Goal: Task Accomplishment & Management: Complete application form

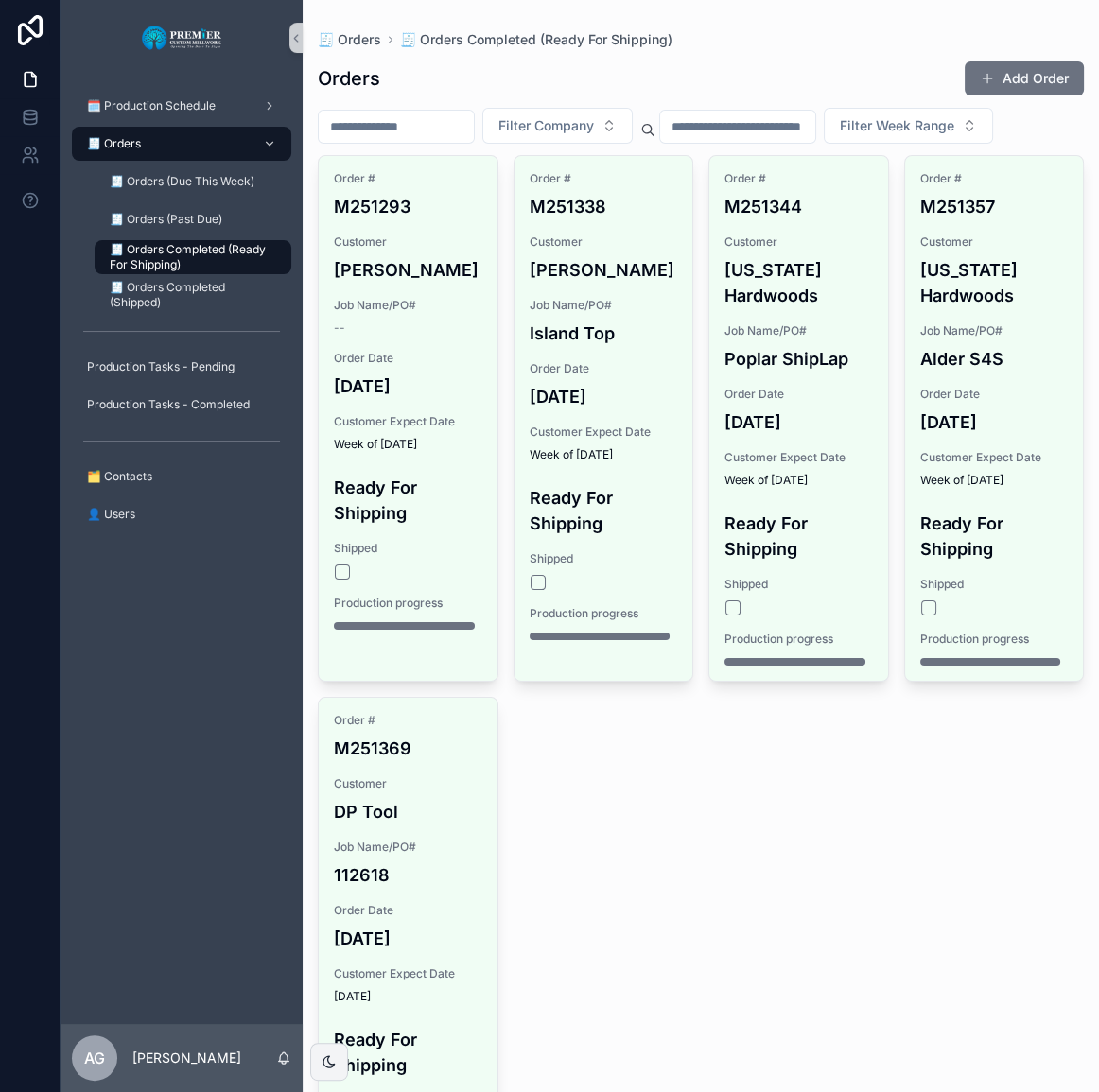
scroll to position [171, 0]
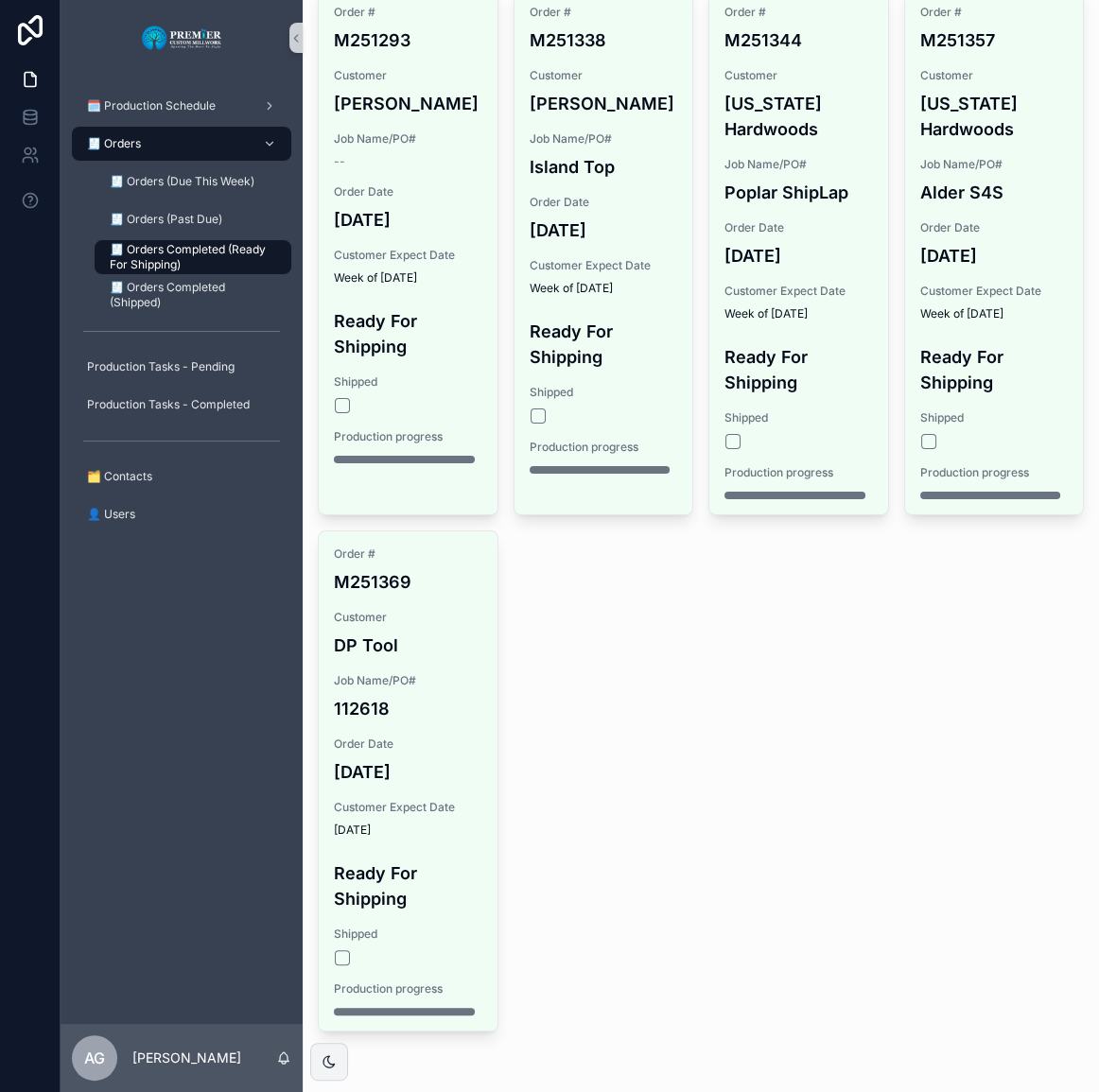
drag, startPoint x: 693, startPoint y: 739, endPoint x: 660, endPoint y: 722, distance: 37.1
click at [693, 740] on div "Order # M251293 Customer [PERSON_NAME] Job Name/PO# -- Order Date [DATE] Custom…" at bounding box center [701, 510] width 767 height 1043
click at [192, 148] on div "🧾 Orders" at bounding box center [181, 143] width 197 height 30
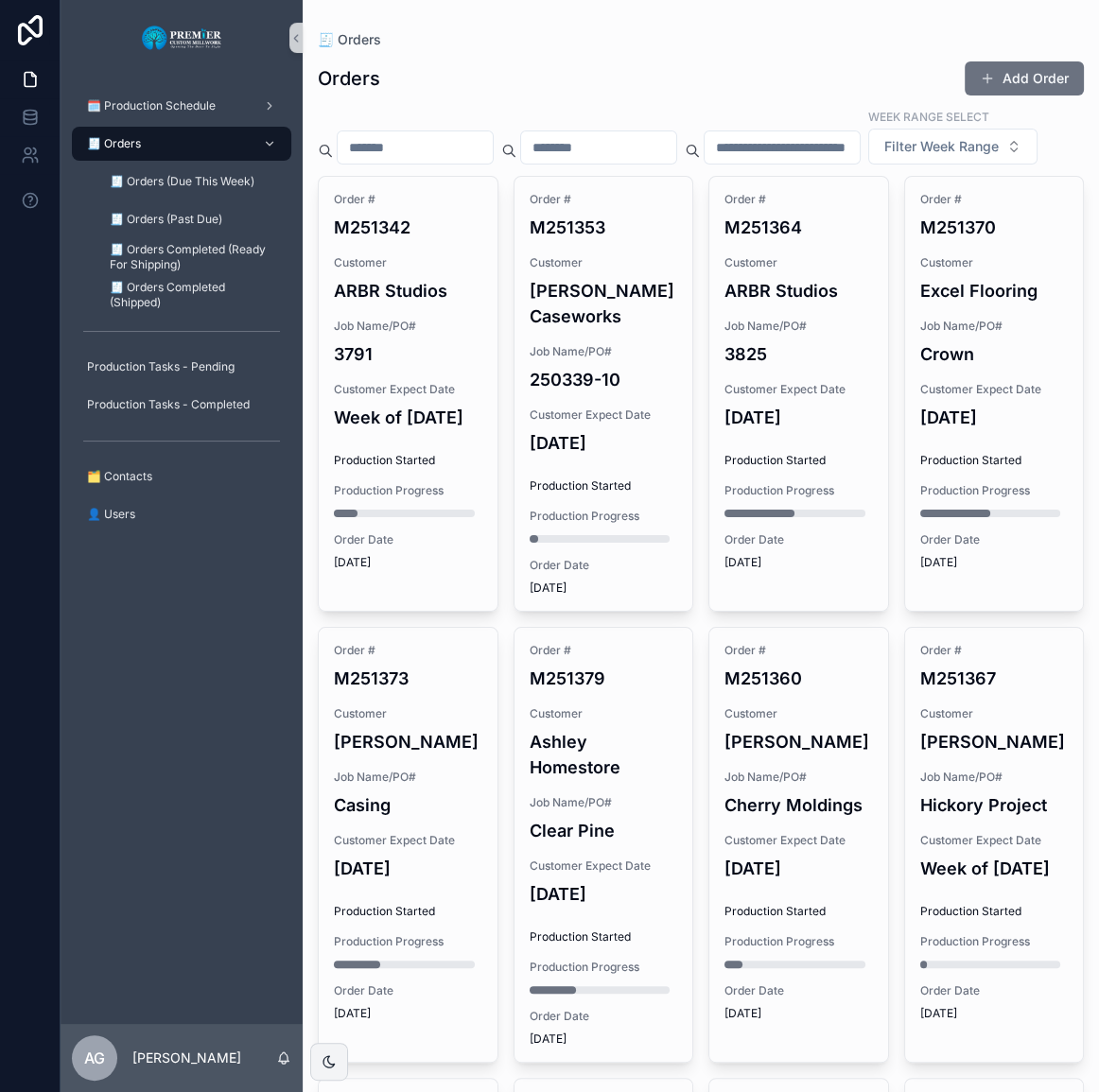
click at [997, 63] on button "Add Order" at bounding box center [1024, 79] width 119 height 34
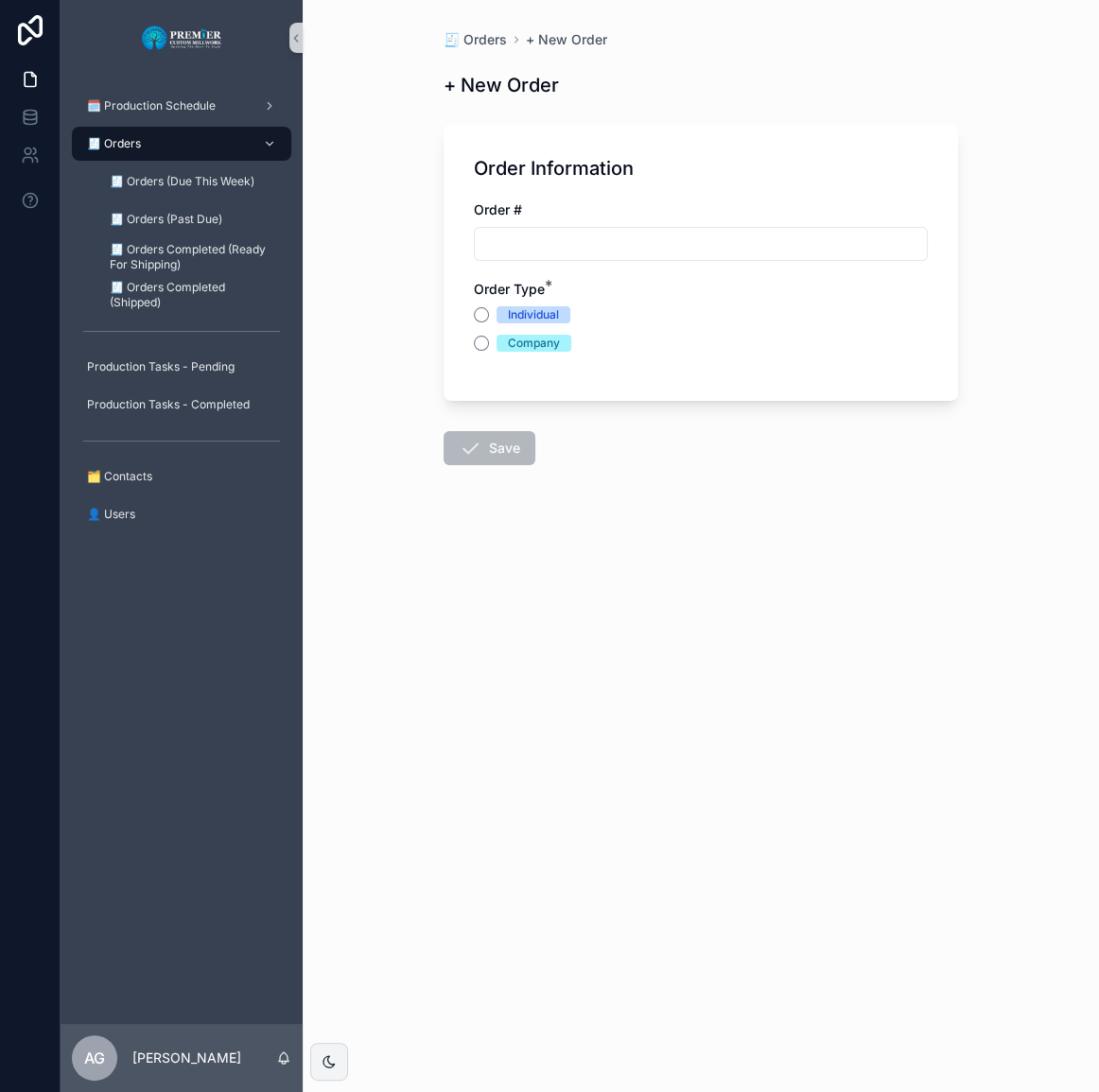
click at [776, 227] on div "scrollable content" at bounding box center [701, 244] width 454 height 34
click at [795, 235] on input "scrollable content" at bounding box center [701, 244] width 452 height 27
type input "*******"
click at [477, 343] on button "Company" at bounding box center [482, 343] width 15 height 15
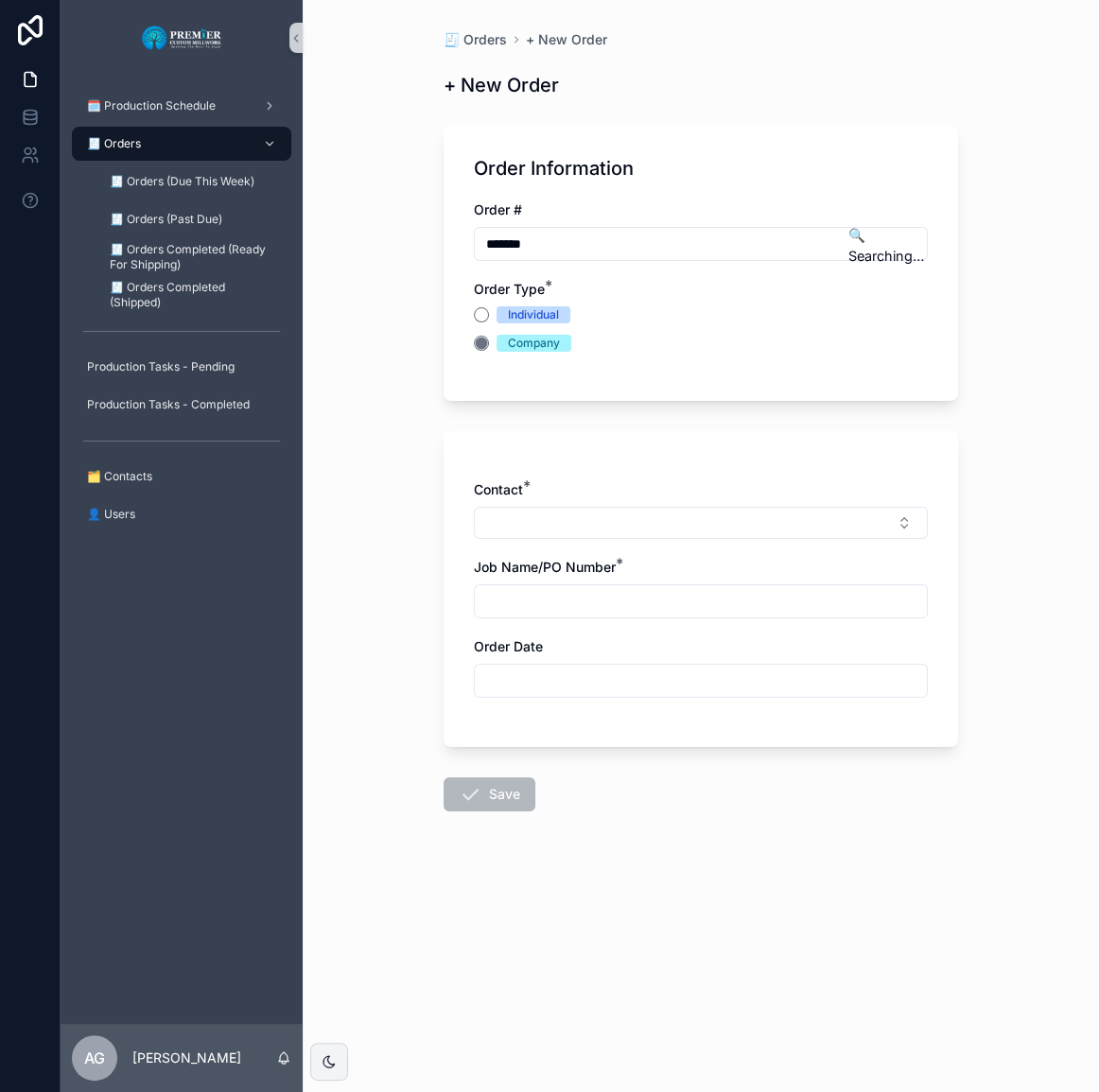
click at [528, 508] on button "Select Button" at bounding box center [701, 523] width 454 height 32
type input "********"
click at [584, 591] on span "[PERSON_NAME] and [PERSON_NAME]" at bounding box center [611, 597] width 249 height 19
click at [586, 614] on input "scrollable content" at bounding box center [701, 605] width 452 height 27
click at [632, 537] on button "[PERSON_NAME] and [PERSON_NAME]" at bounding box center [701, 525] width 454 height 36
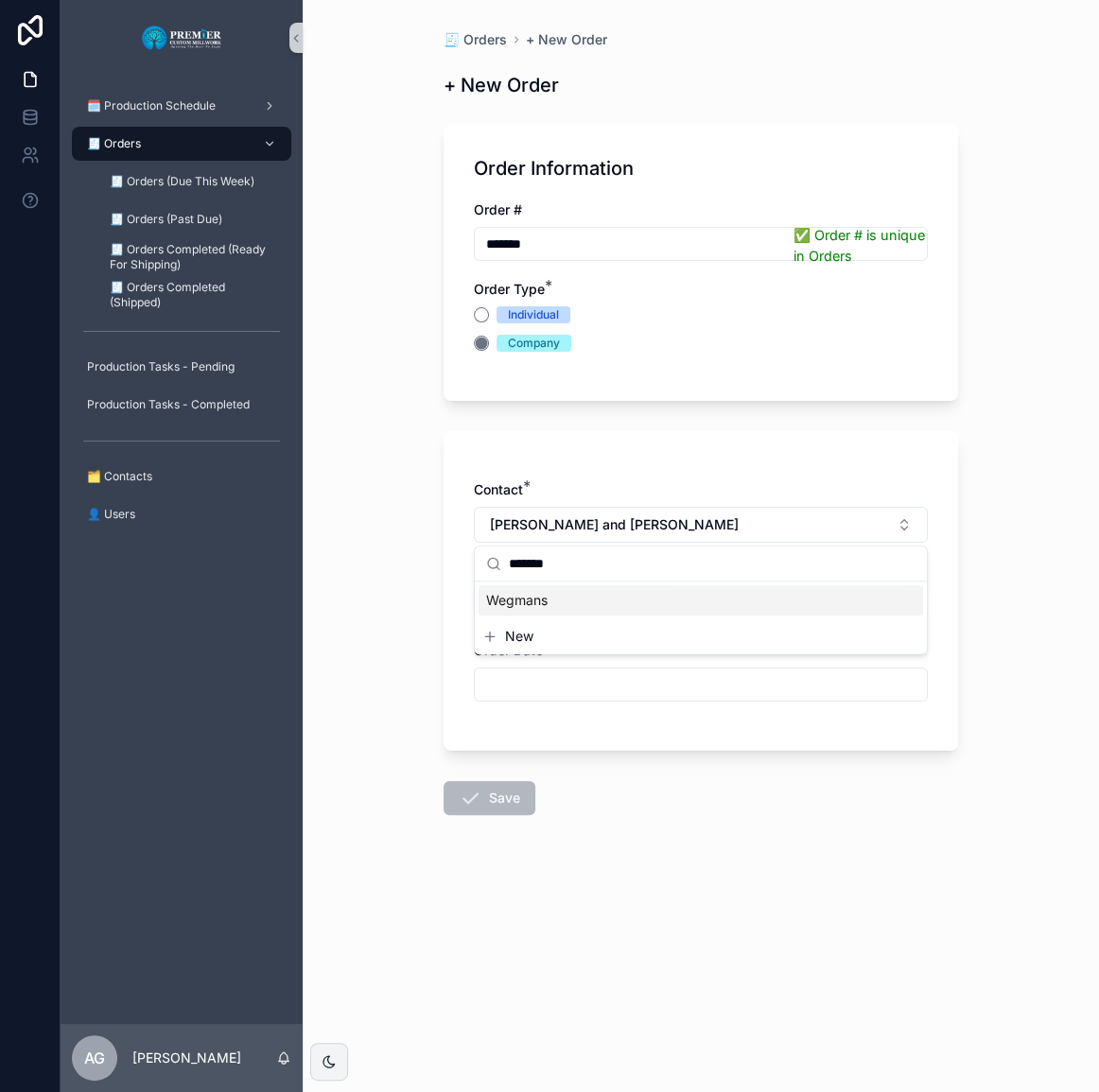
type input "*******"
click at [613, 586] on div "Wegmans" at bounding box center [701, 600] width 445 height 30
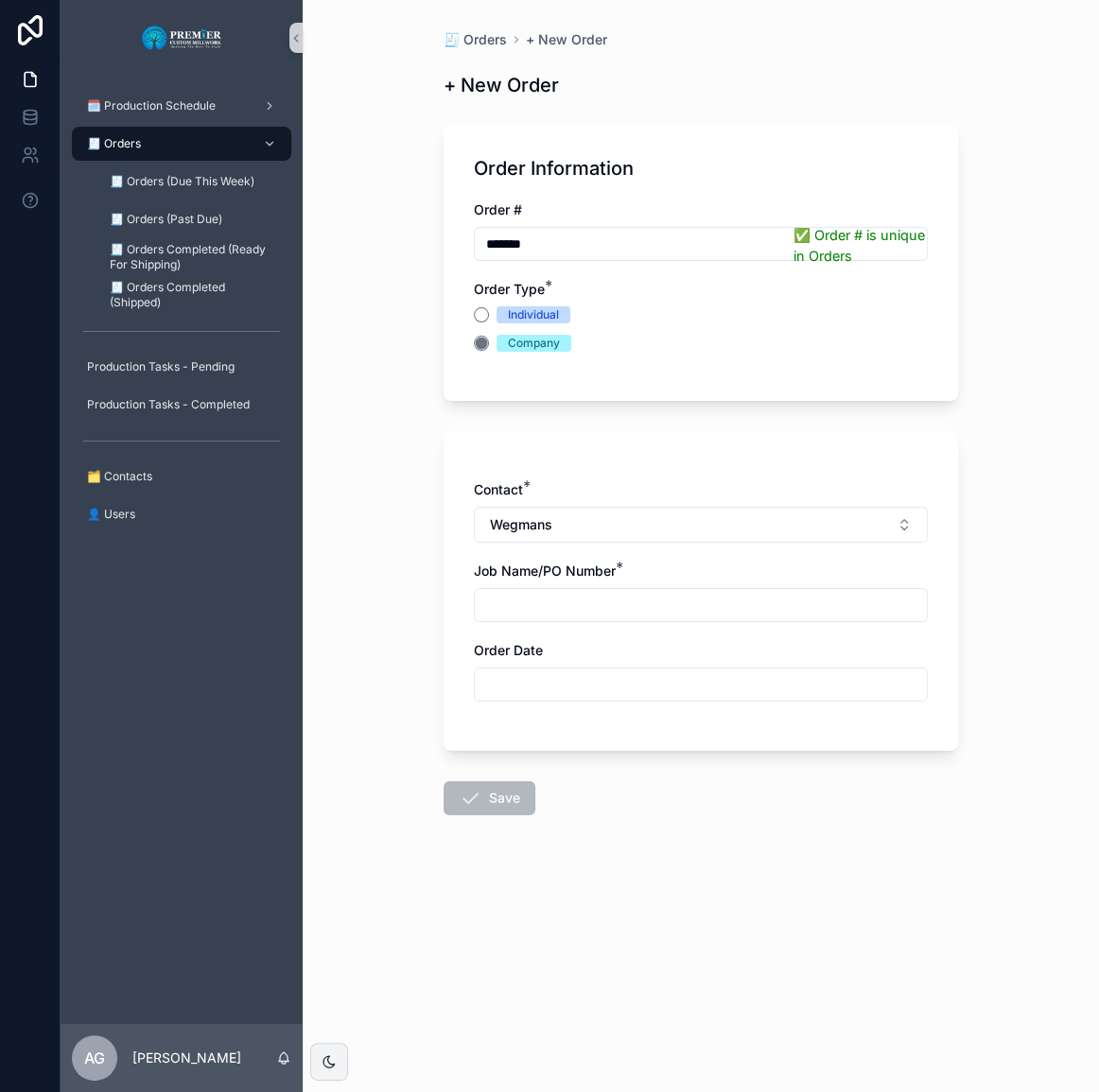
click at [593, 593] on input "scrollable content" at bounding box center [701, 605] width 452 height 27
type input "*****"
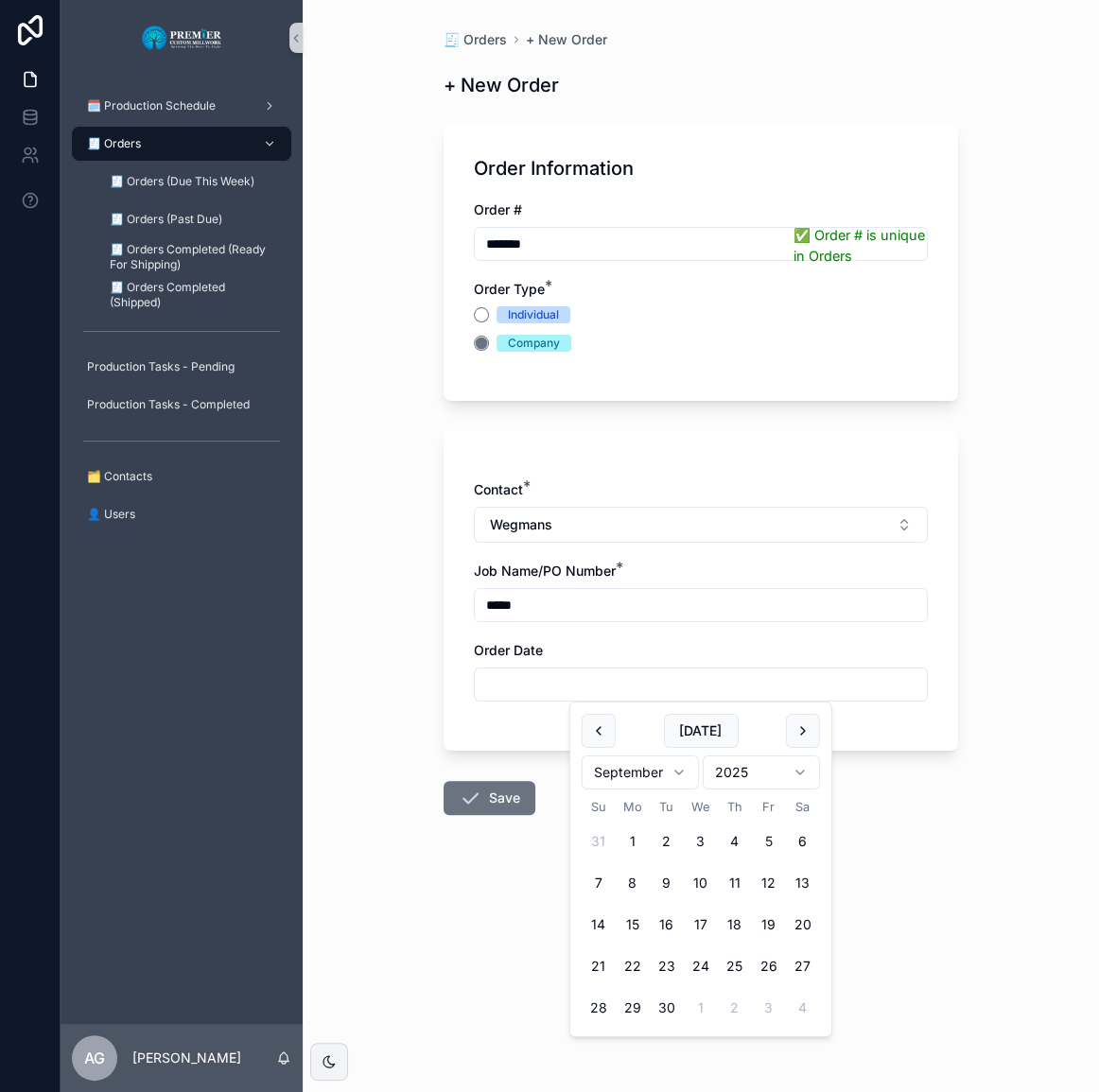
click at [711, 849] on button "3" at bounding box center [701, 841] width 34 height 34
type input "********"
click at [496, 788] on button "Save" at bounding box center [489, 798] width 92 height 34
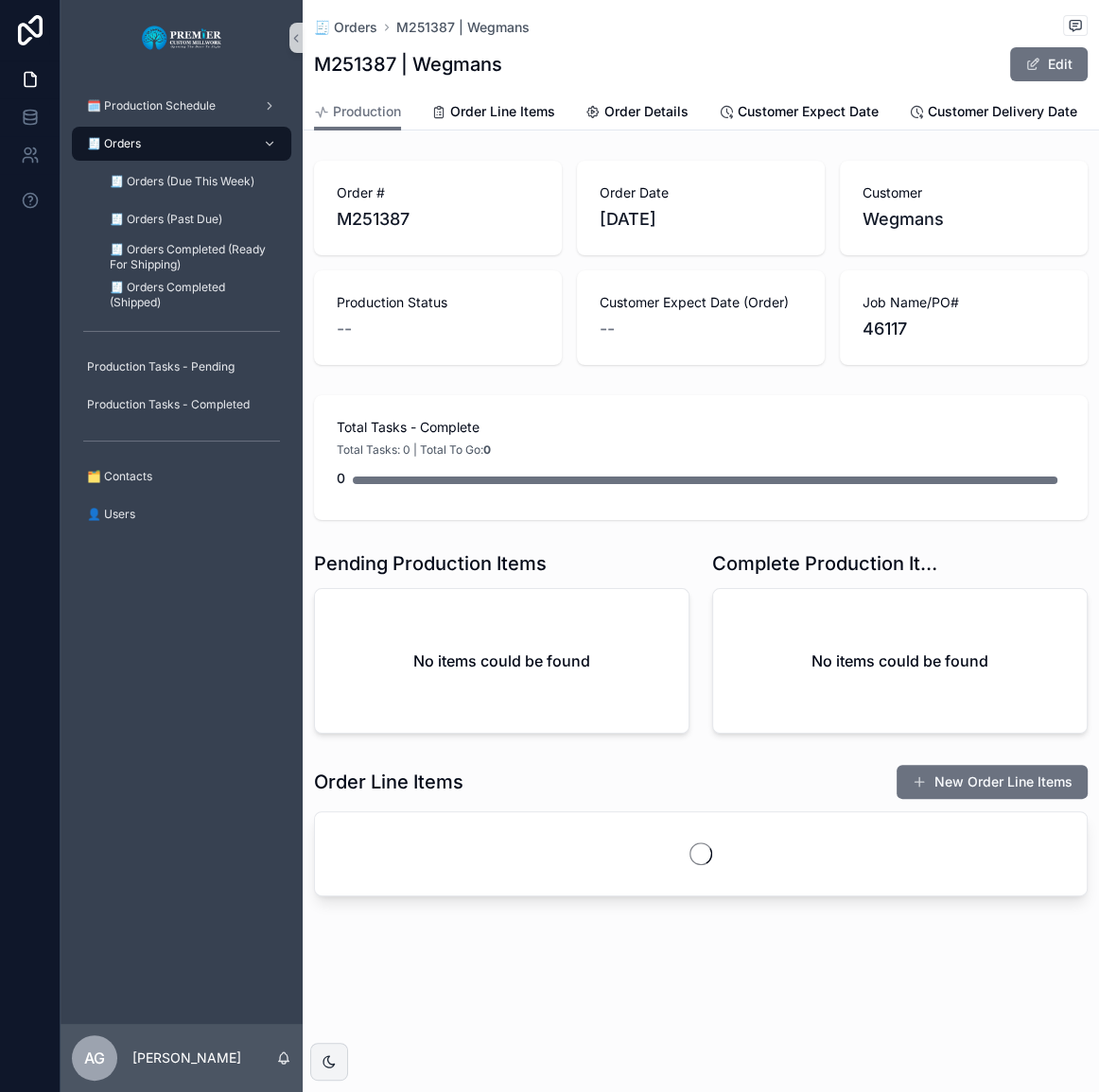
click at [945, 781] on button "New Order Line Items" at bounding box center [992, 782] width 191 height 34
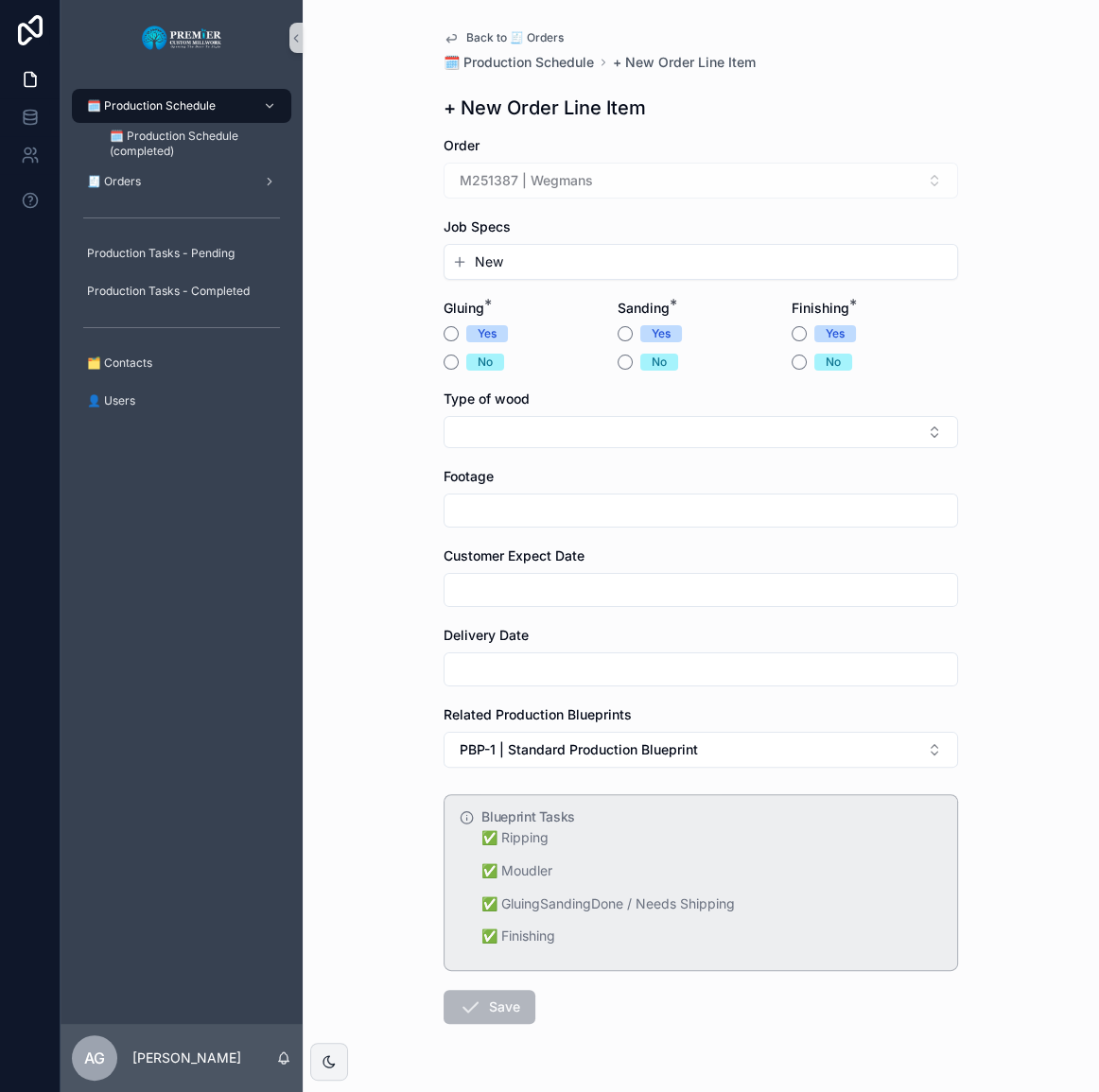
click at [519, 257] on button "New" at bounding box center [701, 262] width 498 height 19
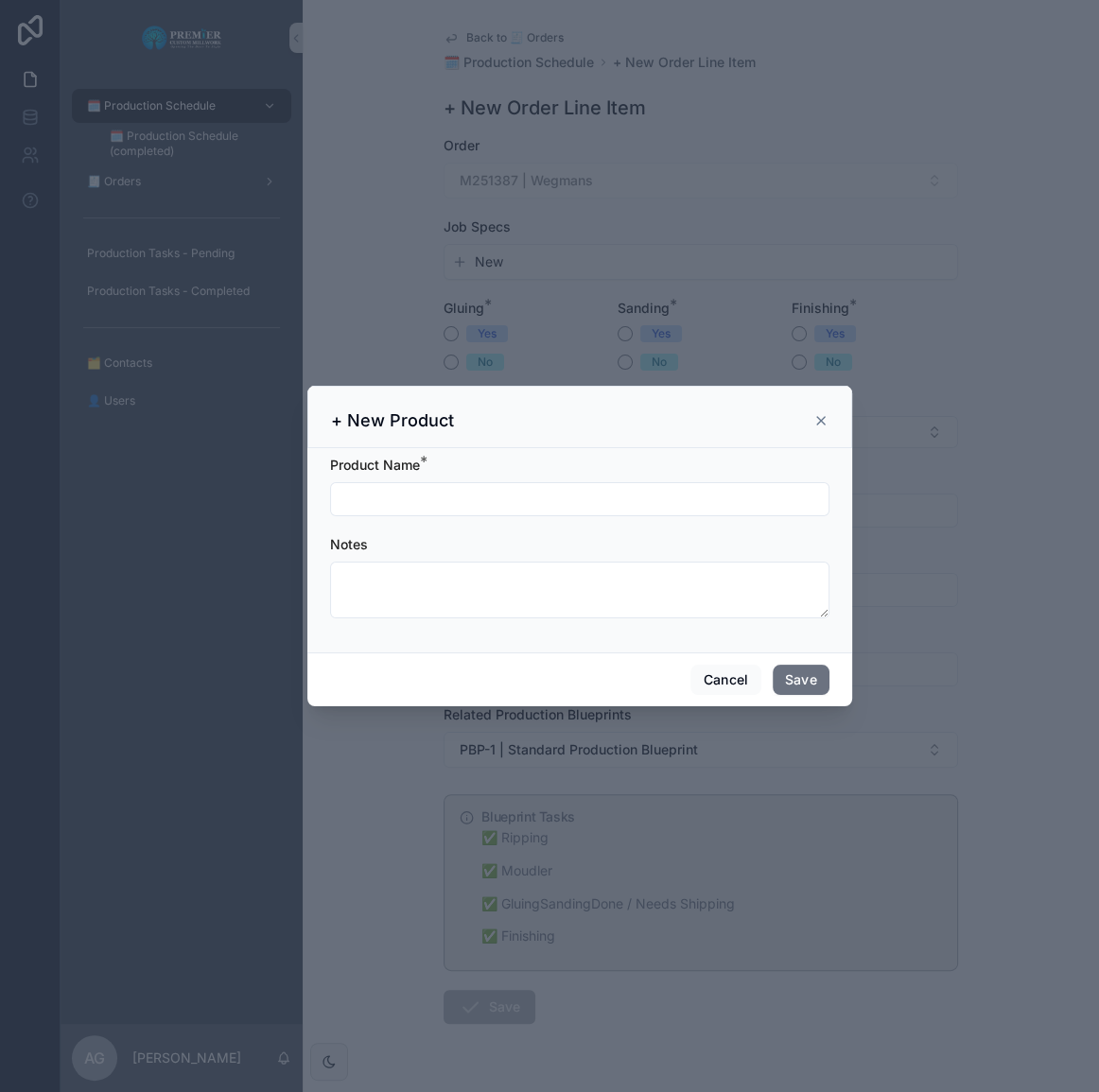
click at [504, 488] on input "scrollable content" at bounding box center [580, 499] width 498 height 27
drag, startPoint x: 482, startPoint y: 499, endPoint x: 263, endPoint y: 514, distance: 219.5
click at [263, 514] on div "**********" at bounding box center [579, 546] width 1038 height 1092
click at [541, 486] on input "**********" at bounding box center [580, 499] width 498 height 27
click at [530, 491] on input "**********" at bounding box center [580, 499] width 498 height 27
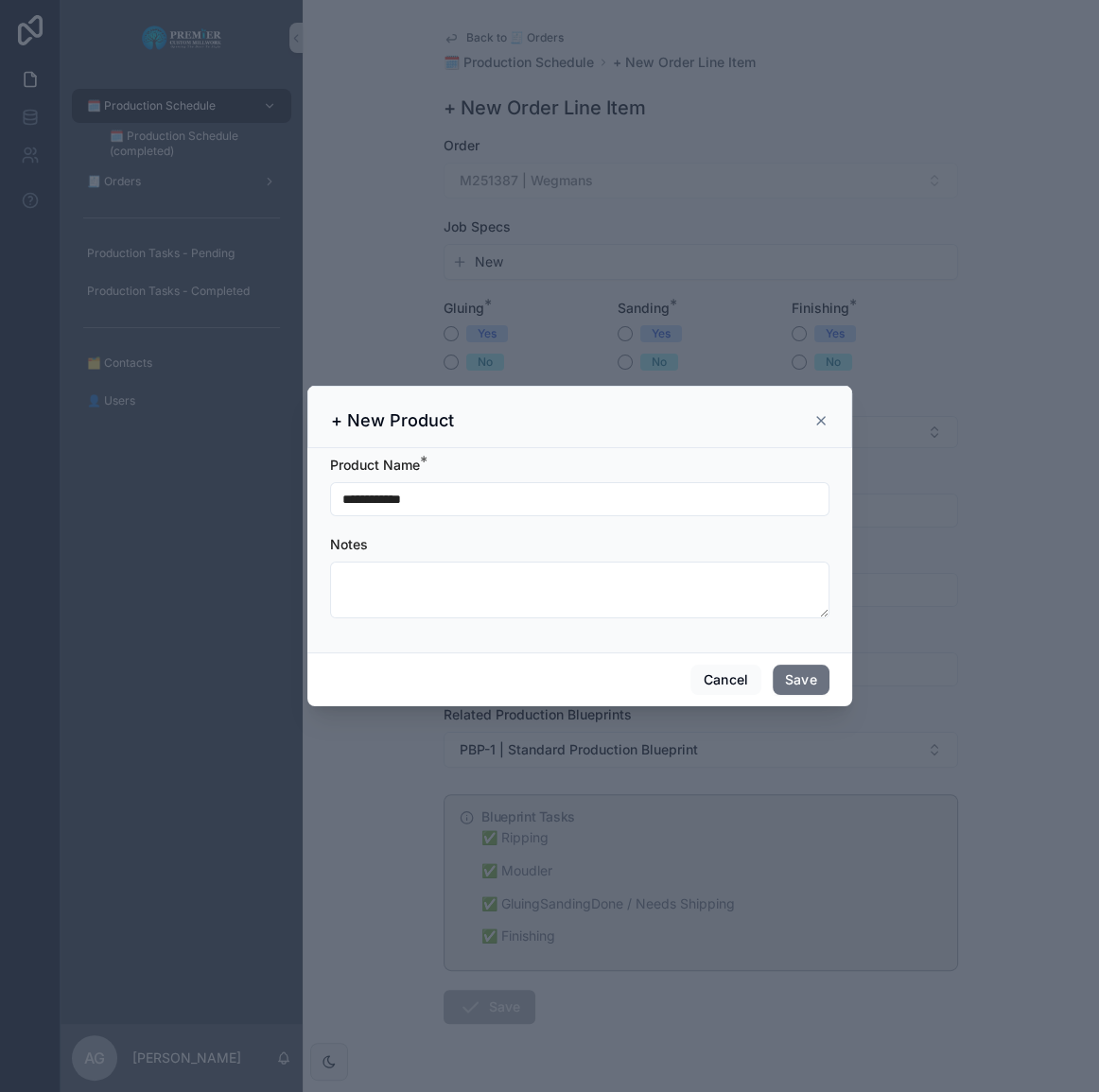
drag, startPoint x: 475, startPoint y: 500, endPoint x: 390, endPoint y: 508, distance: 85.4
click at [390, 508] on input "**********" at bounding box center [580, 499] width 498 height 27
type input "*******"
click at [786, 667] on button "Save" at bounding box center [802, 680] width 57 height 30
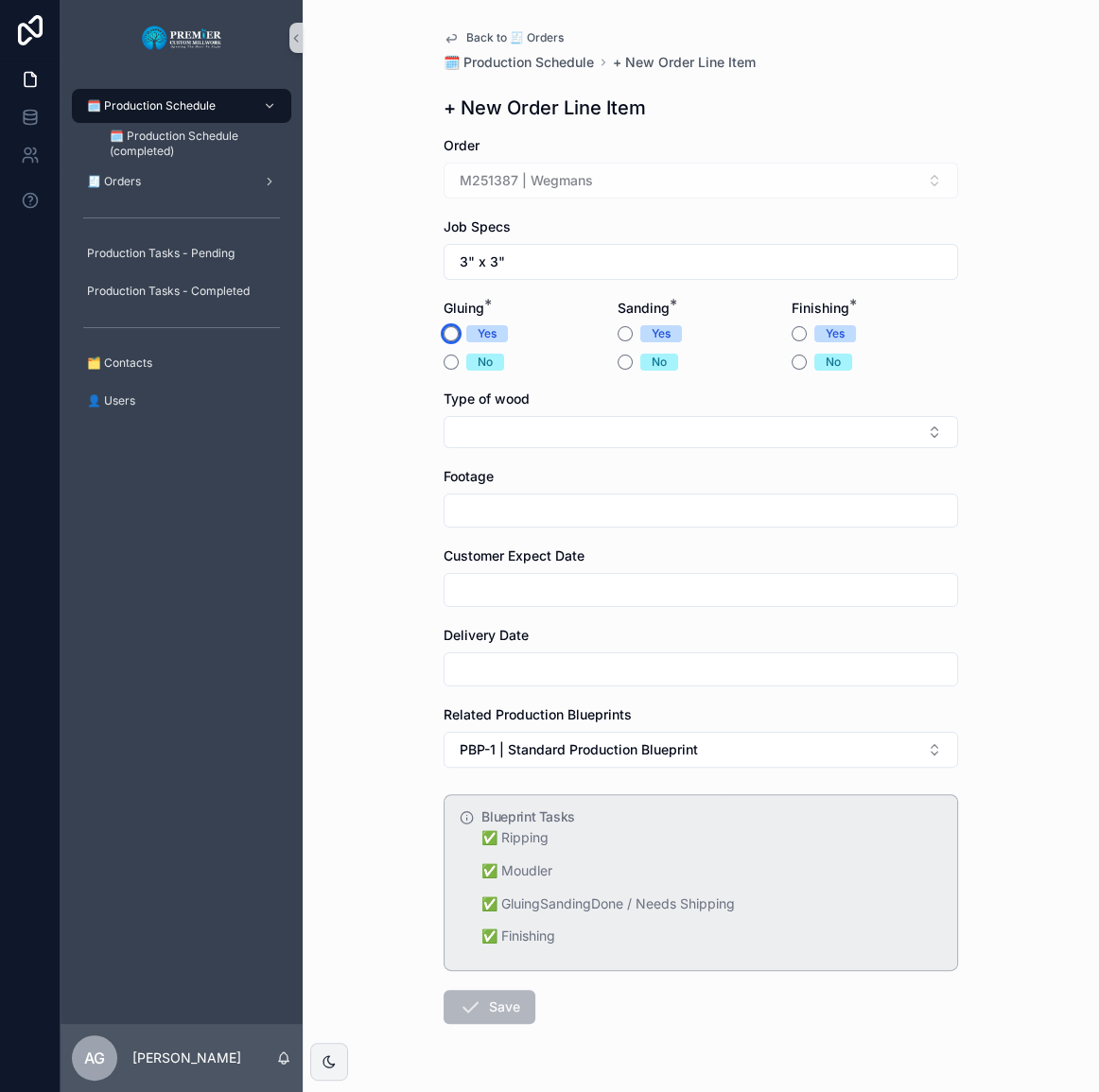
click at [444, 331] on button "Yes" at bounding box center [451, 334] width 15 height 15
click at [619, 337] on button "Yes" at bounding box center [625, 334] width 15 height 15
click at [794, 354] on button "No" at bounding box center [799, 362] width 15 height 15
click at [674, 431] on button "Select Button" at bounding box center [701, 432] width 515 height 32
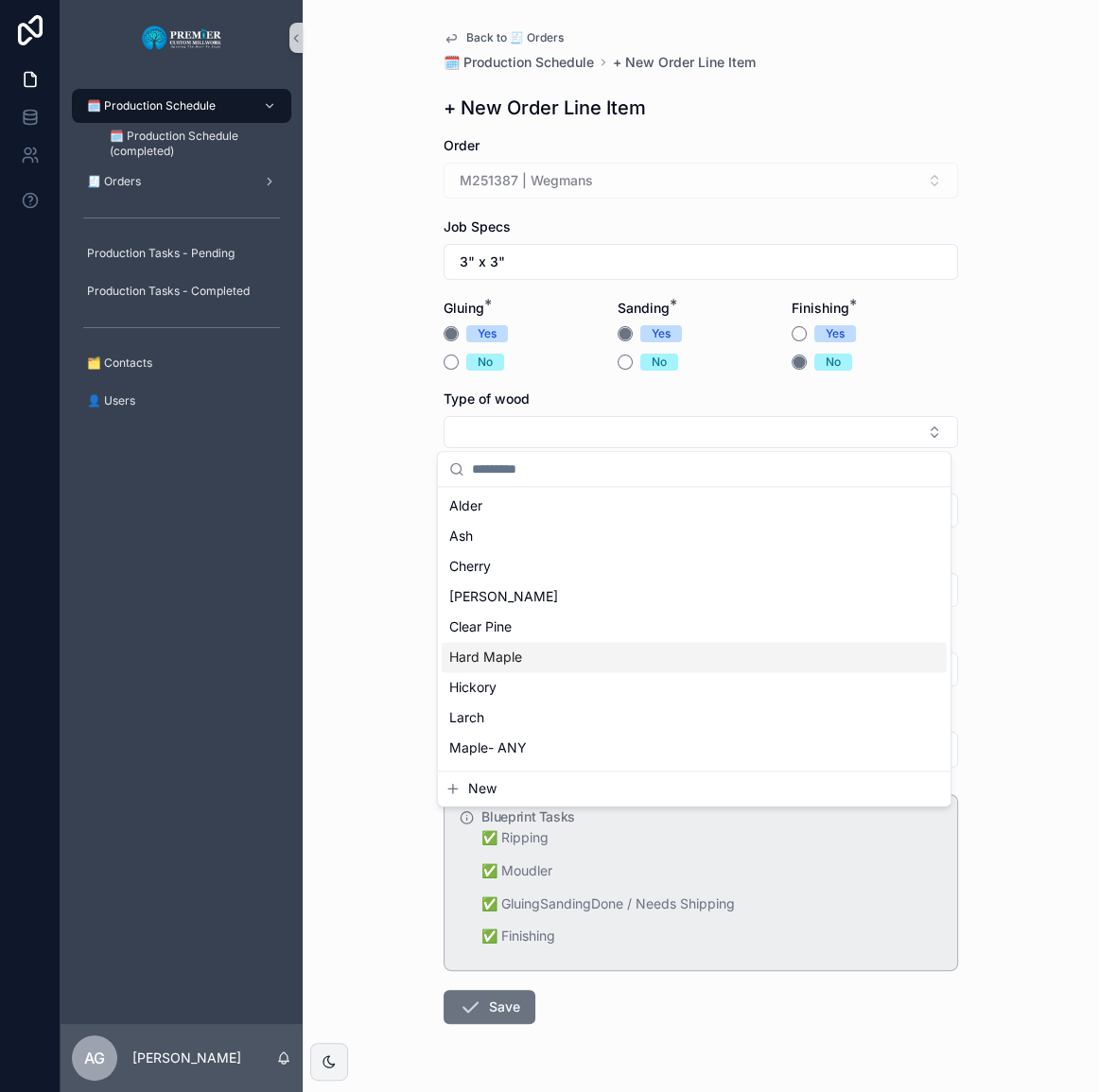
click at [597, 649] on div "Hard Maple" at bounding box center [694, 657] width 505 height 30
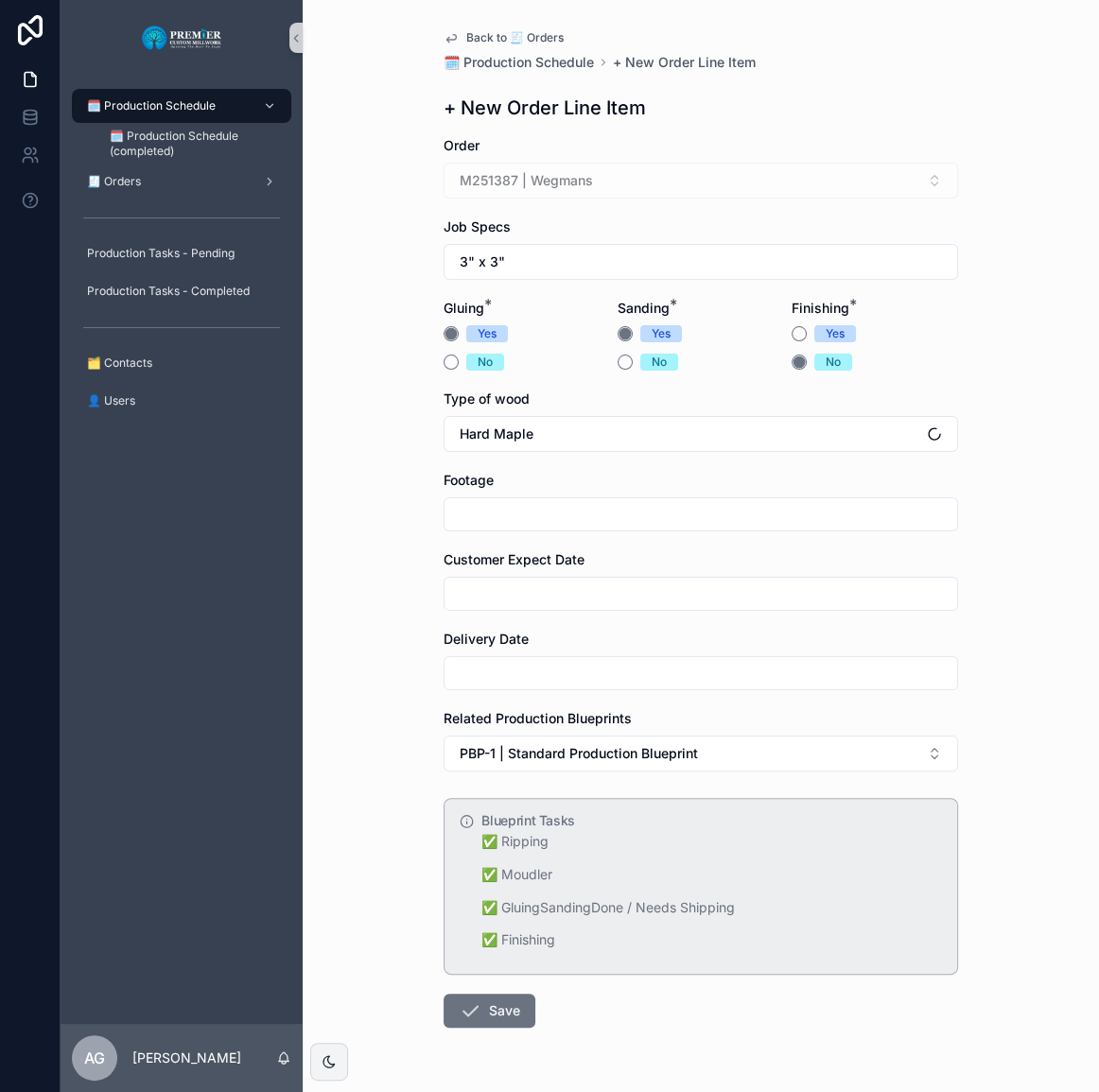
click at [524, 522] on input "scrollable content" at bounding box center [701, 515] width 513 height 27
type input "**"
click at [486, 617] on form "Order M251387 | Wegmans Job Specs 3" x 3" Gluing * Yes No Sanding * Yes No Fini…" at bounding box center [701, 642] width 515 height 1012
click at [493, 602] on input "scrollable content" at bounding box center [701, 593] width 513 height 27
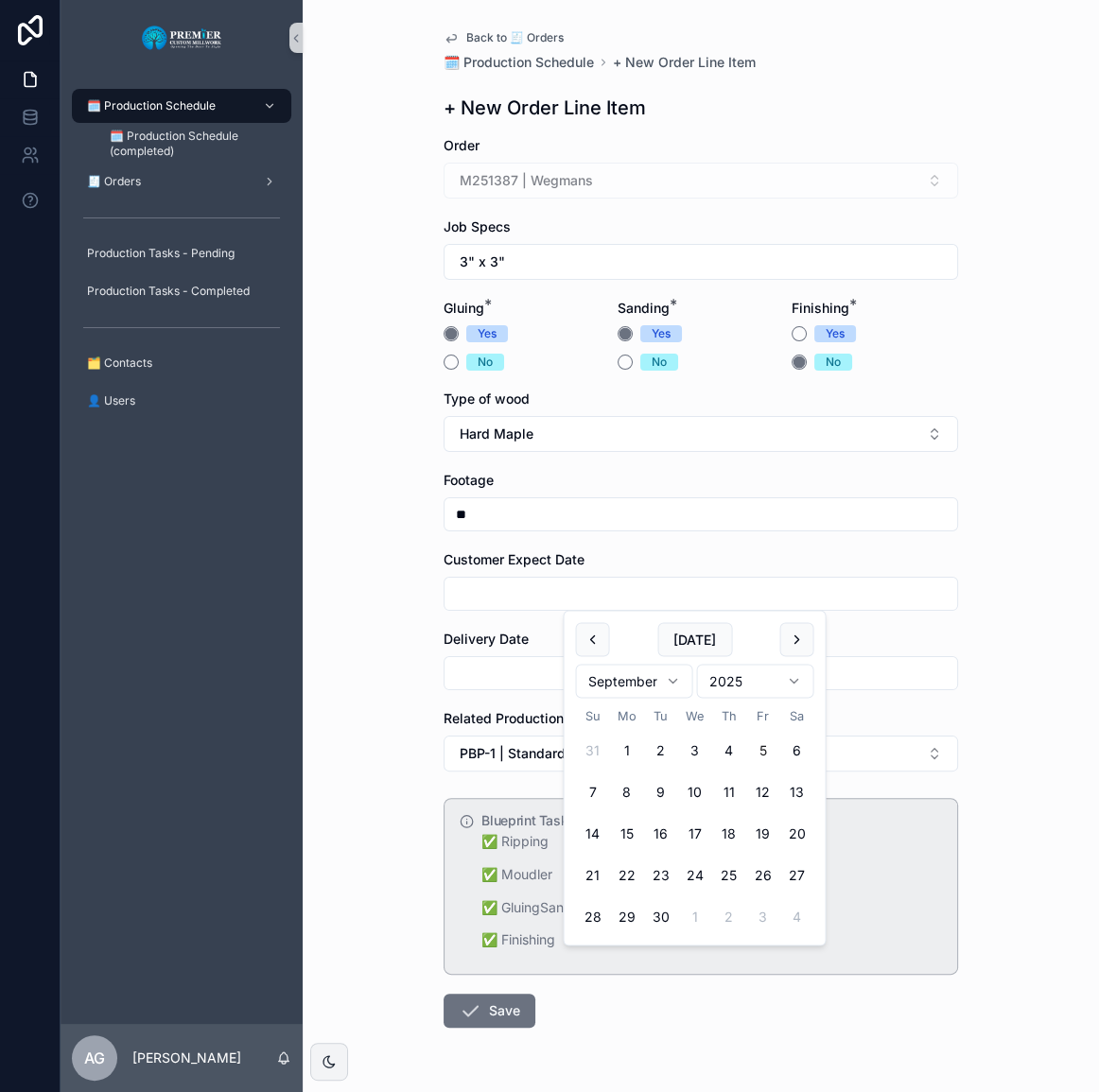
click at [797, 650] on button "scrollable content" at bounding box center [797, 639] width 34 height 34
click at [685, 742] on button "1" at bounding box center [694, 751] width 34 height 34
type input "*********"
click at [502, 682] on input "scrollable content" at bounding box center [701, 673] width 513 height 27
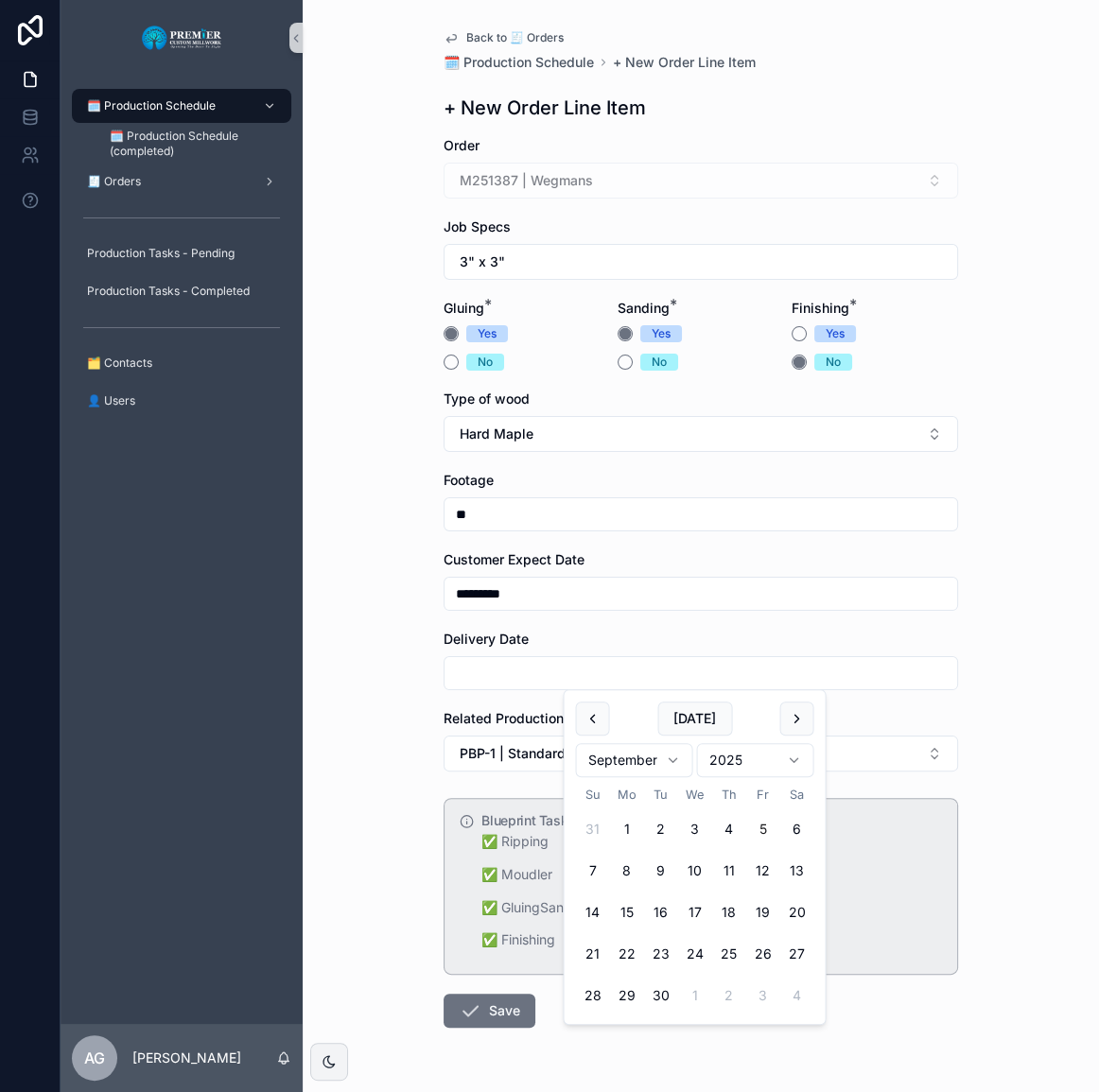
click at [793, 711] on button "scrollable content" at bounding box center [797, 719] width 34 height 34
click at [702, 826] on button "1" at bounding box center [694, 829] width 34 height 34
type input "*********"
click at [398, 812] on div "Back to 🧾 Orders 🗓️ Production Schedule + New Order Line Item + New Order Line …" at bounding box center [701, 546] width 796 height 1092
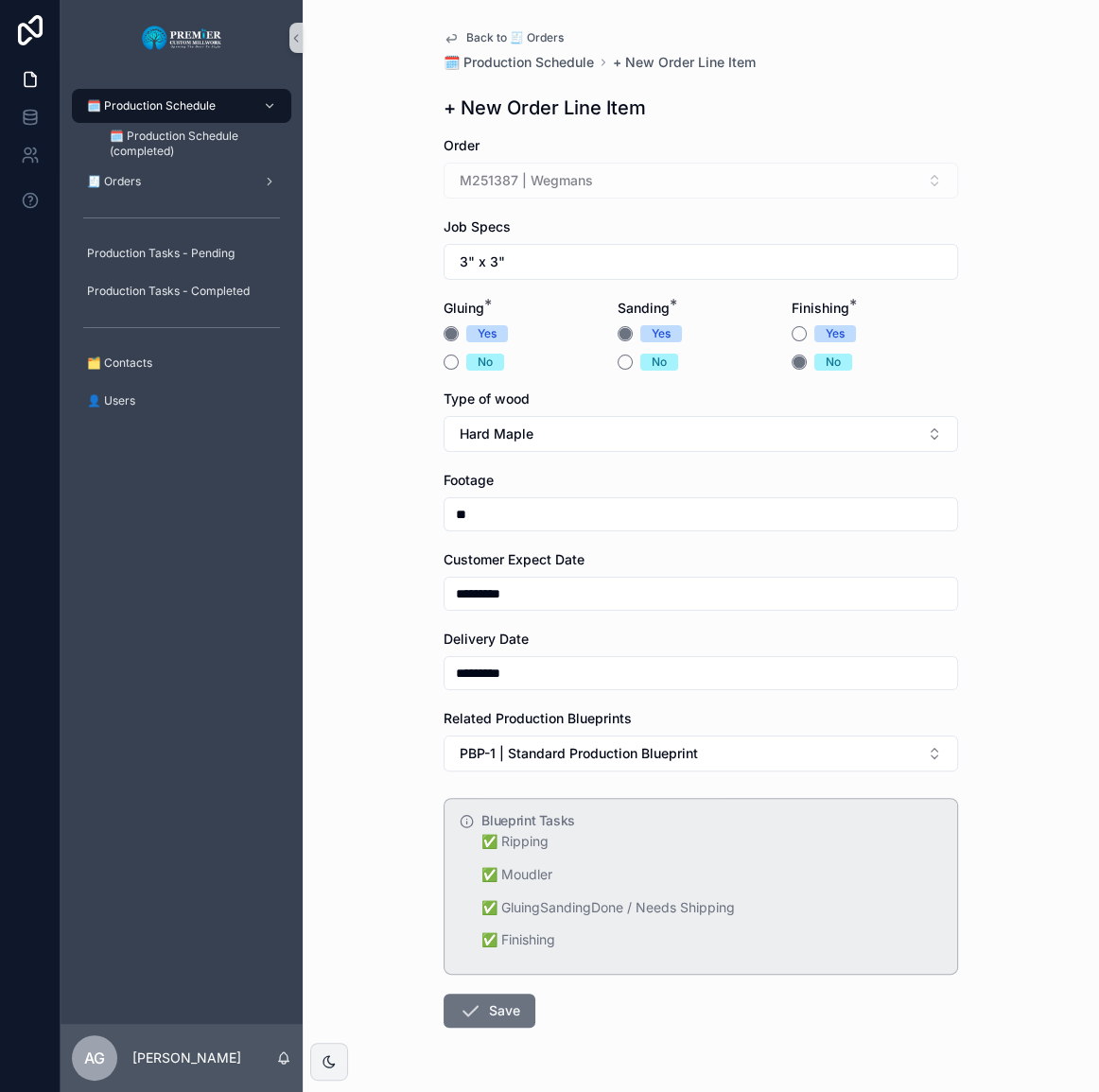
click at [493, 1001] on button "Save" at bounding box center [489, 1011] width 92 height 34
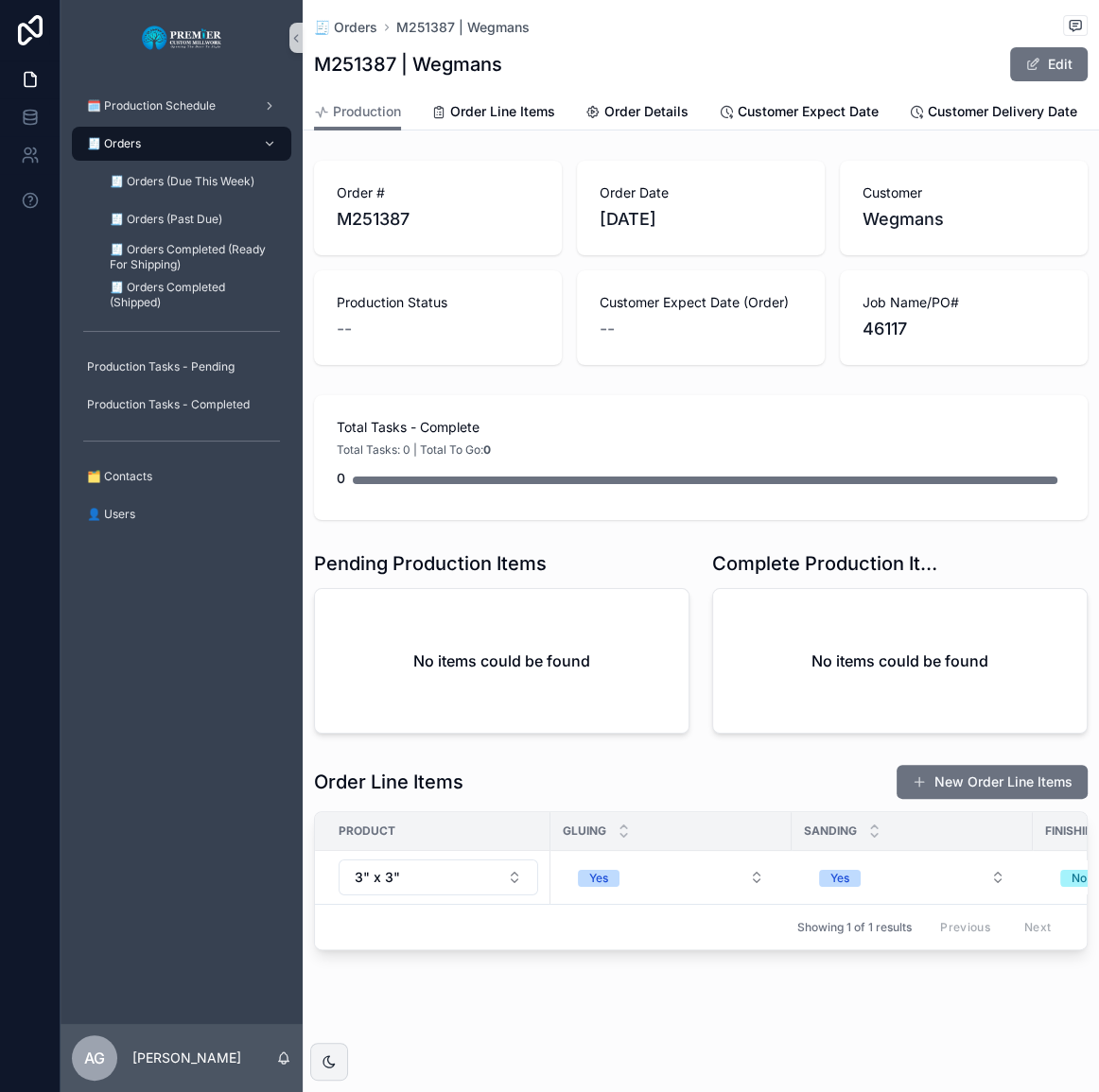
click at [964, 774] on button "New Order Line Items" at bounding box center [992, 782] width 191 height 34
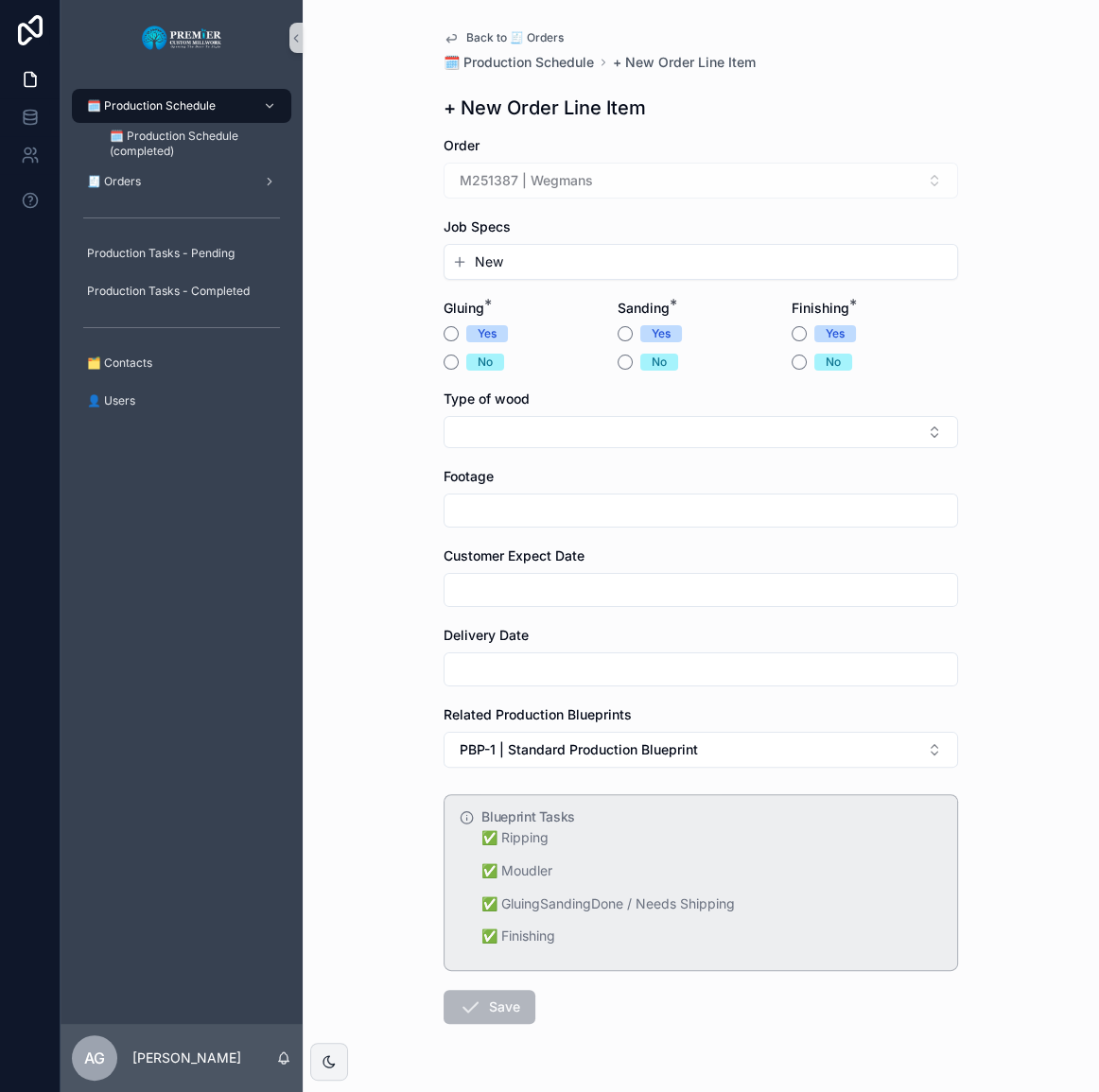
click at [533, 257] on button "New" at bounding box center [701, 262] width 498 height 19
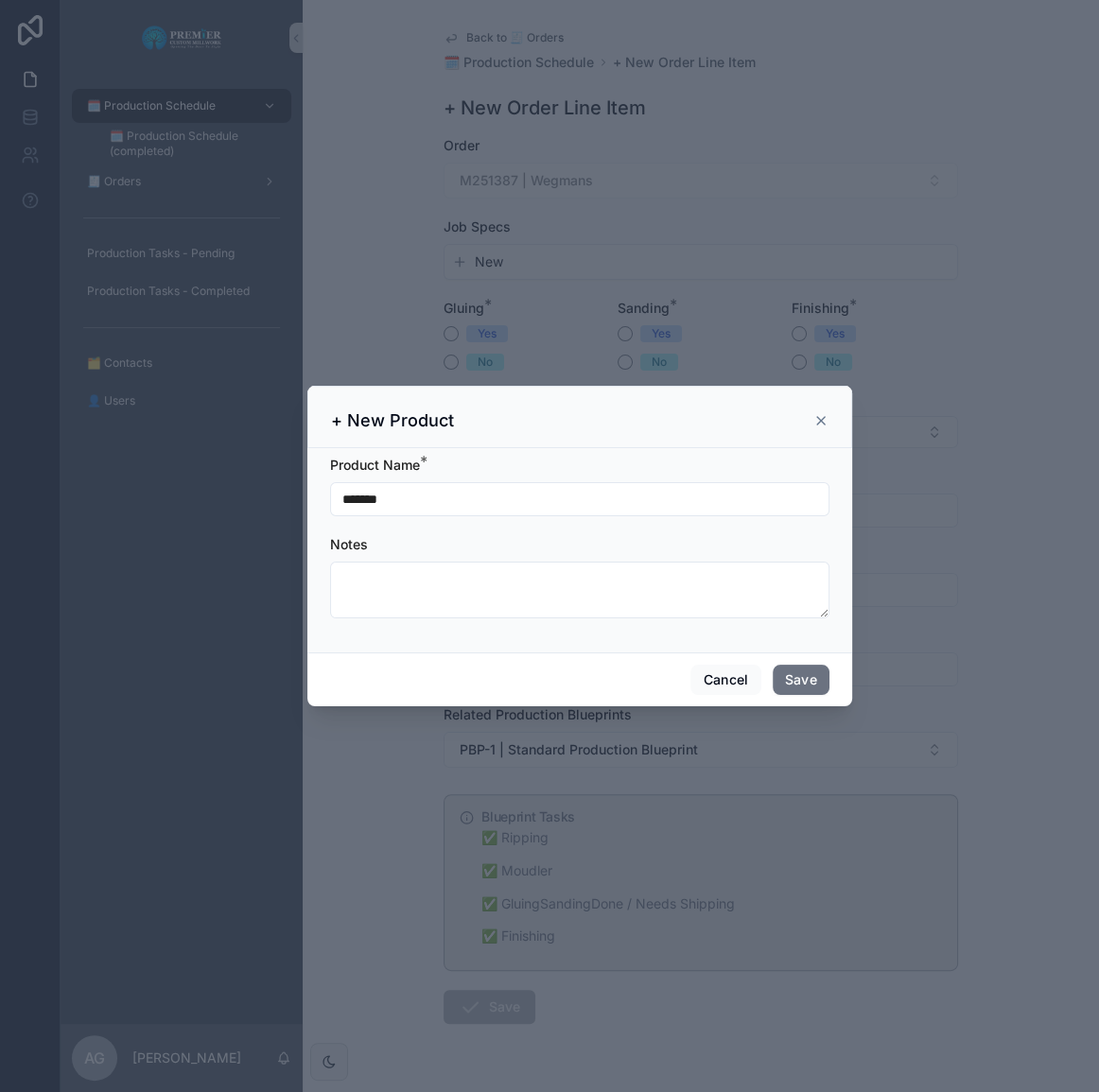
click at [442, 501] on input "*******" at bounding box center [580, 499] width 498 height 27
drag, startPoint x: 412, startPoint y: 502, endPoint x: 349, endPoint y: 502, distance: 63.0
click at [349, 502] on input "*******" at bounding box center [580, 499] width 498 height 27
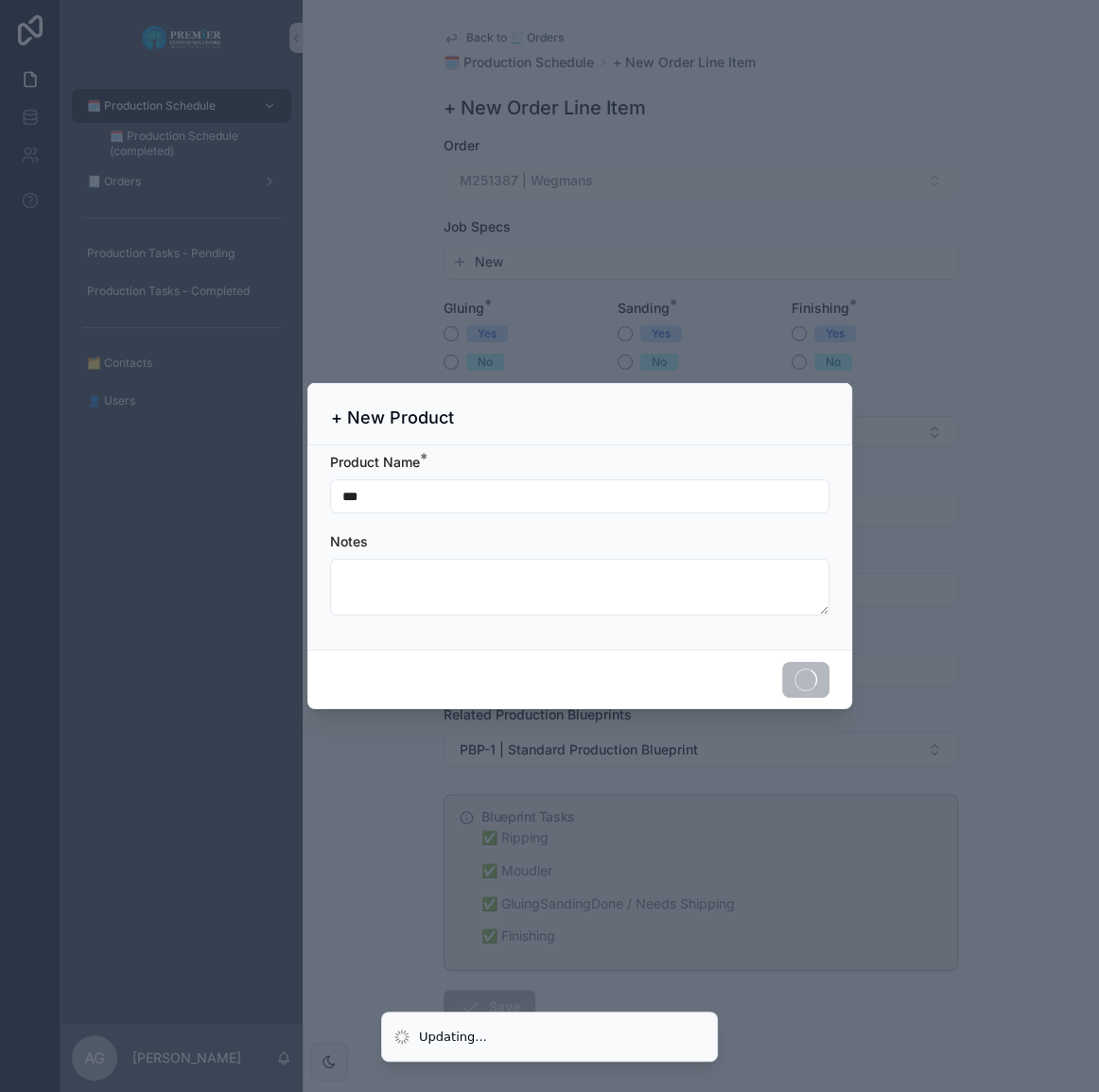
type input "****"
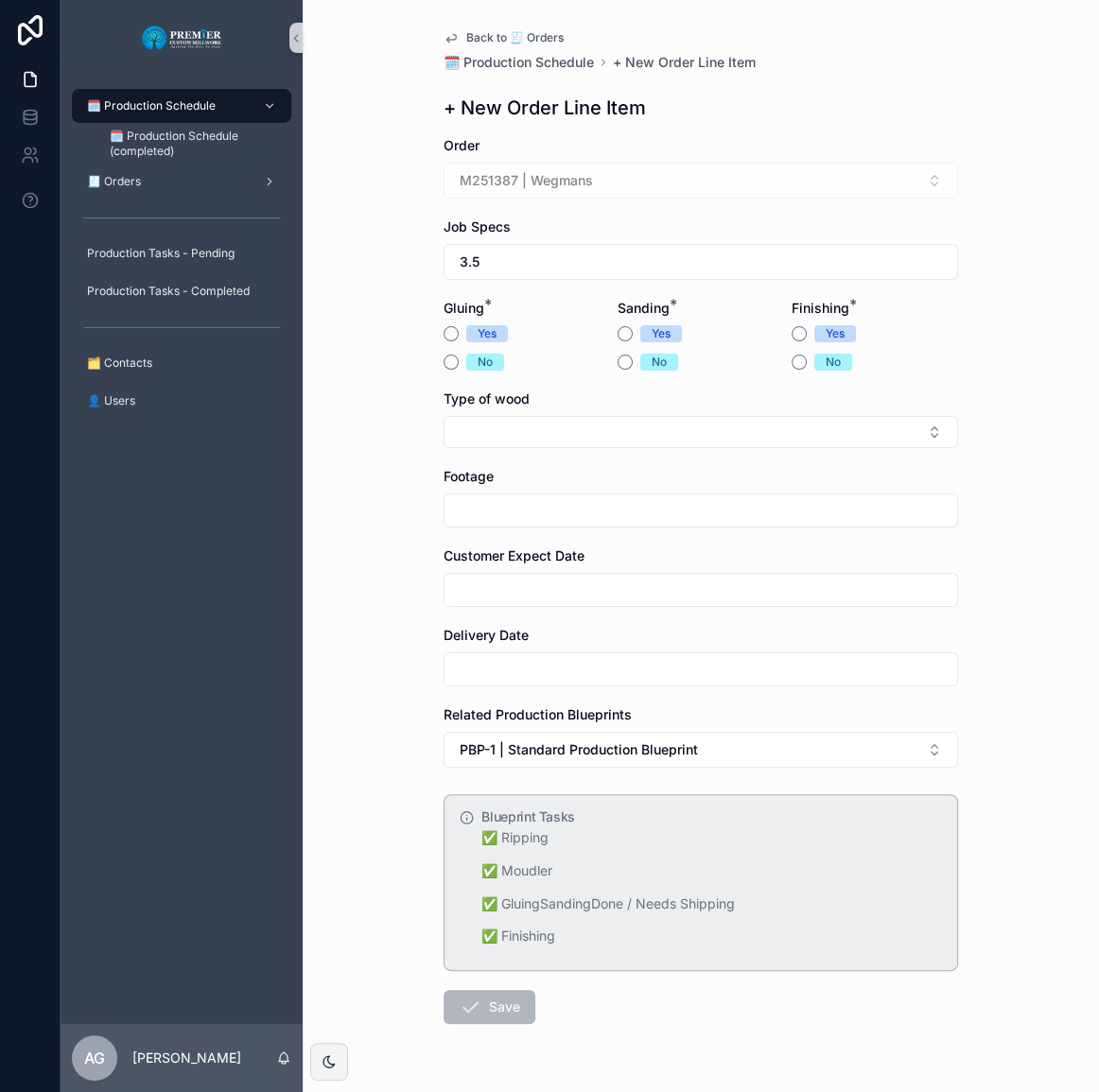
click at [559, 262] on button "3.5" at bounding box center [701, 262] width 515 height 36
click at [506, 311] on div "3.5" at bounding box center [694, 304] width 505 height 30
click at [524, 271] on button "New" at bounding box center [701, 262] width 498 height 19
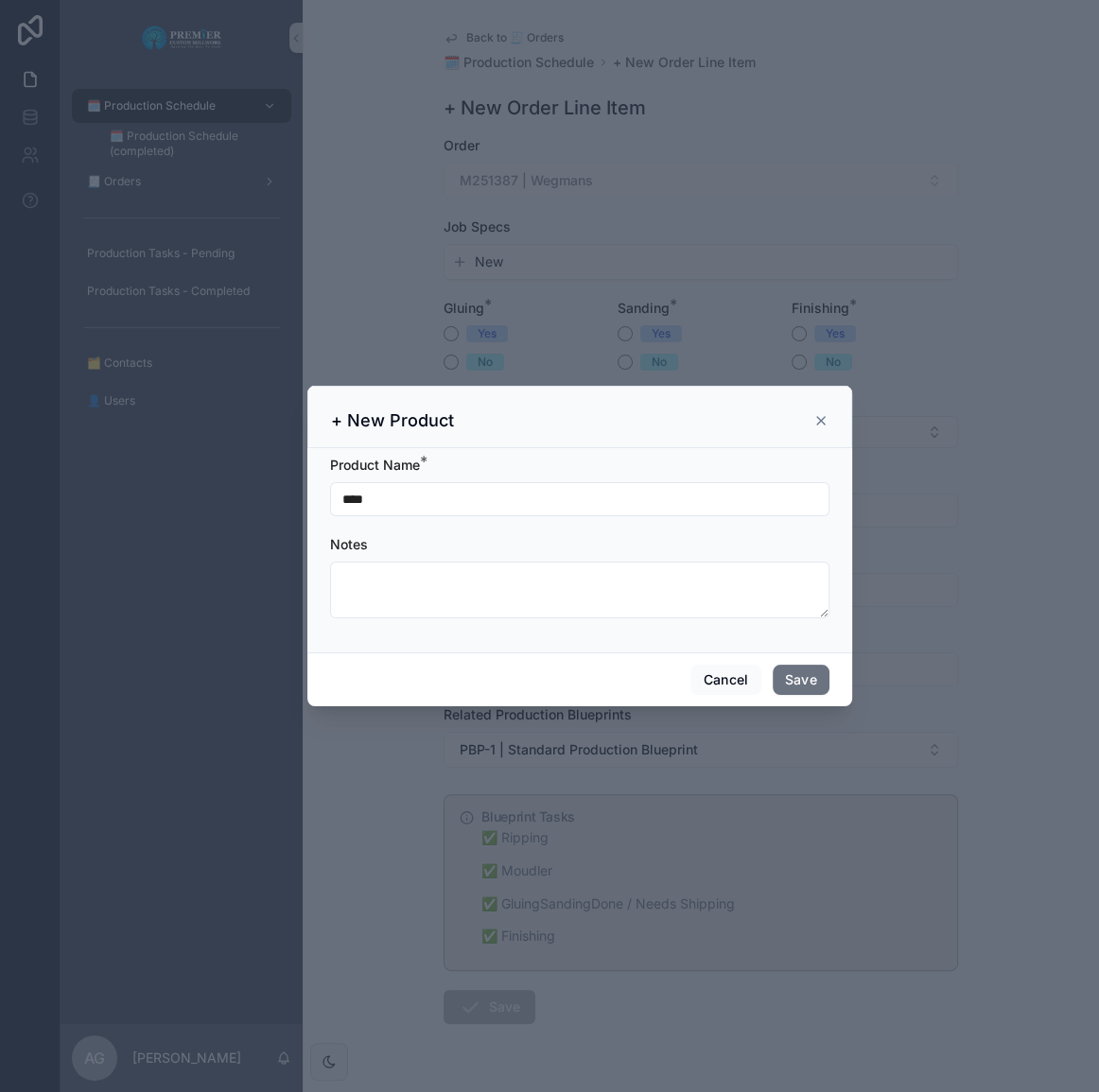
drag, startPoint x: 406, startPoint y: 511, endPoint x: 246, endPoint y: 493, distance: 161.0
click at [246, 493] on div "+ New Product Product Name * **** Notes Cancel Save" at bounding box center [579, 546] width 1038 height 1092
type input "**********"
click at [805, 688] on button "Save" at bounding box center [802, 680] width 57 height 30
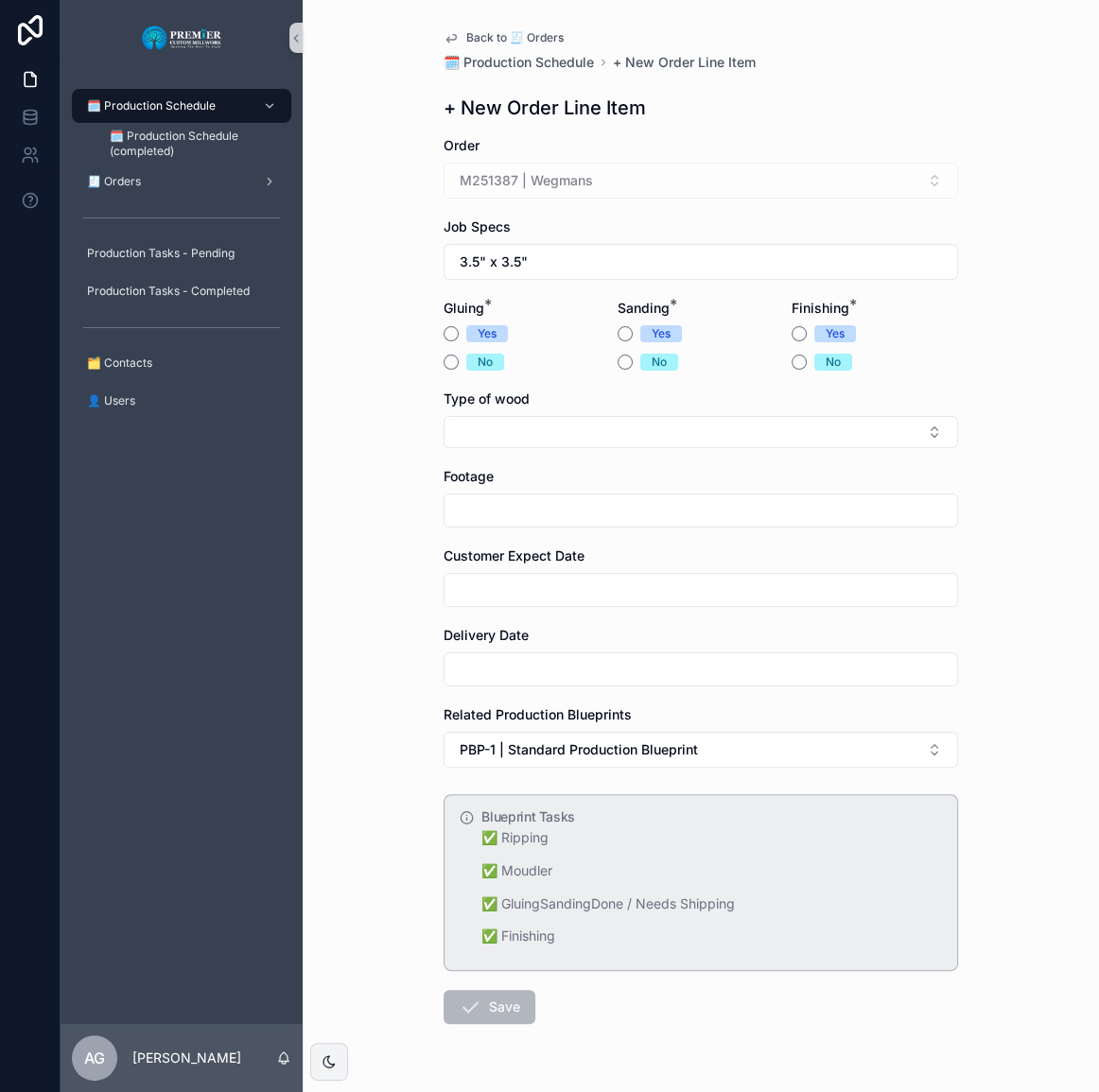
click at [551, 441] on button "Select Button" at bounding box center [701, 432] width 515 height 32
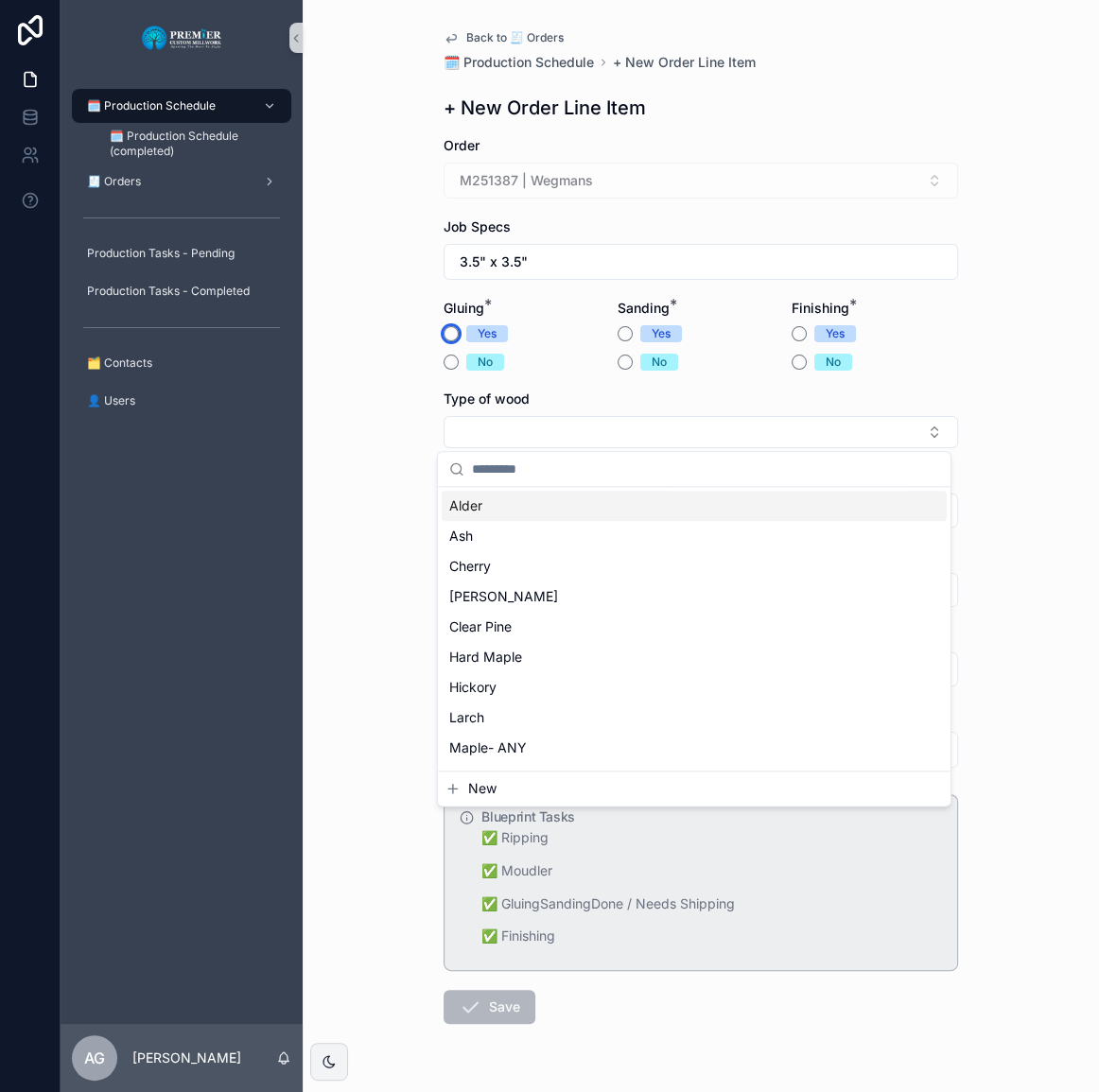
click at [444, 334] on button "Yes" at bounding box center [451, 334] width 15 height 15
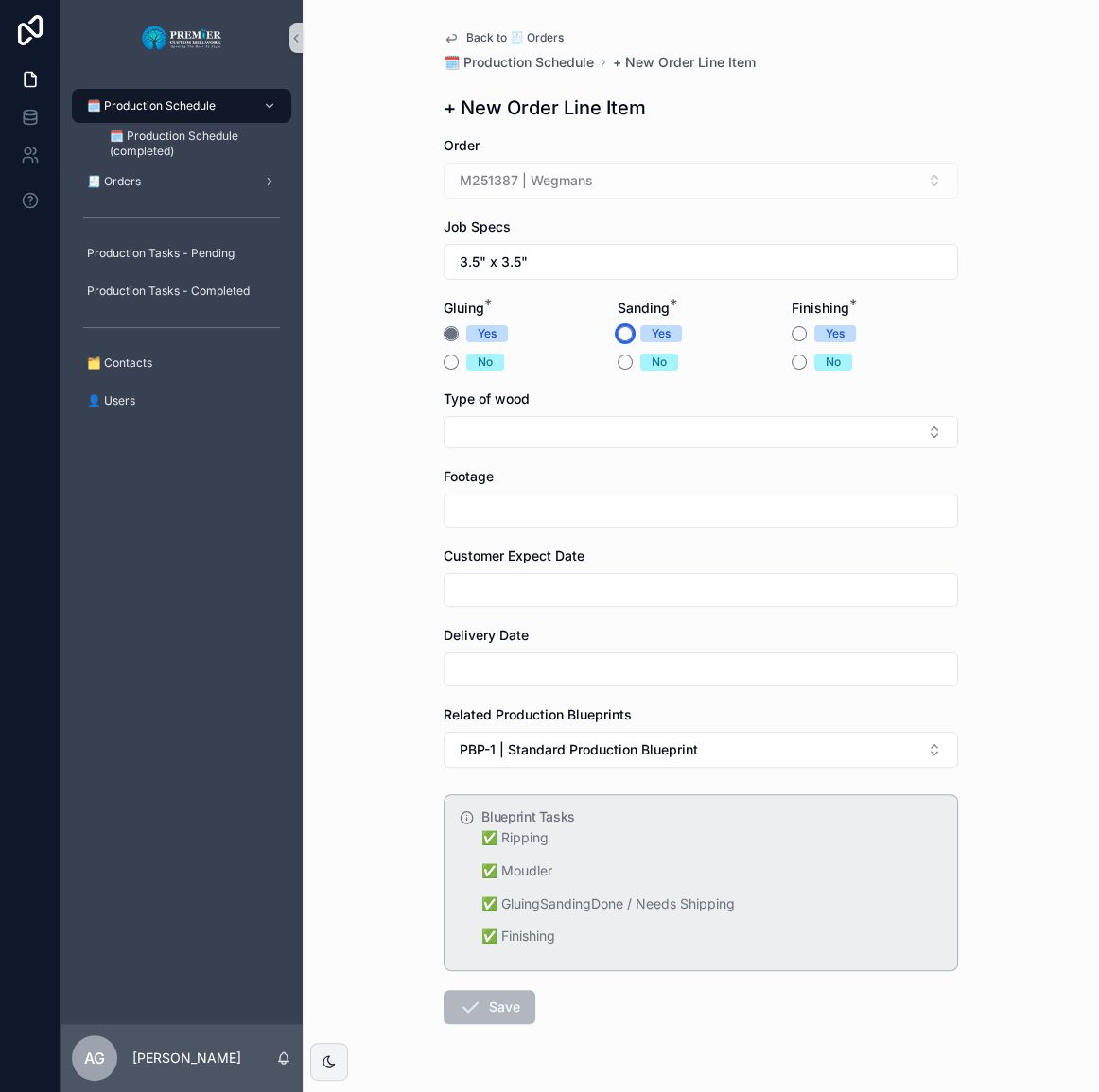
click at [617, 340] on button "Yes" at bounding box center [625, 334] width 15 height 15
click at [791, 366] on button "No" at bounding box center [799, 362] width 15 height 15
click at [572, 483] on div "Footage" at bounding box center [701, 477] width 515 height 19
click at [568, 439] on button "Select Button" at bounding box center [701, 432] width 515 height 32
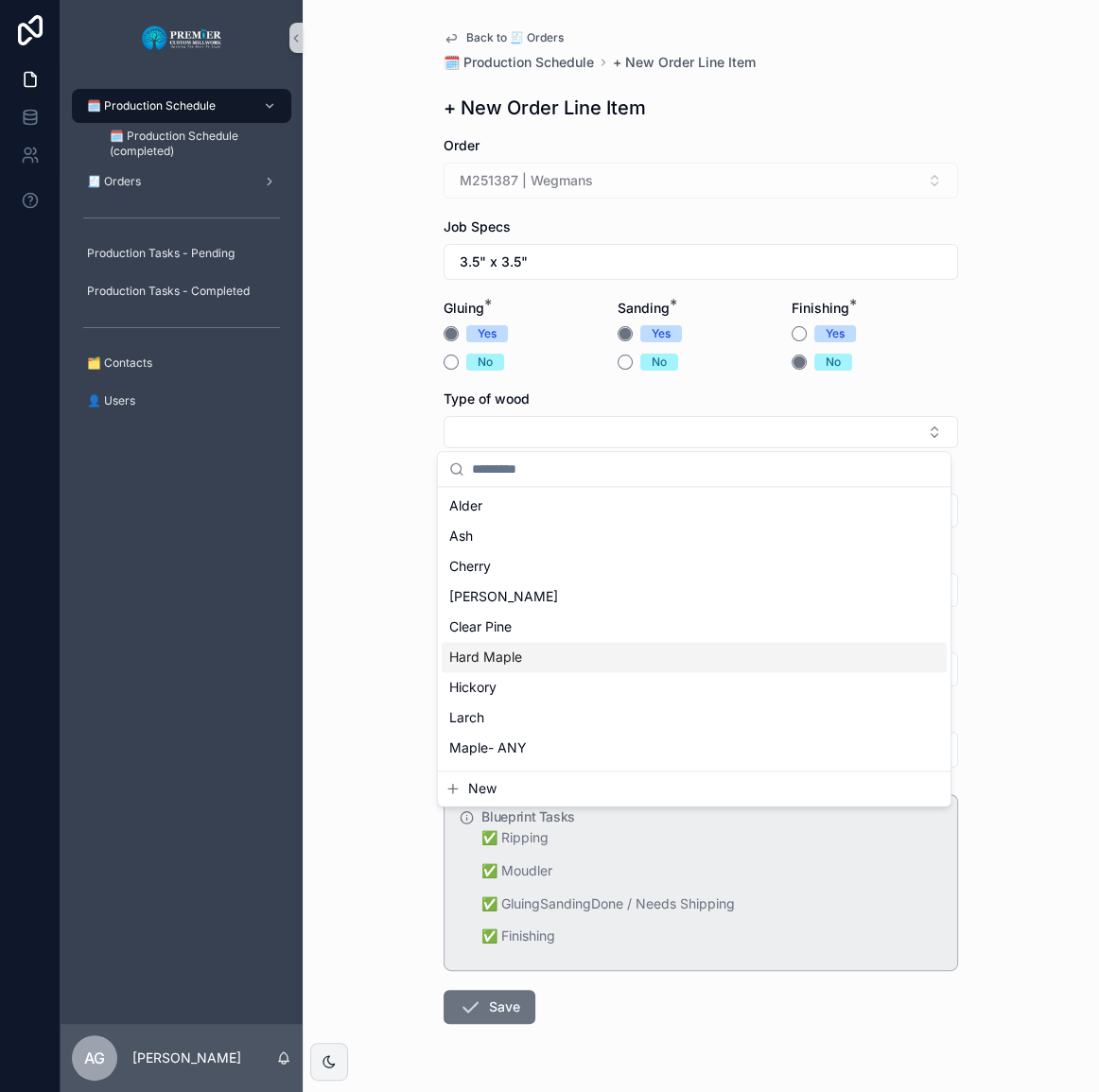
click at [580, 662] on div "Hard Maple" at bounding box center [694, 657] width 505 height 30
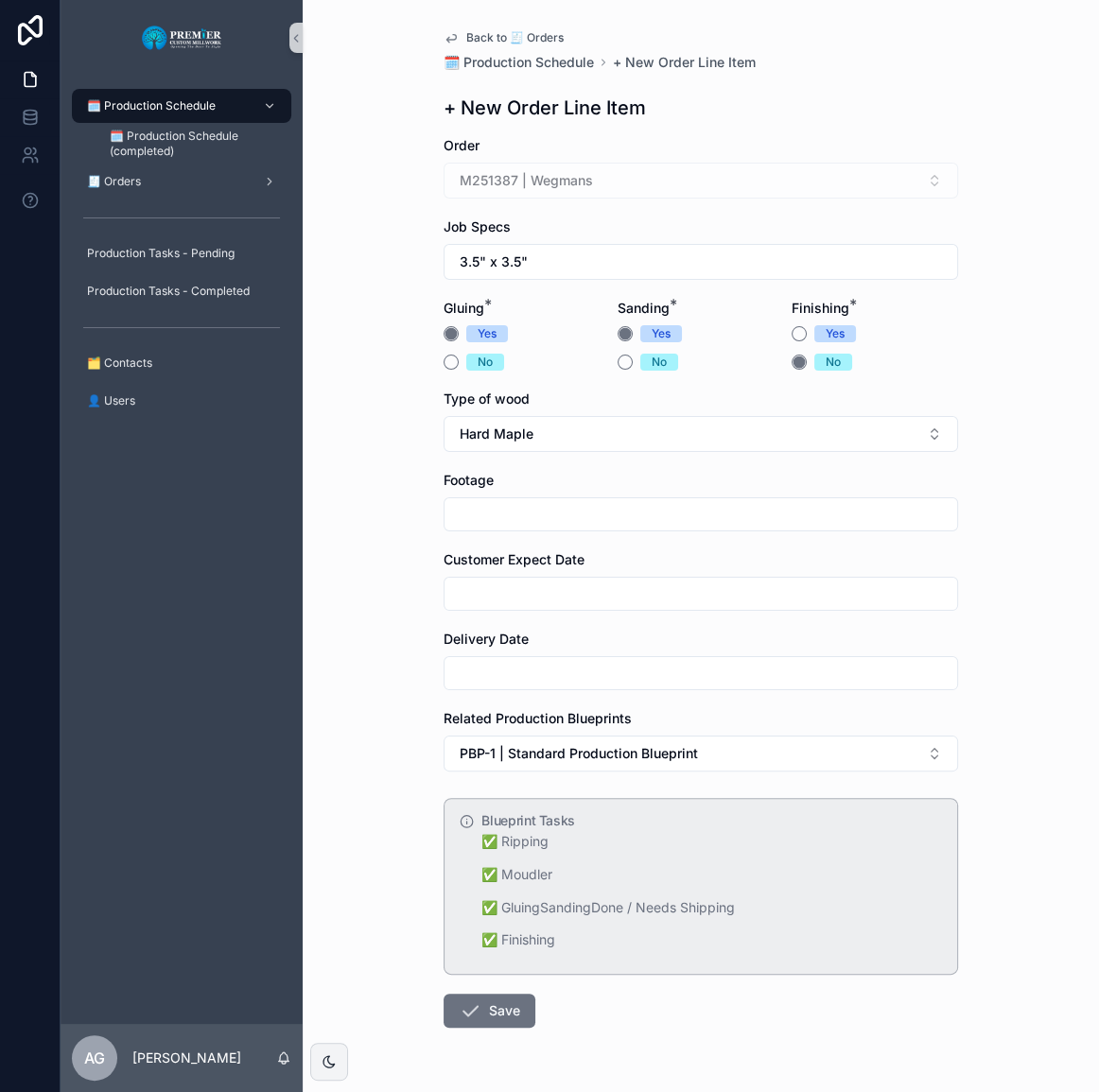
click at [547, 523] on input "scrollable content" at bounding box center [701, 515] width 513 height 27
type input "**"
click at [478, 584] on input "scrollable content" at bounding box center [701, 593] width 513 height 27
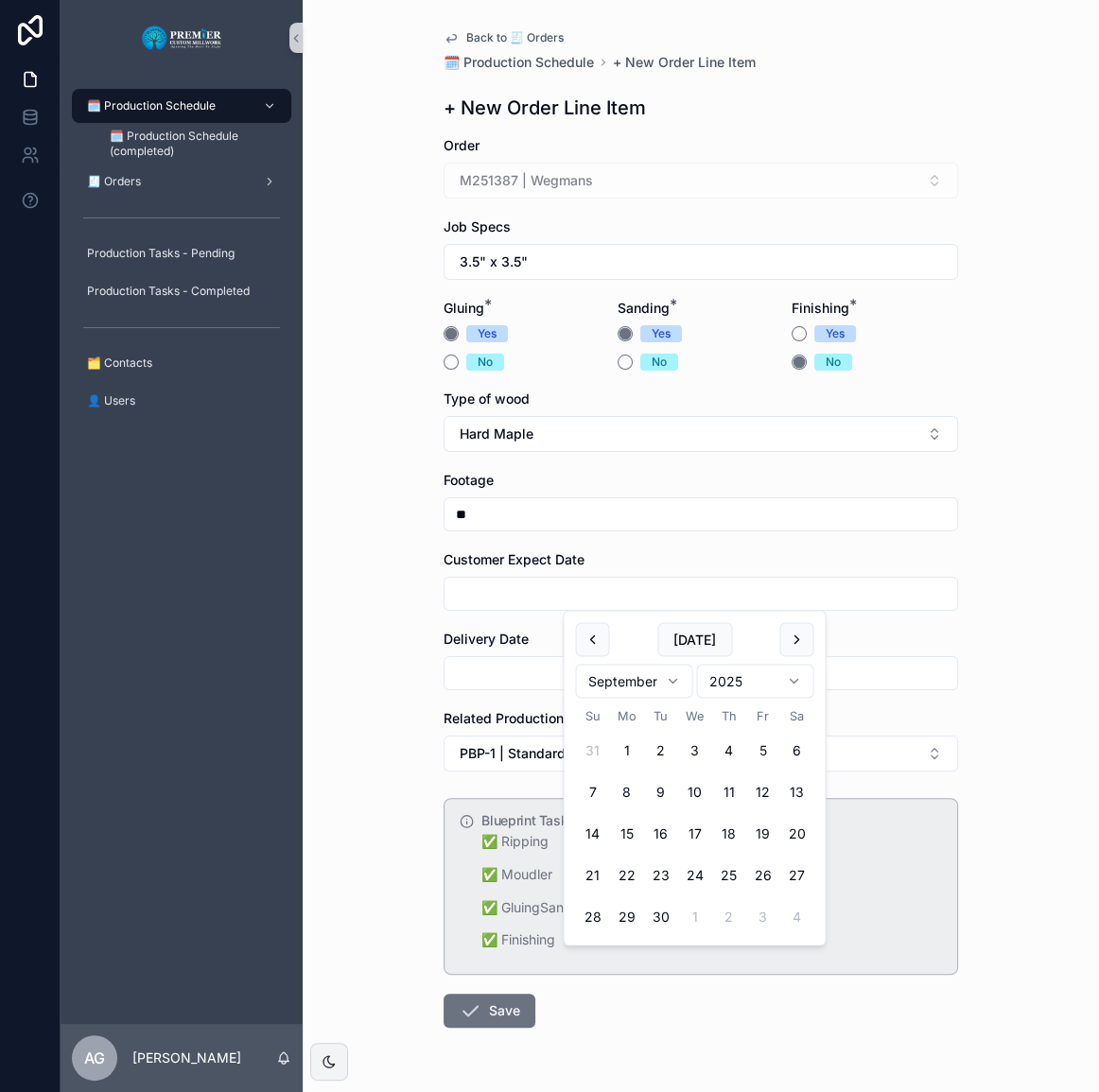
click at [791, 641] on button "scrollable content" at bounding box center [797, 639] width 34 height 34
click at [694, 740] on button "1" at bounding box center [694, 751] width 34 height 34
type input "*********"
click at [471, 673] on input "scrollable content" at bounding box center [701, 673] width 513 height 27
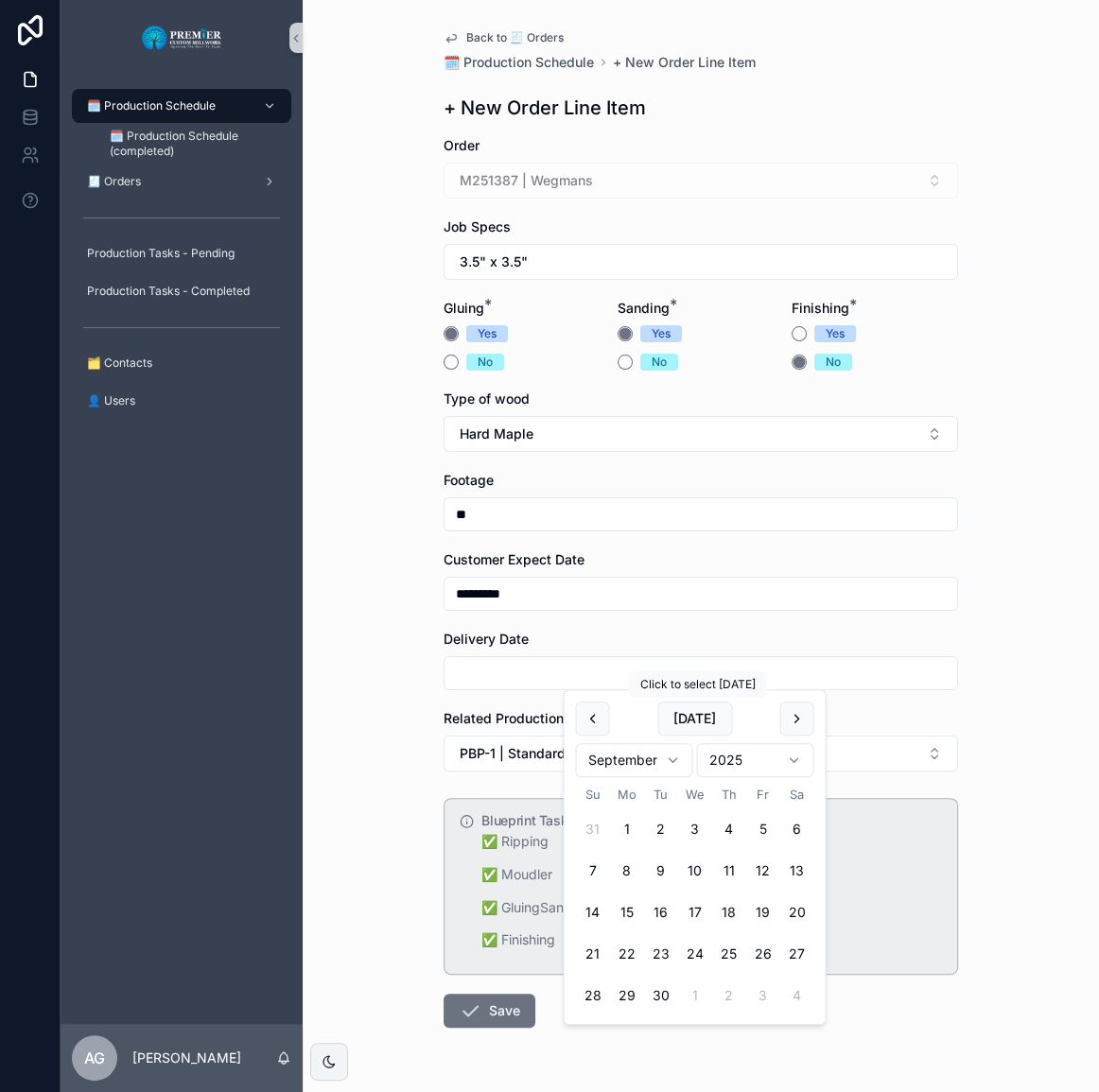
click at [798, 723] on button "scrollable content" at bounding box center [797, 719] width 34 height 34
click at [696, 831] on button "1" at bounding box center [694, 829] width 34 height 34
type input "*********"
click at [276, 704] on div "🗓️ Production Schedule 🗓️ Production Schedule (completed) 🧾 Orders Production T…" at bounding box center [181, 550] width 242 height 949
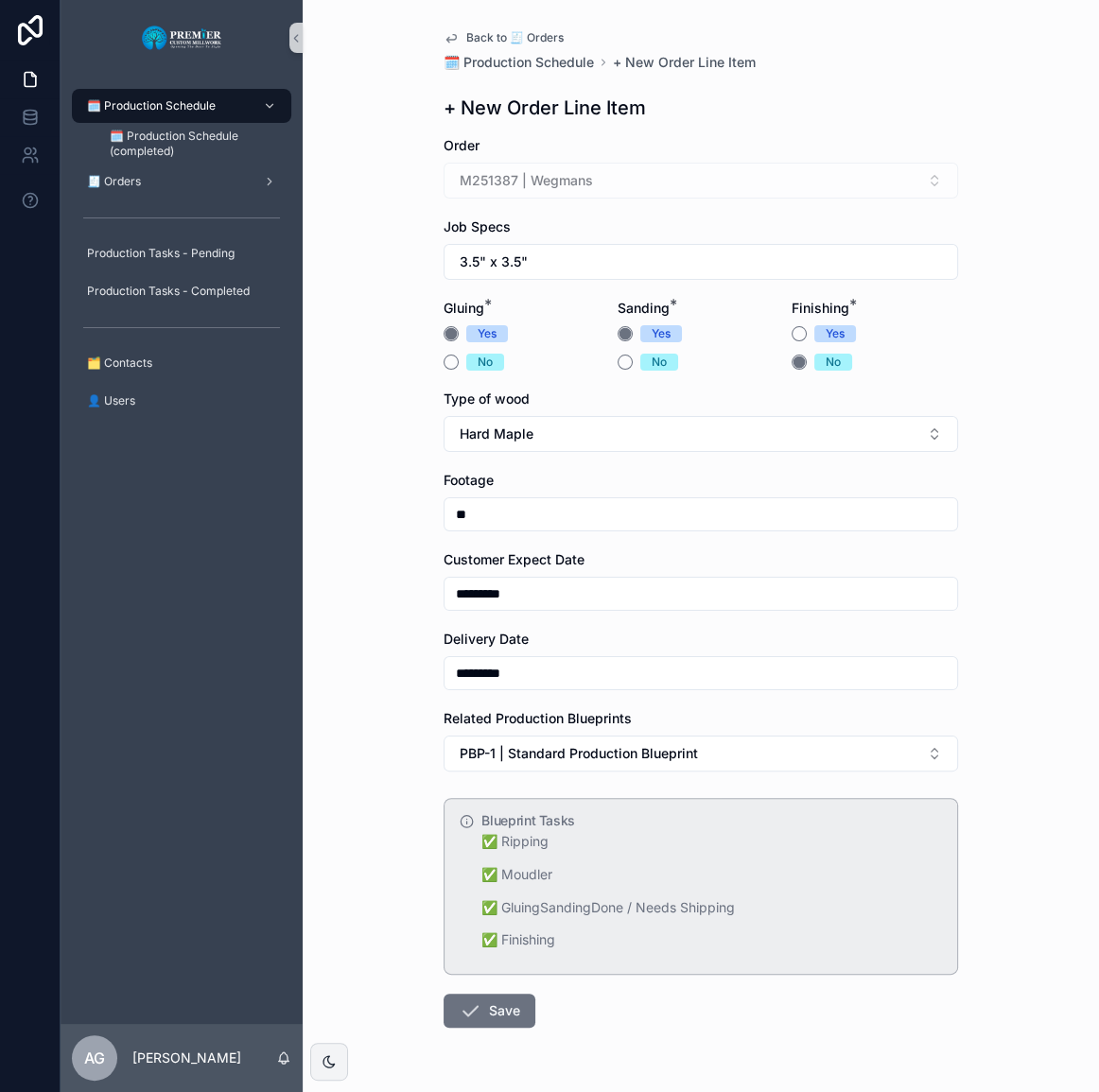
click at [337, 736] on div "Back to 🧾 Orders 🗓️ Production Schedule + New Order Line Item + New Order Line …" at bounding box center [701, 546] width 796 height 1092
click at [480, 1014] on button "Save" at bounding box center [489, 1011] width 92 height 34
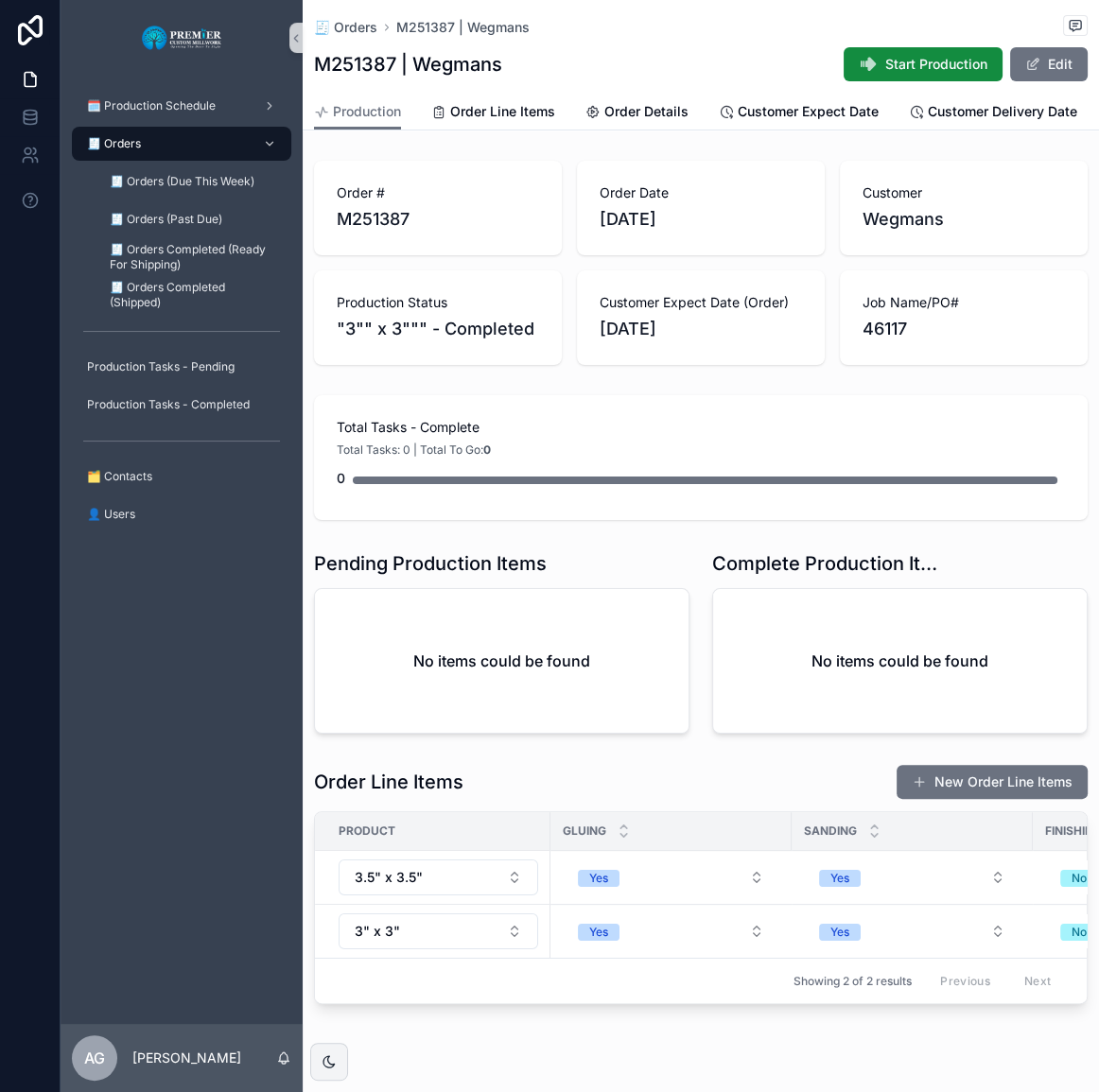
click at [944, 59] on span "Start Production" at bounding box center [937, 65] width 103 height 19
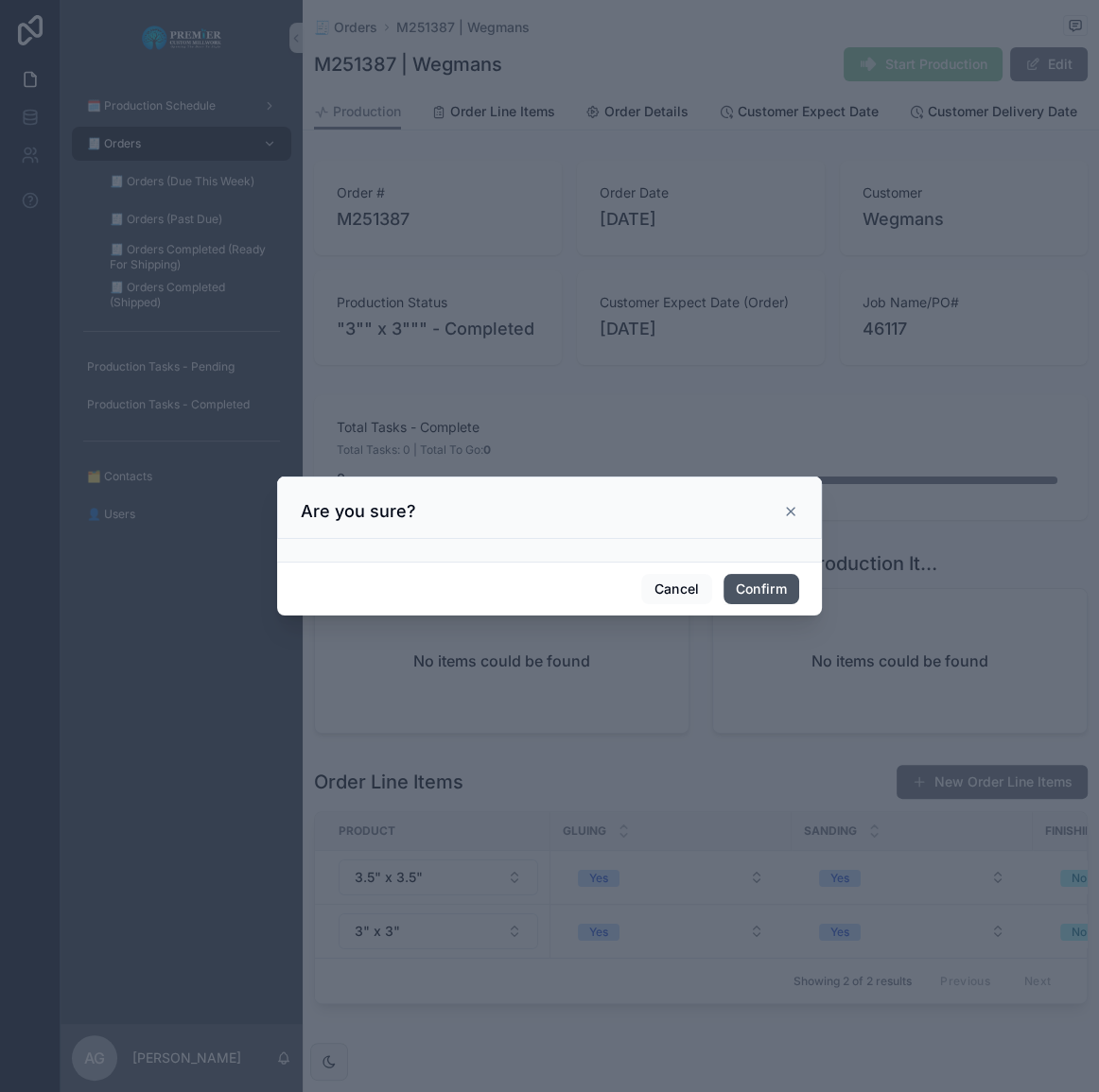
click at [767, 586] on button "Confirm" at bounding box center [762, 589] width 76 height 30
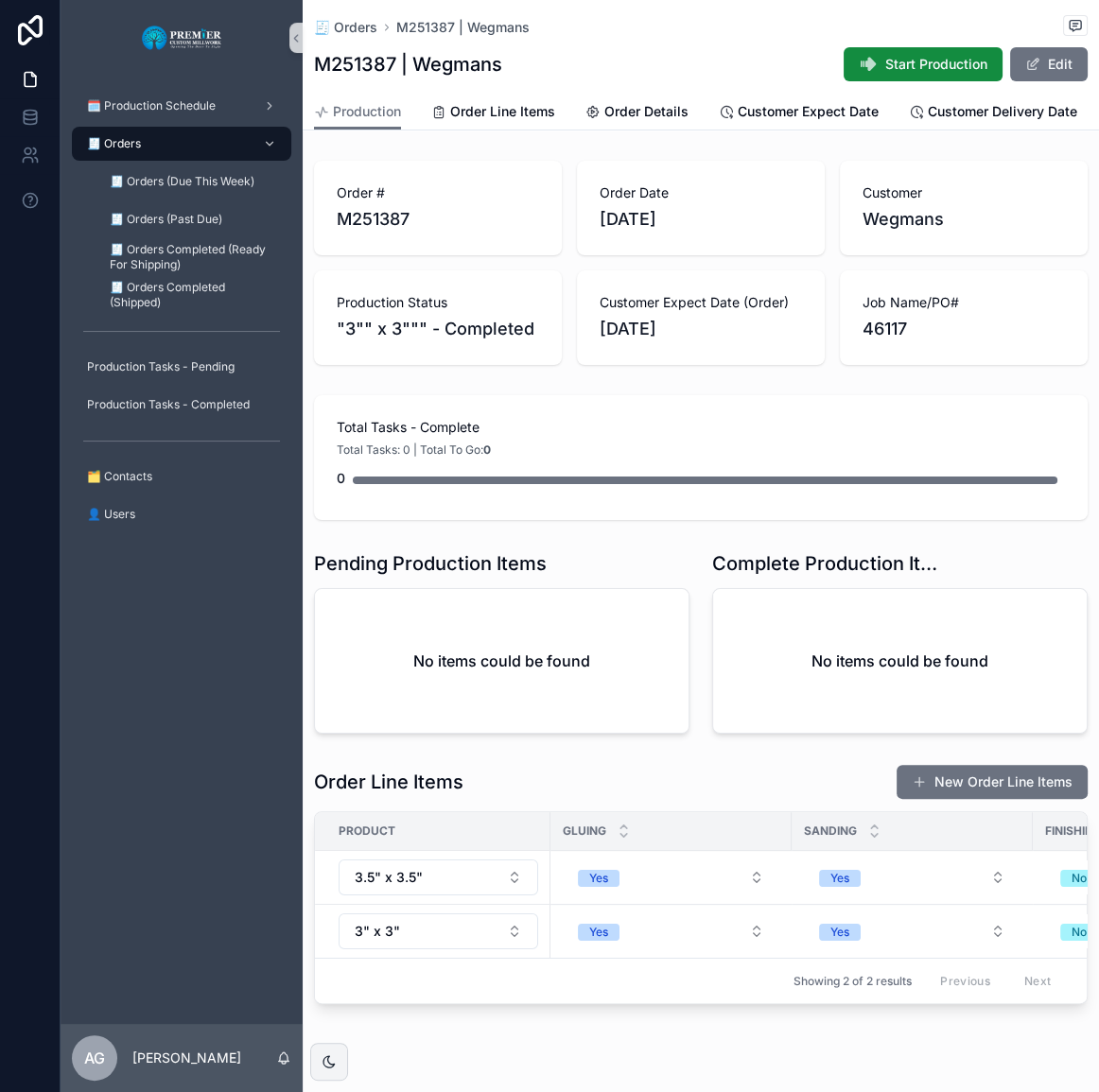
click at [885, 74] on span "Start Production" at bounding box center [937, 65] width 103 height 19
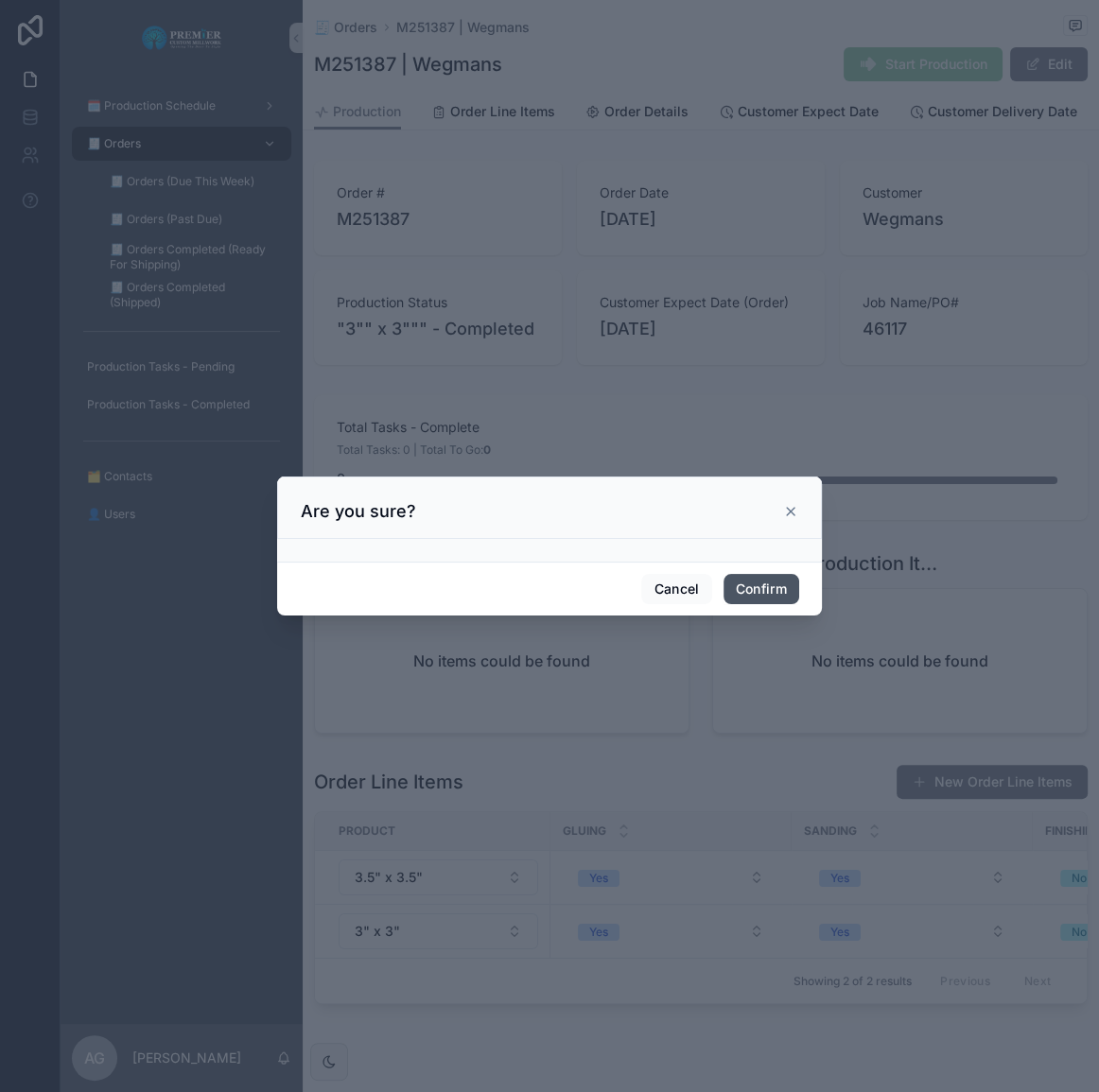
click at [772, 587] on button "Confirm" at bounding box center [762, 589] width 76 height 30
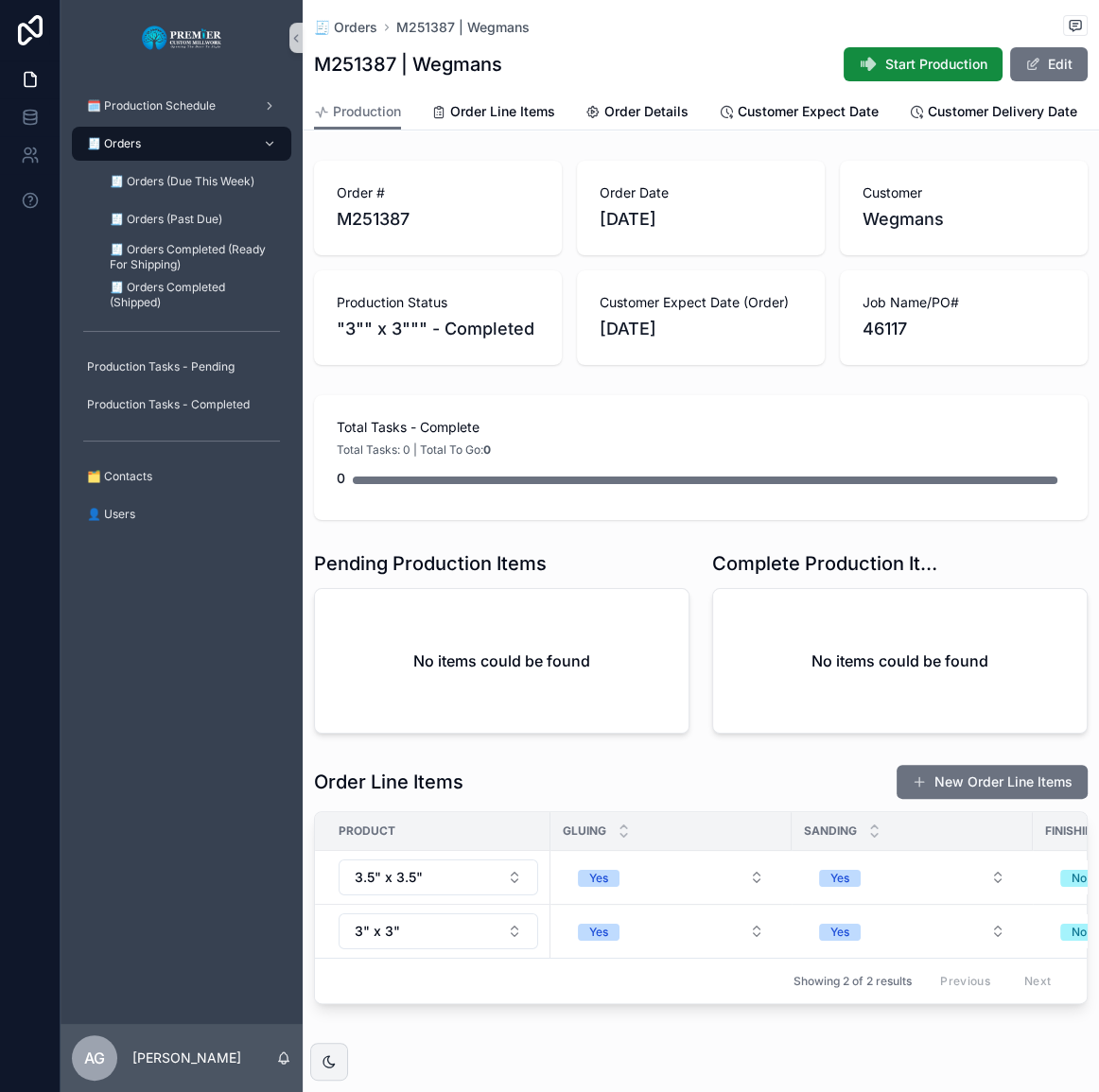
click at [178, 141] on div "🧾 Orders" at bounding box center [181, 143] width 197 height 30
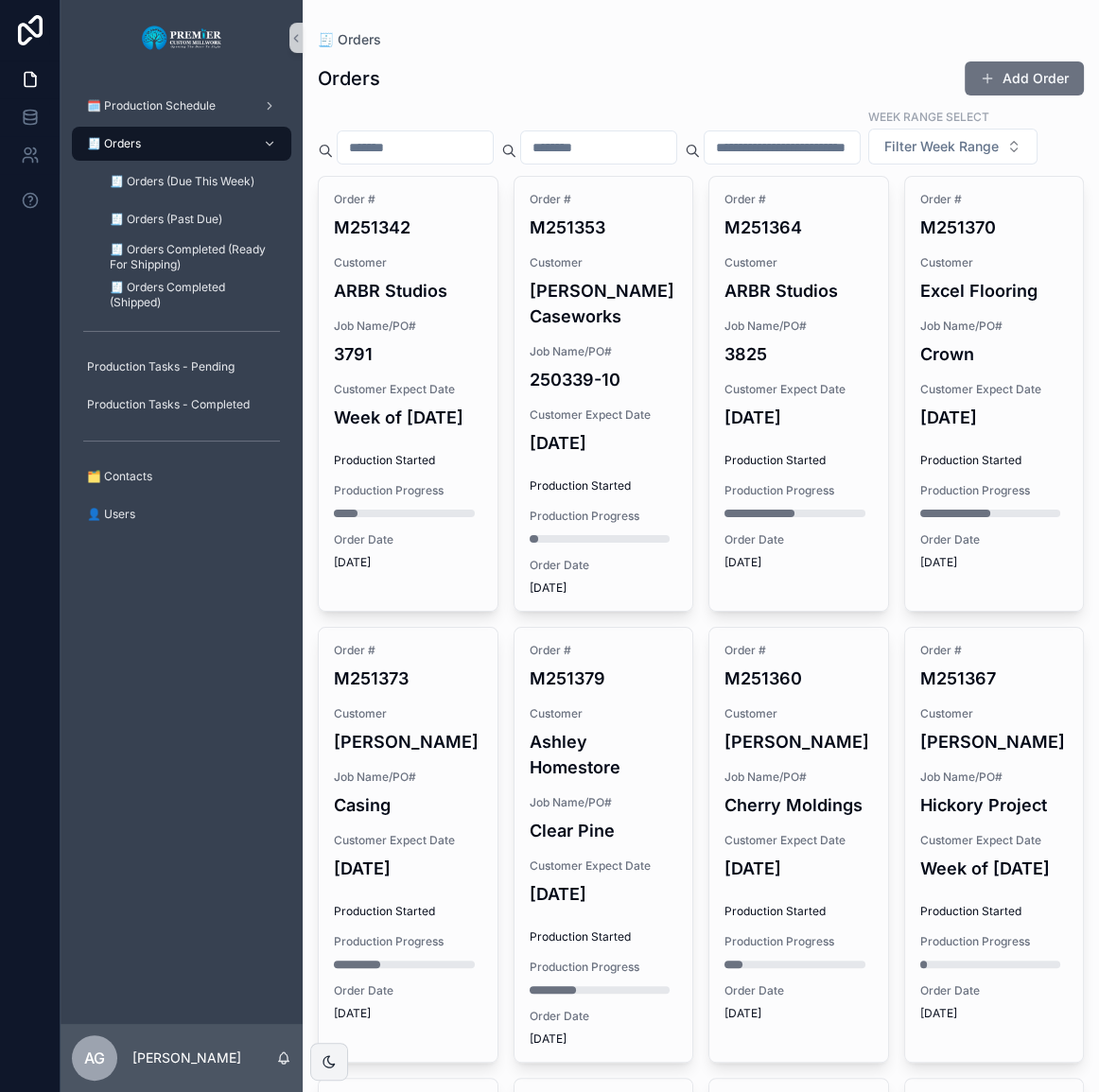
click at [984, 76] on button "Add Order" at bounding box center [1024, 79] width 119 height 34
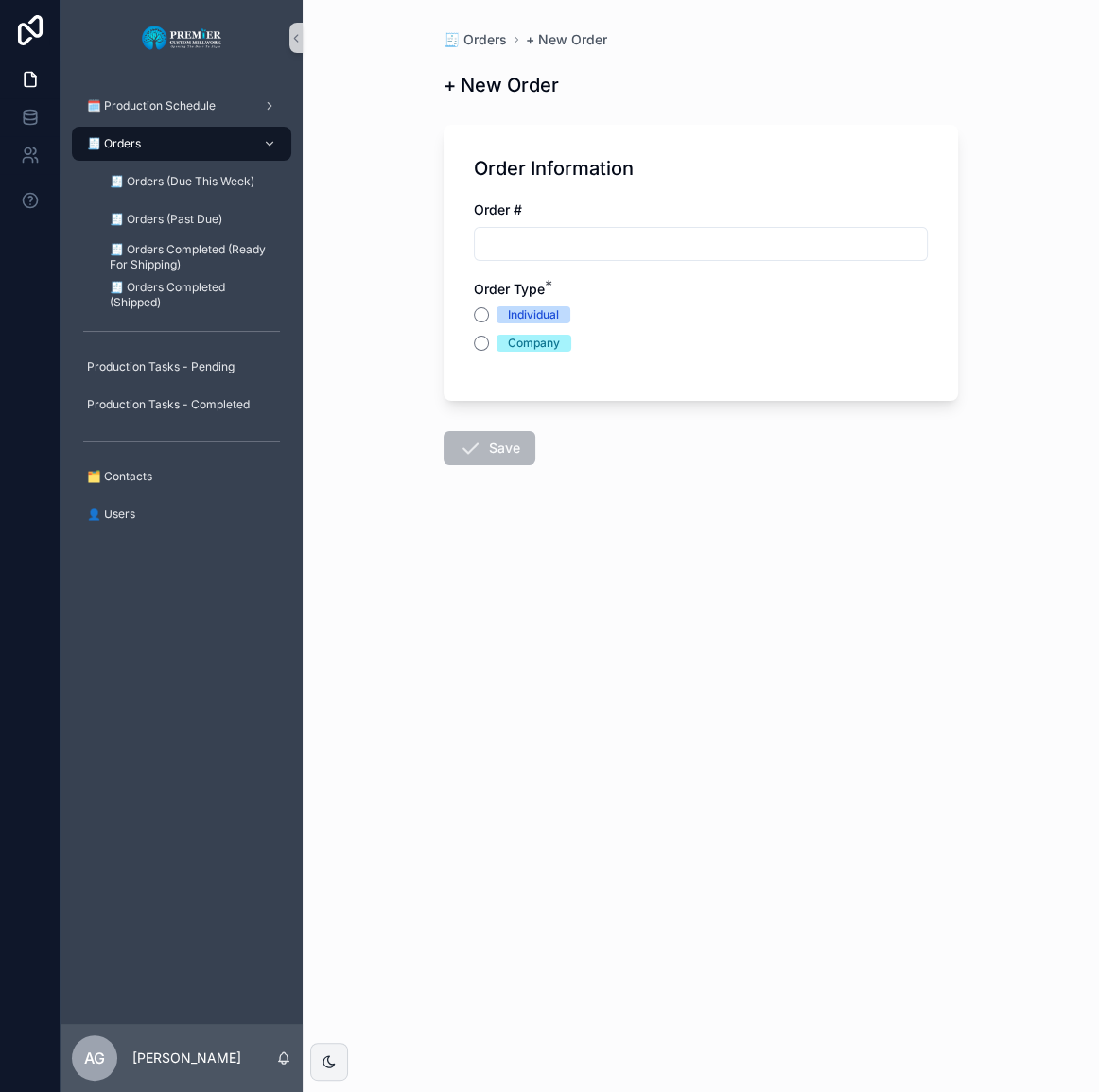
click at [617, 244] on input "scrollable content" at bounding box center [701, 244] width 452 height 27
type input "*******"
click at [471, 345] on div "Order Information Order # ******* ✅ Order # is unique in Orders Order Type * In…" at bounding box center [701, 262] width 515 height 276
click at [476, 345] on button "Company" at bounding box center [482, 343] width 15 height 15
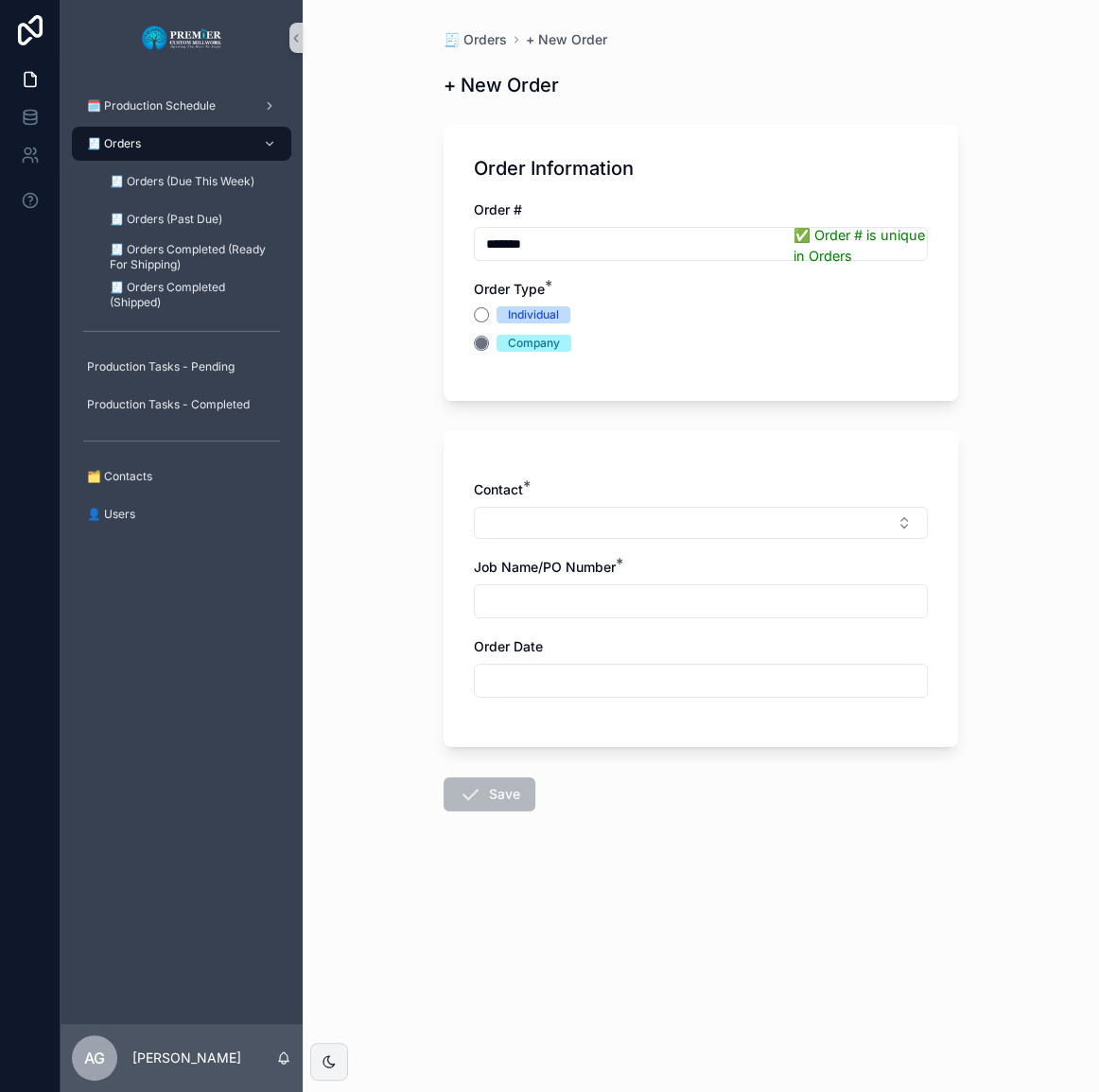
click at [536, 518] on button "Select Button" at bounding box center [701, 523] width 454 height 32
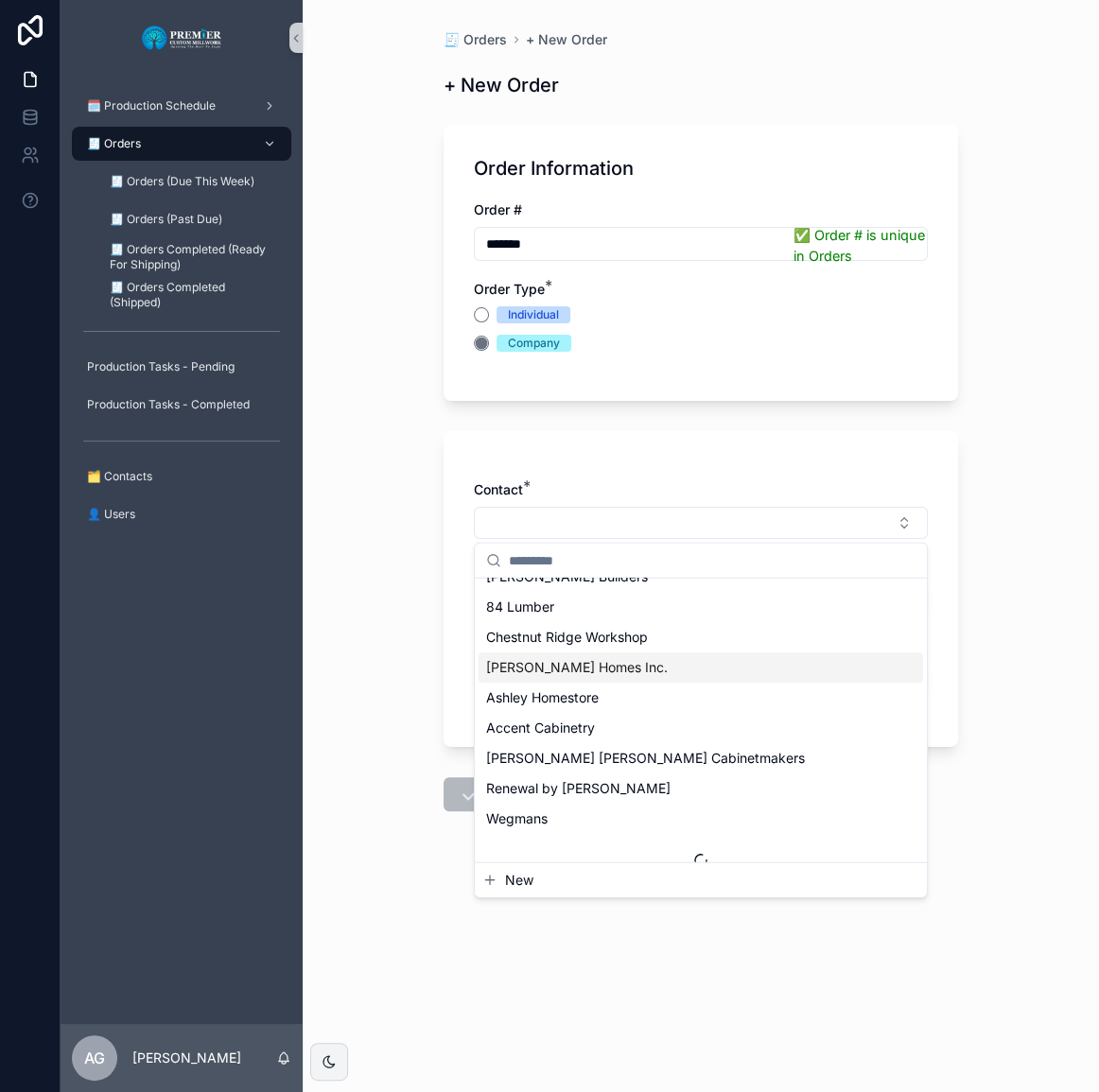
scroll to position [1276, 0]
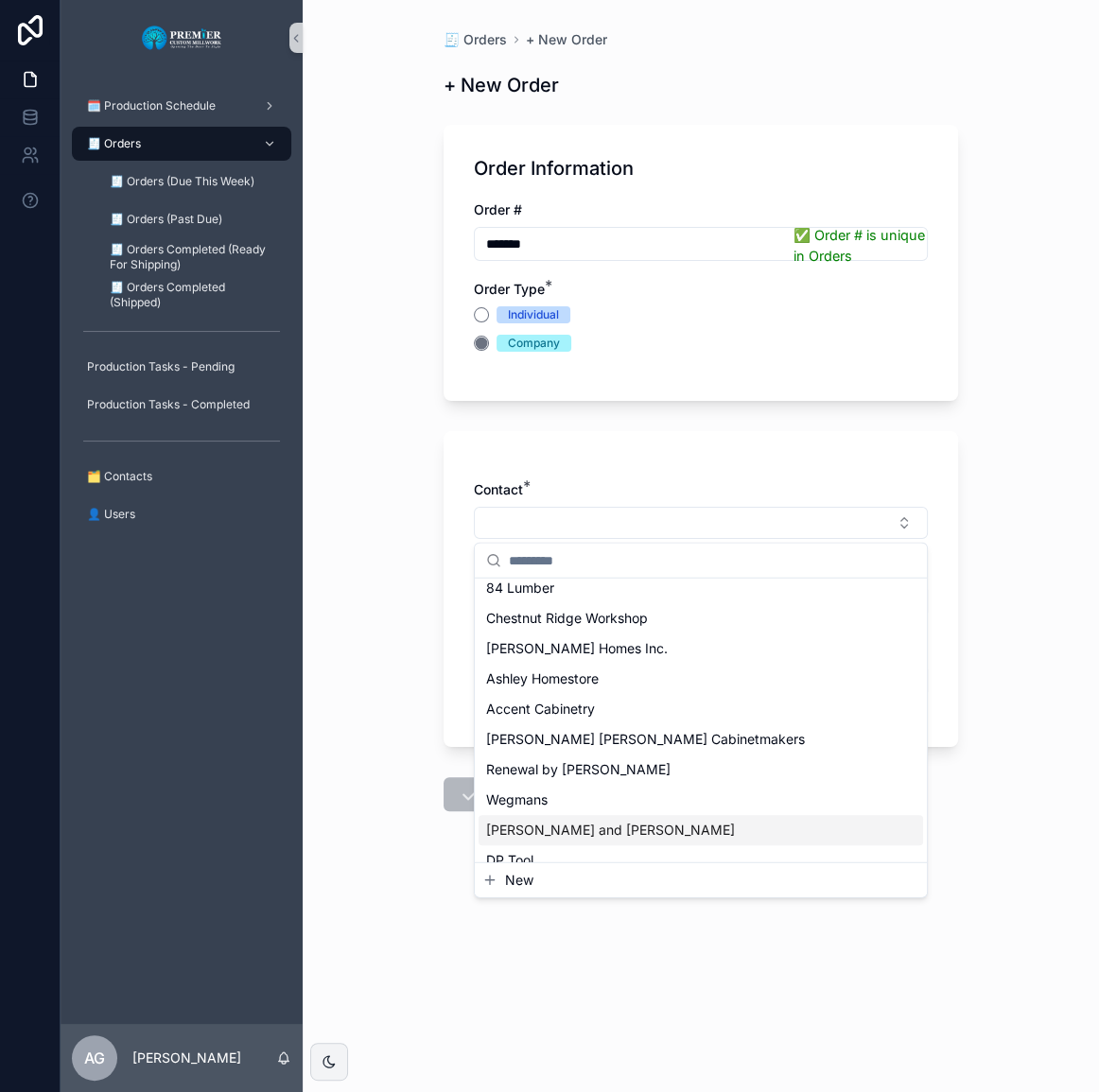
click at [575, 822] on span "[PERSON_NAME] and [PERSON_NAME]" at bounding box center [611, 830] width 249 height 19
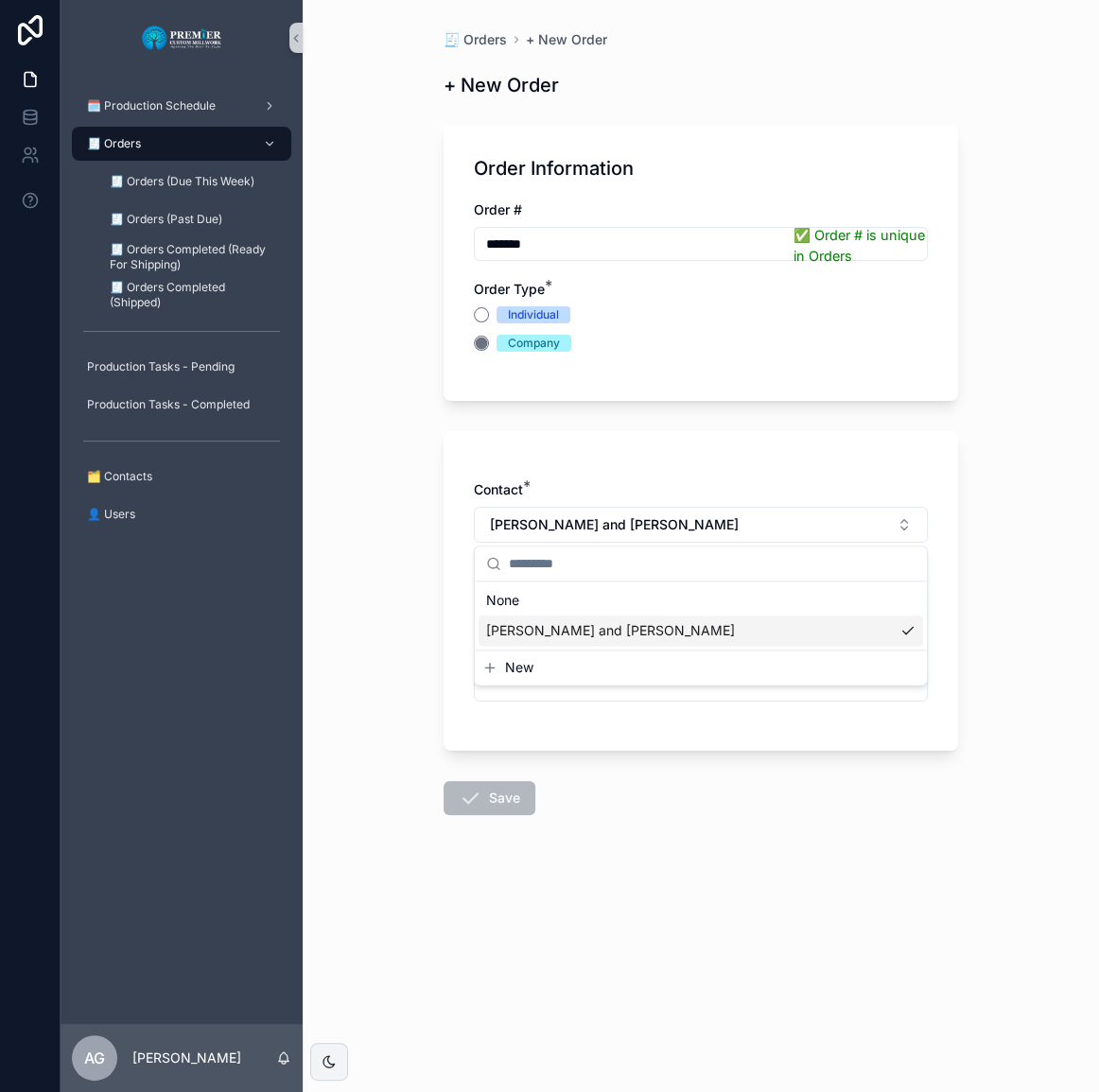
scroll to position [0, 0]
click at [569, 623] on div "Contact * [PERSON_NAME] and Fields Job Name/PO Number * Order Date" at bounding box center [701, 600] width 454 height 240
click at [574, 614] on input "scrollable content" at bounding box center [701, 605] width 452 height 27
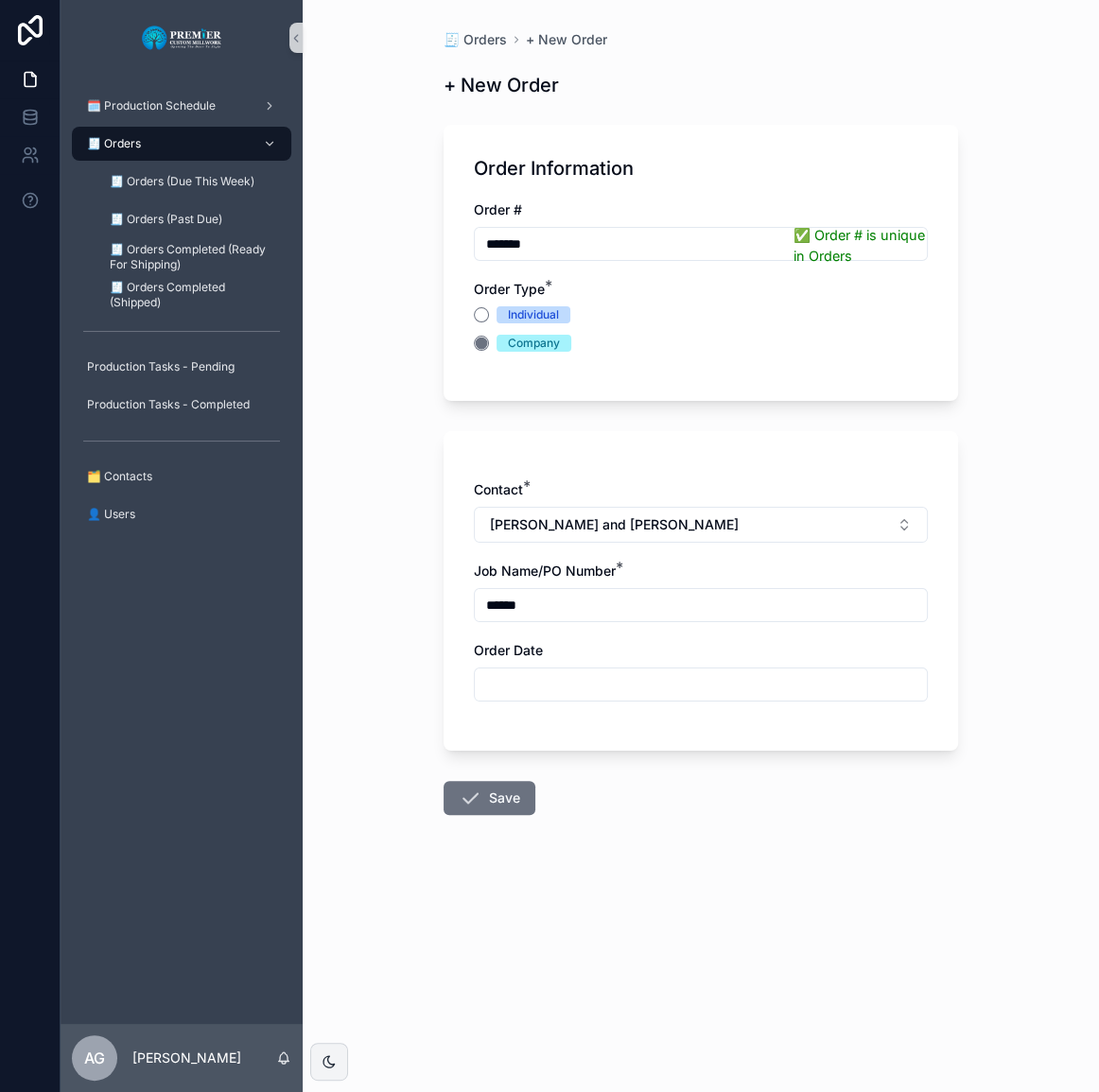
type input "******"
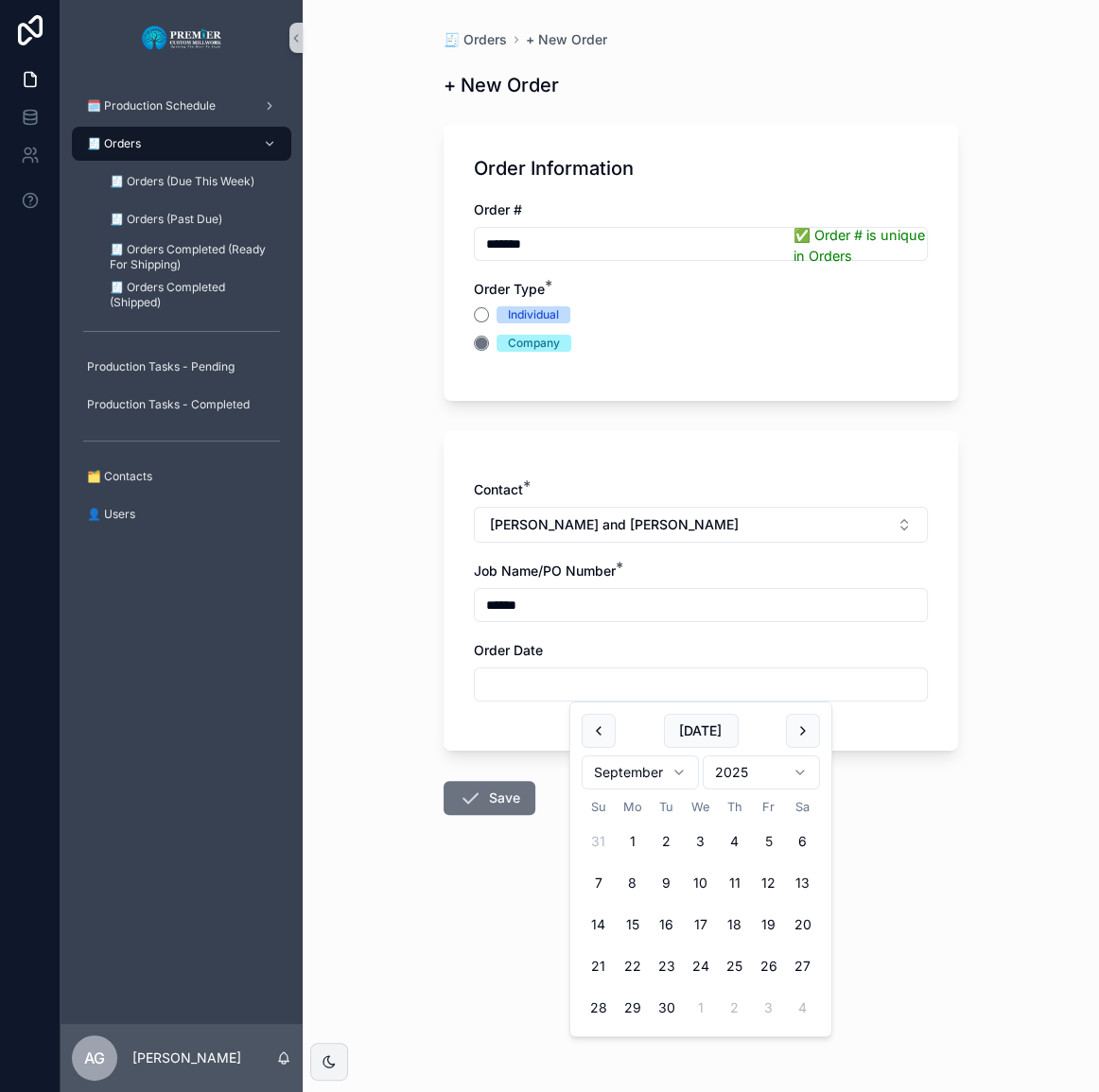
click at [765, 835] on button "5" at bounding box center [769, 841] width 34 height 34
type input "********"
click at [502, 789] on button "Save" at bounding box center [489, 798] width 92 height 34
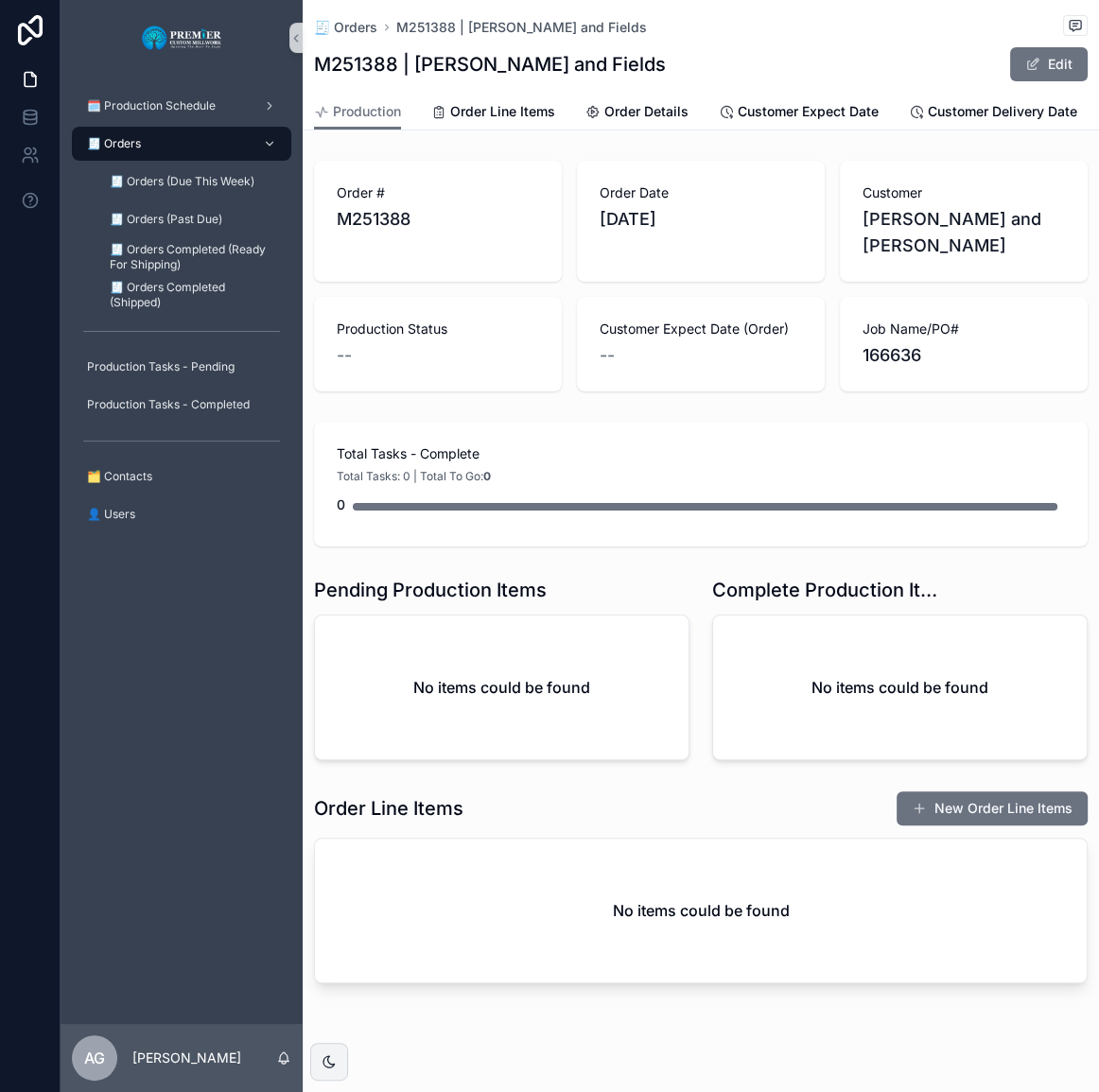
click at [955, 791] on button "New Order Line Items" at bounding box center [992, 808] width 191 height 34
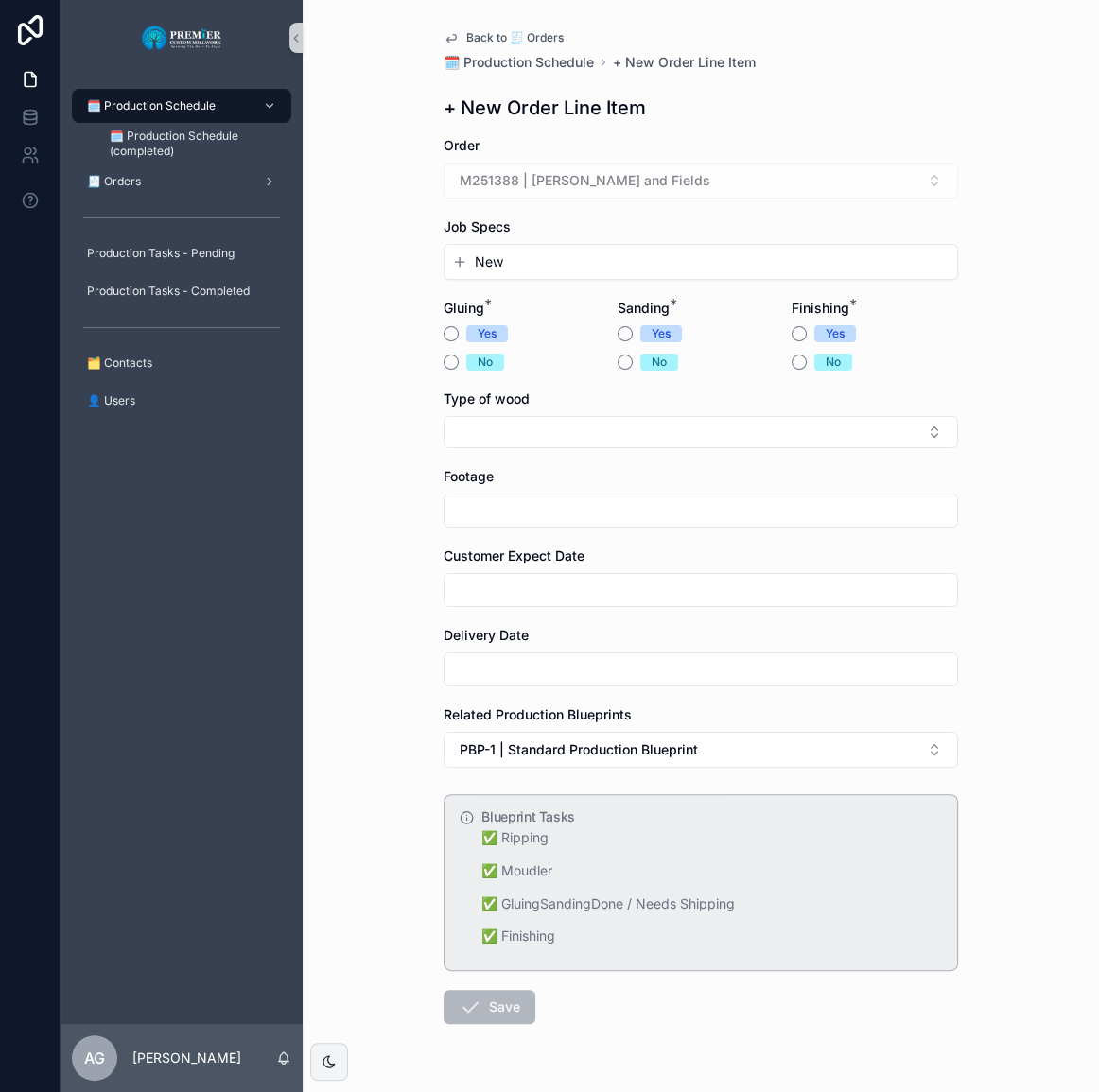
click at [521, 253] on button "New" at bounding box center [701, 262] width 498 height 19
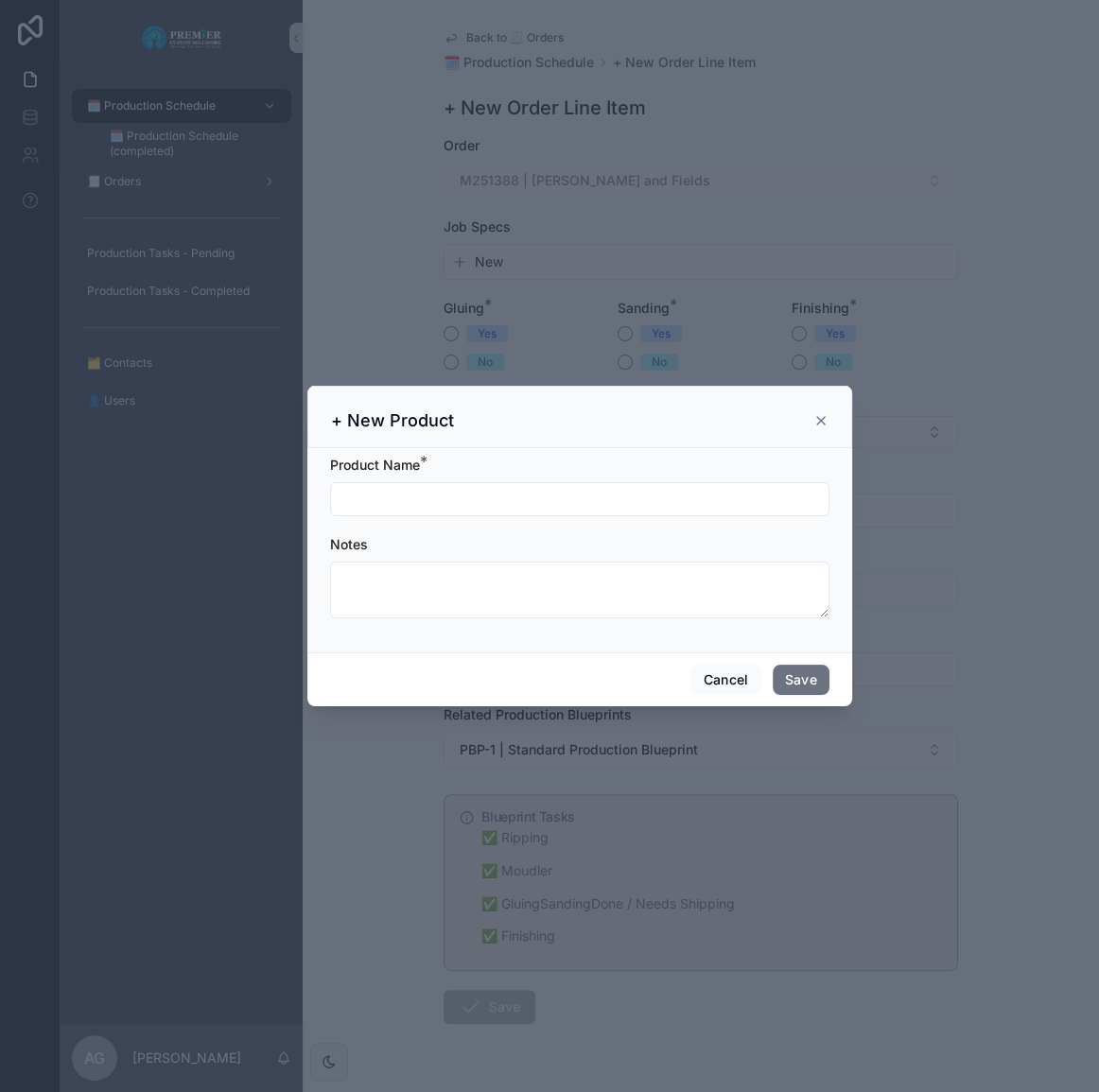
click at [472, 489] on input "scrollable content" at bounding box center [580, 499] width 498 height 27
type input "**********"
click at [786, 681] on button "Save" at bounding box center [802, 680] width 57 height 30
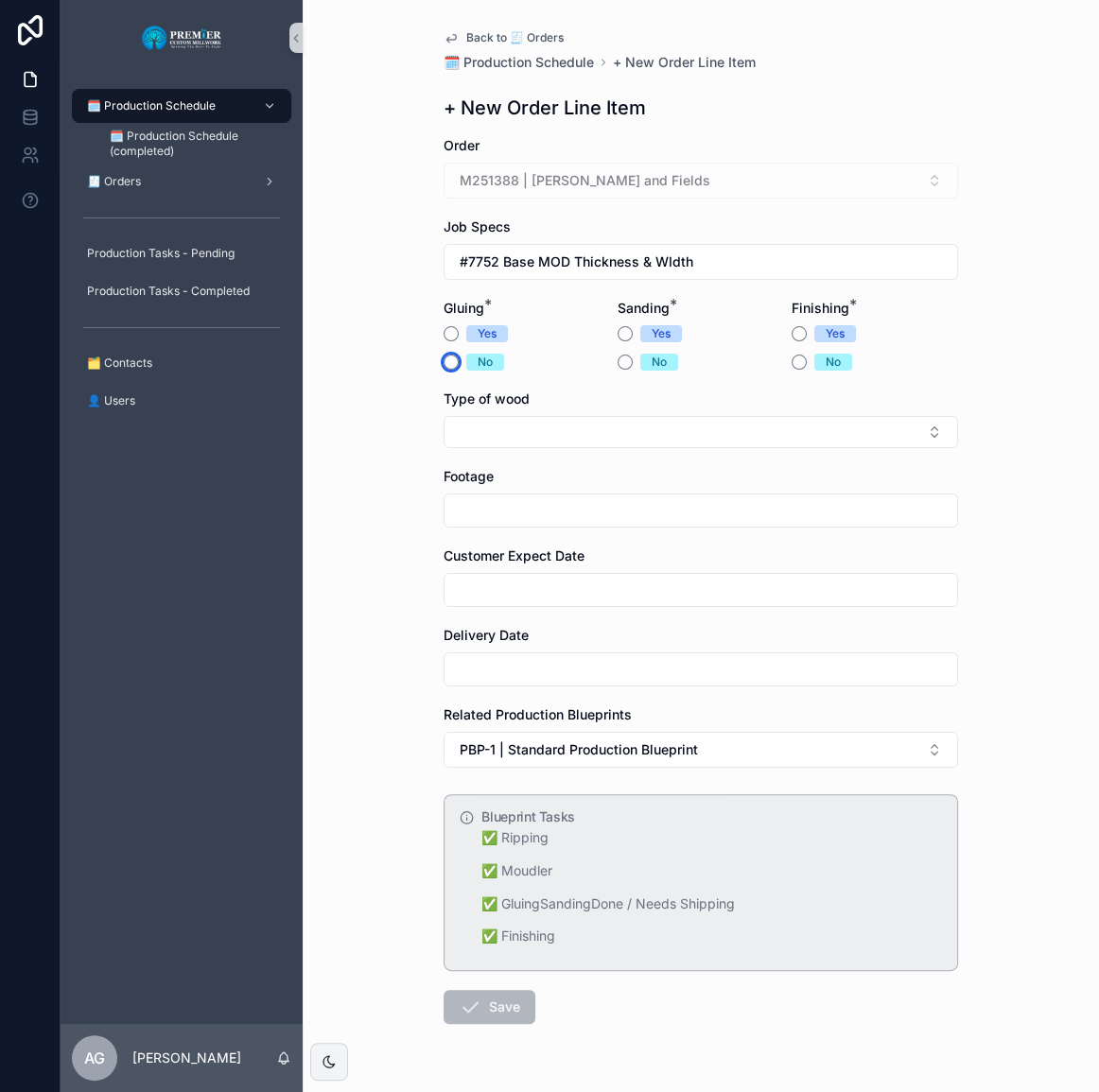
click at [444, 367] on button "No" at bounding box center [451, 362] width 15 height 15
click at [617, 331] on button "Yes" at bounding box center [625, 334] width 15 height 15
click at [791, 364] on button "No" at bounding box center [799, 362] width 15 height 15
click at [667, 434] on button "Select Button" at bounding box center [701, 432] width 515 height 32
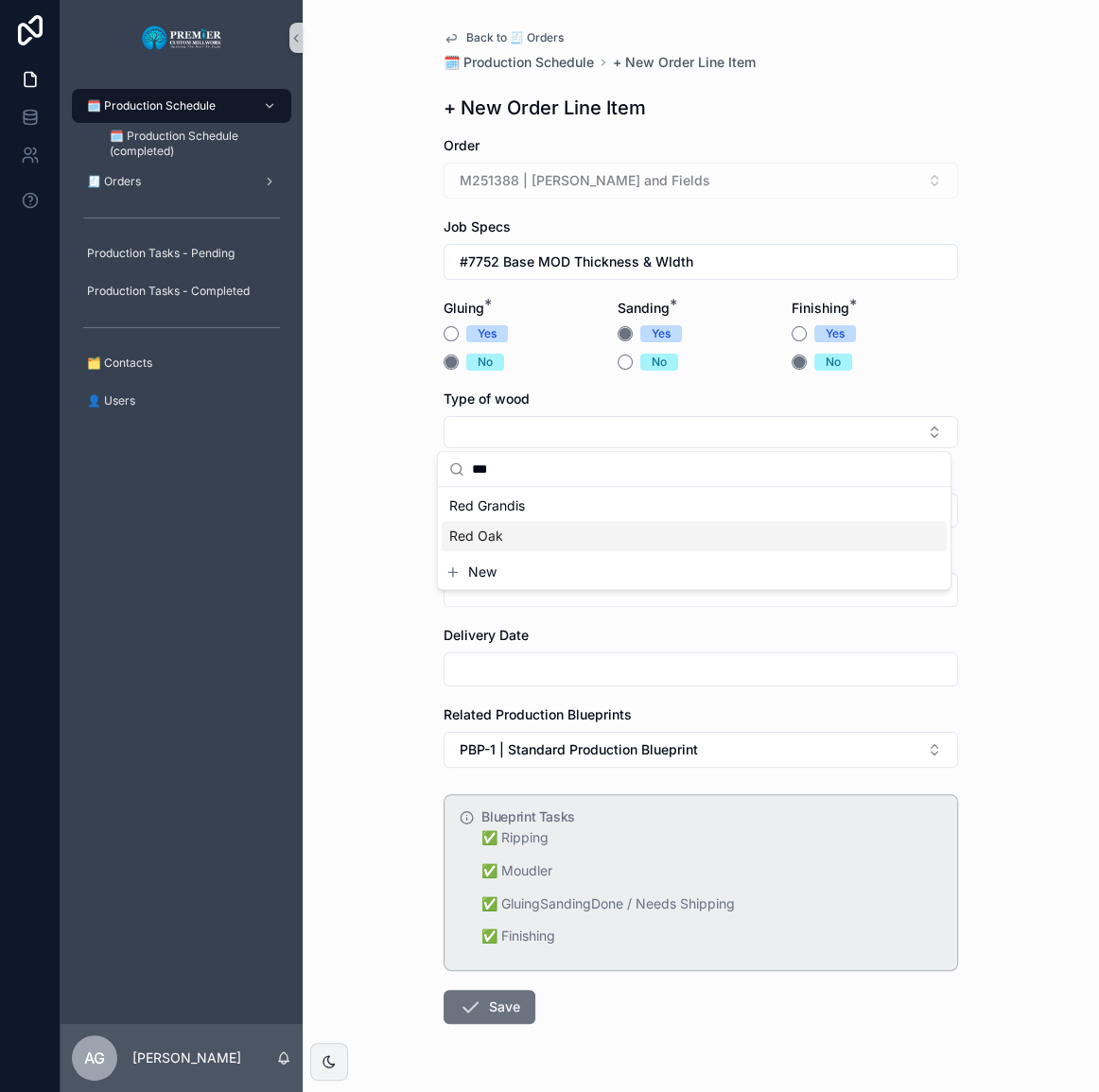
type input "***"
click at [516, 530] on div "Red Oak" at bounding box center [694, 537] width 505 height 30
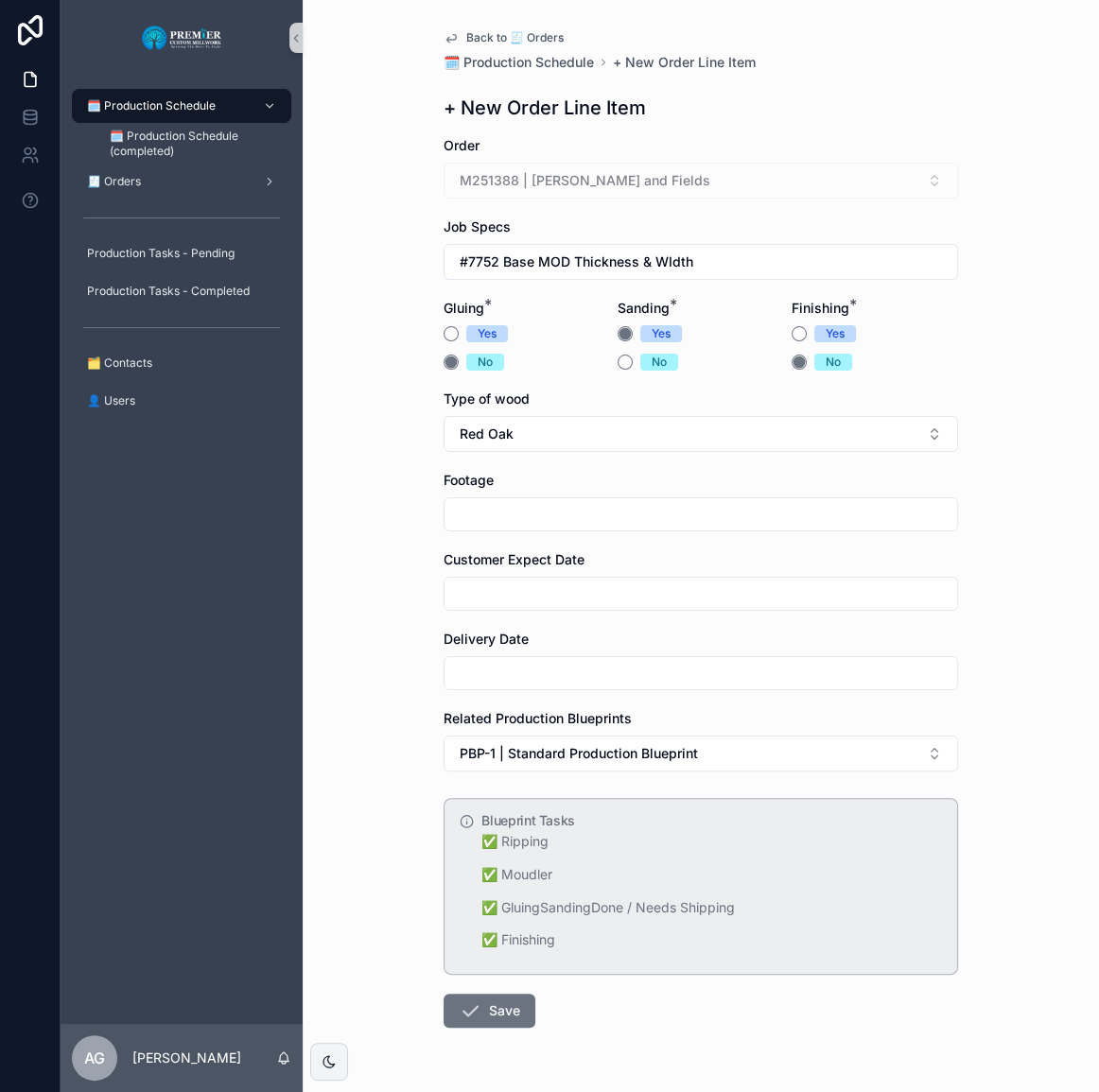
click at [526, 519] on input "scrollable content" at bounding box center [701, 515] width 513 height 27
type input "**"
click at [470, 598] on input "scrollable content" at bounding box center [701, 593] width 513 height 27
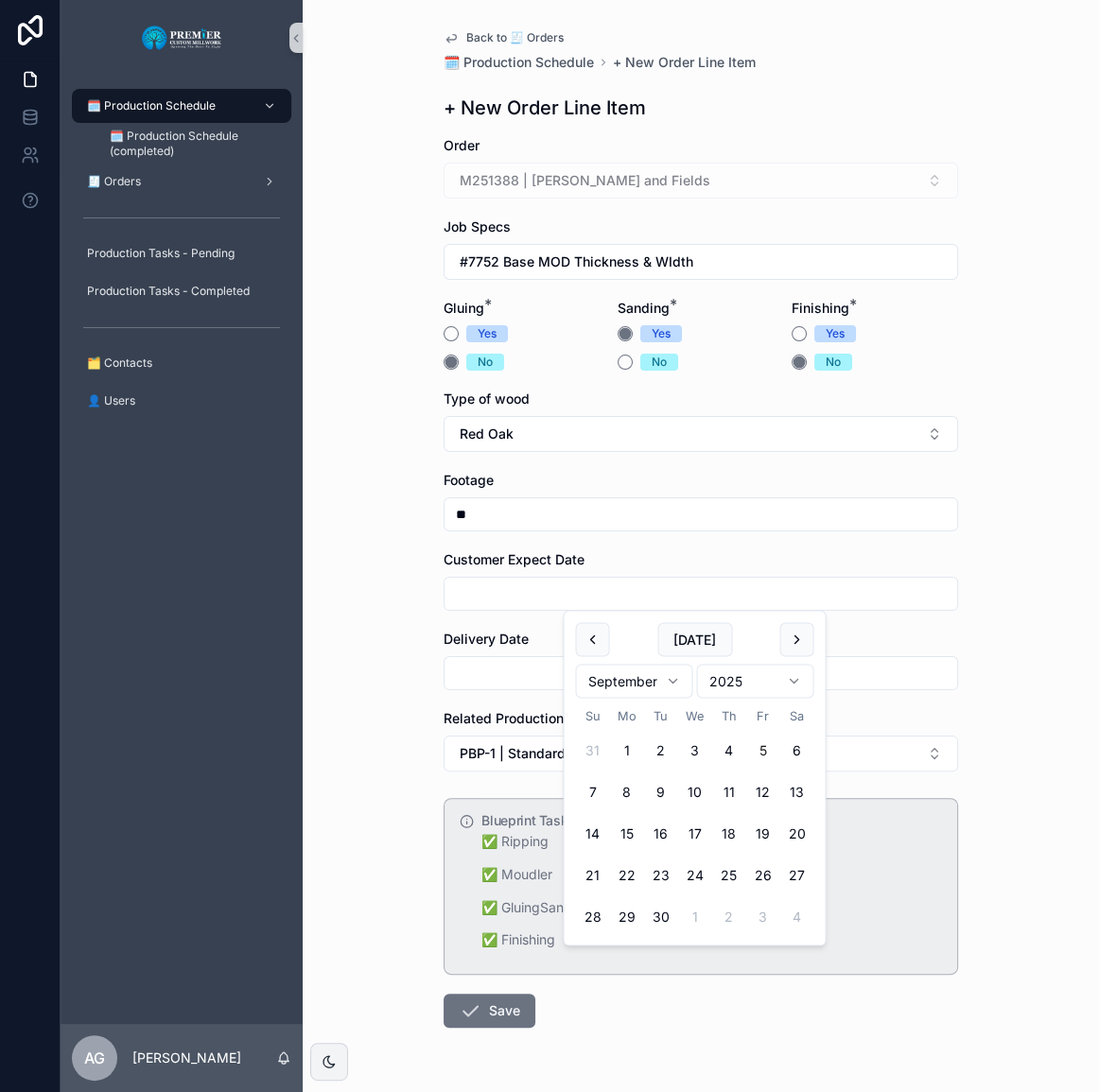
click at [807, 640] on button "scrollable content" at bounding box center [797, 639] width 34 height 34
click at [596, 637] on button "scrollable content" at bounding box center [592, 639] width 34 height 34
click at [761, 876] on button "26" at bounding box center [763, 875] width 34 height 34
type input "*********"
click at [507, 675] on input "scrollable content" at bounding box center [701, 673] width 513 height 27
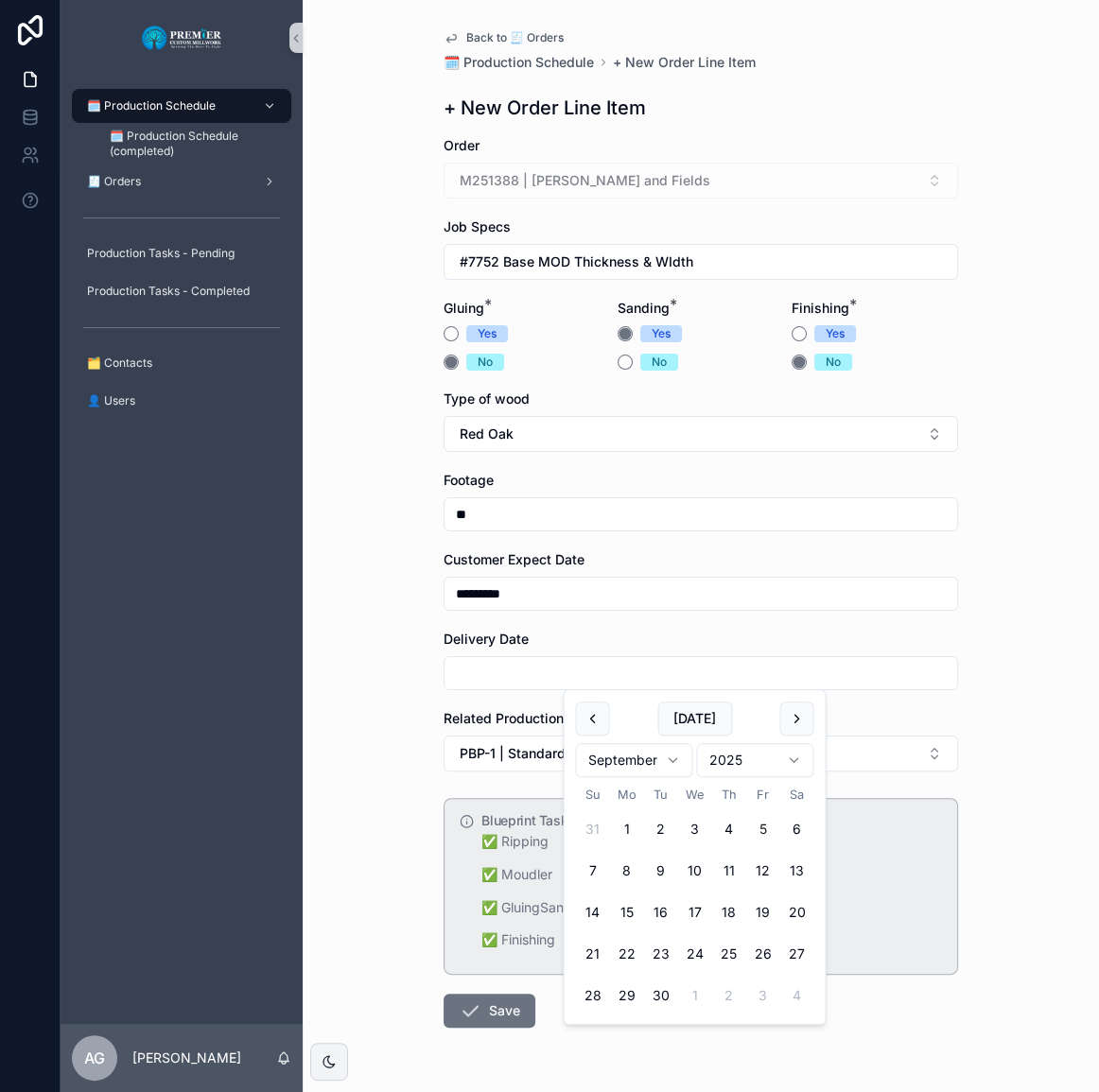
click at [765, 943] on button "26" at bounding box center [763, 954] width 34 height 34
type input "*********"
click at [374, 799] on div "Back to 🧾 Orders 🗓️ Production Schedule + New Order Line Item + New Order Line …" at bounding box center [701, 546] width 796 height 1092
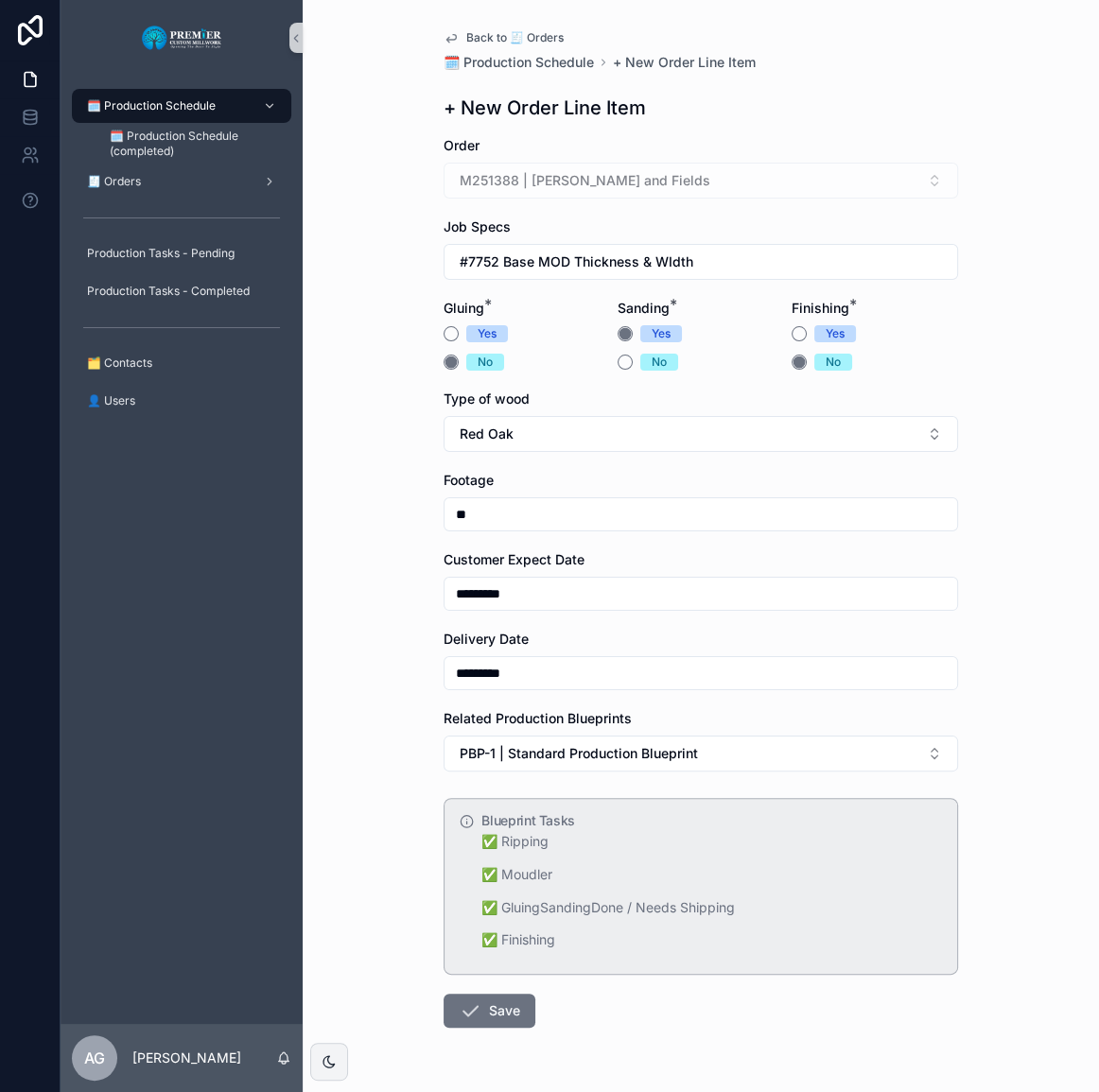
click at [488, 1019] on button "Save" at bounding box center [489, 1011] width 92 height 34
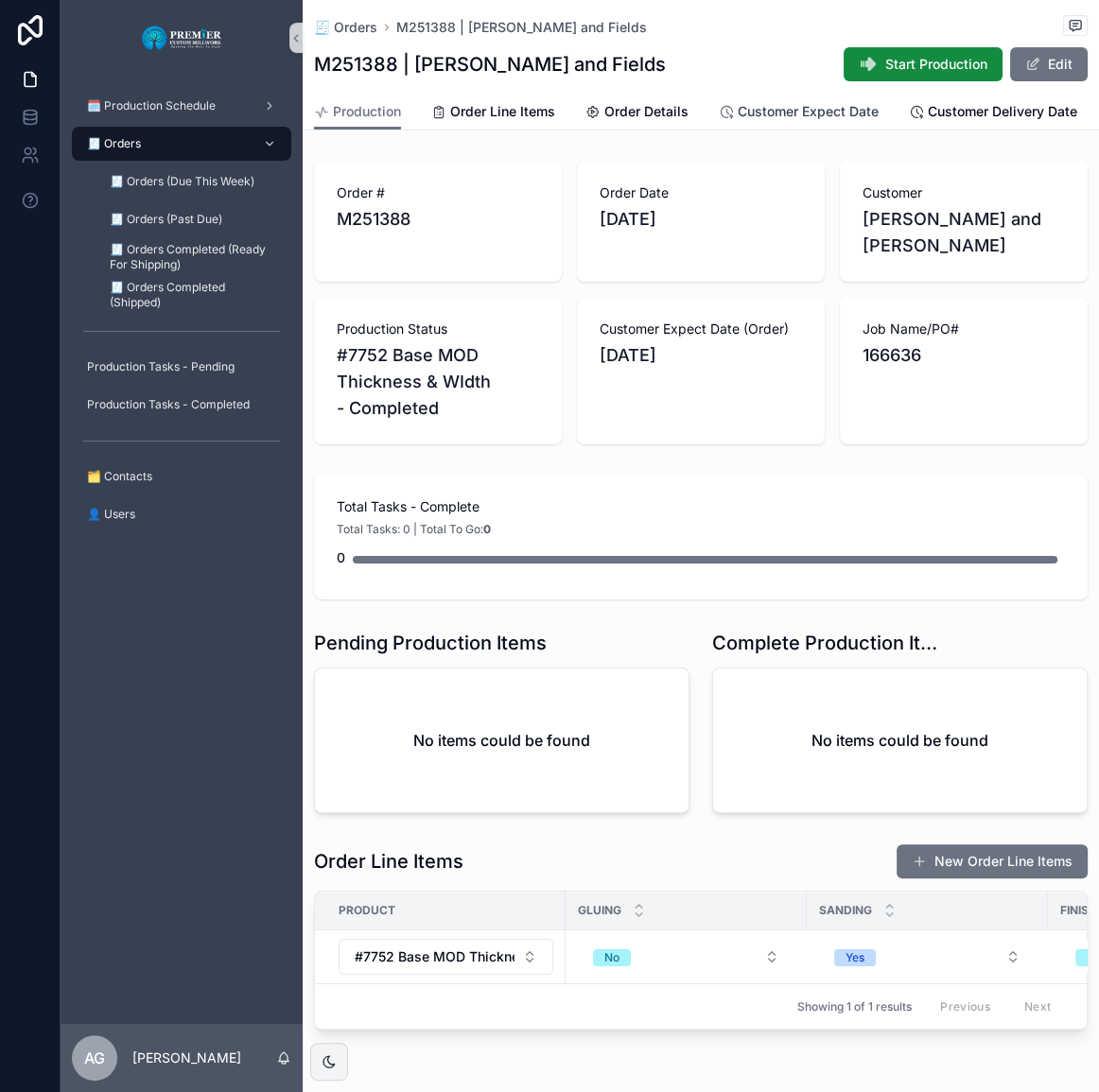
click at [762, 98] on link "Customer Expect Date" at bounding box center [799, 114] width 160 height 38
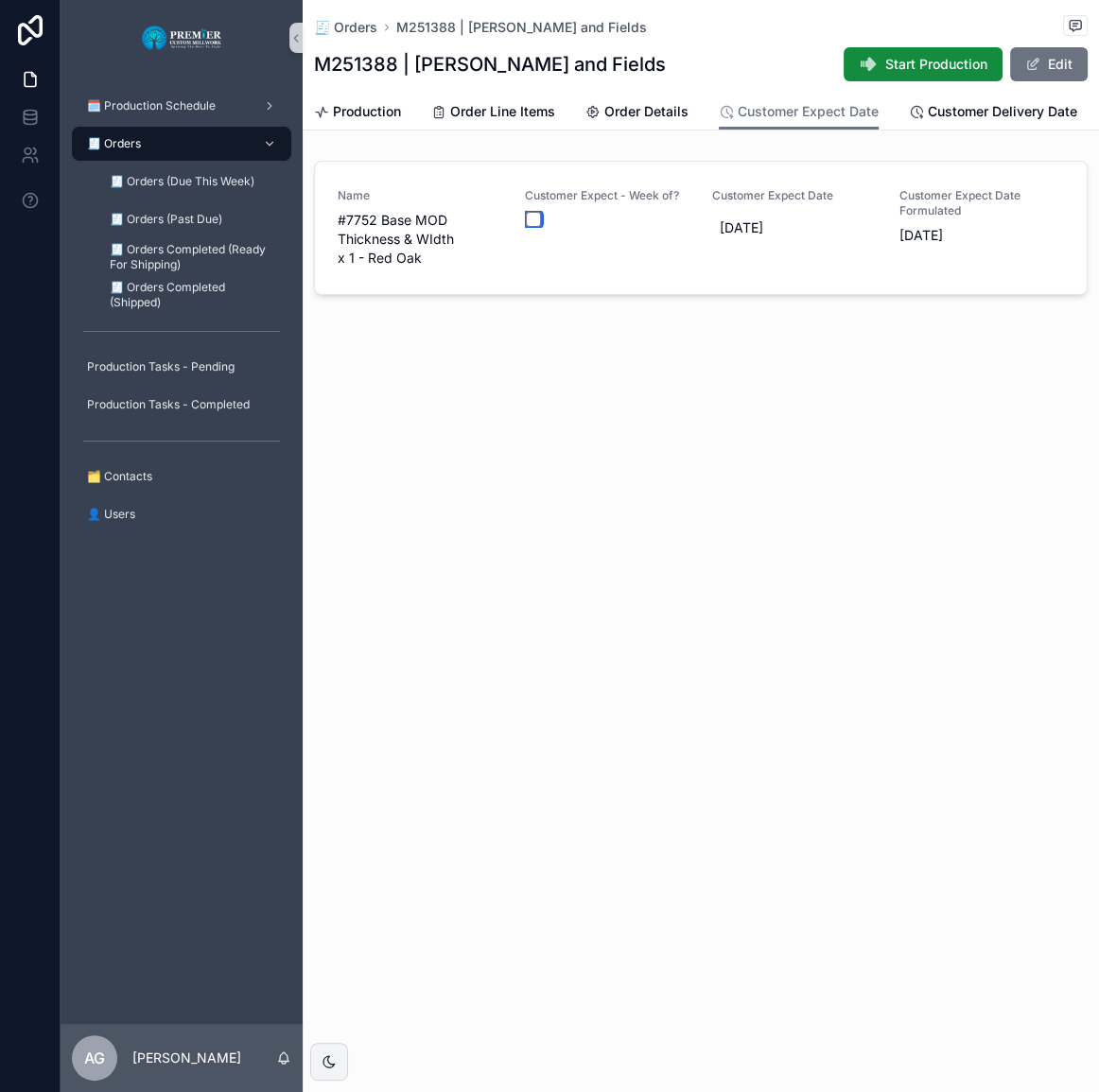
click at [540, 224] on button "scrollable content" at bounding box center [534, 219] width 15 height 15
click at [378, 115] on span "Production" at bounding box center [368, 112] width 68 height 19
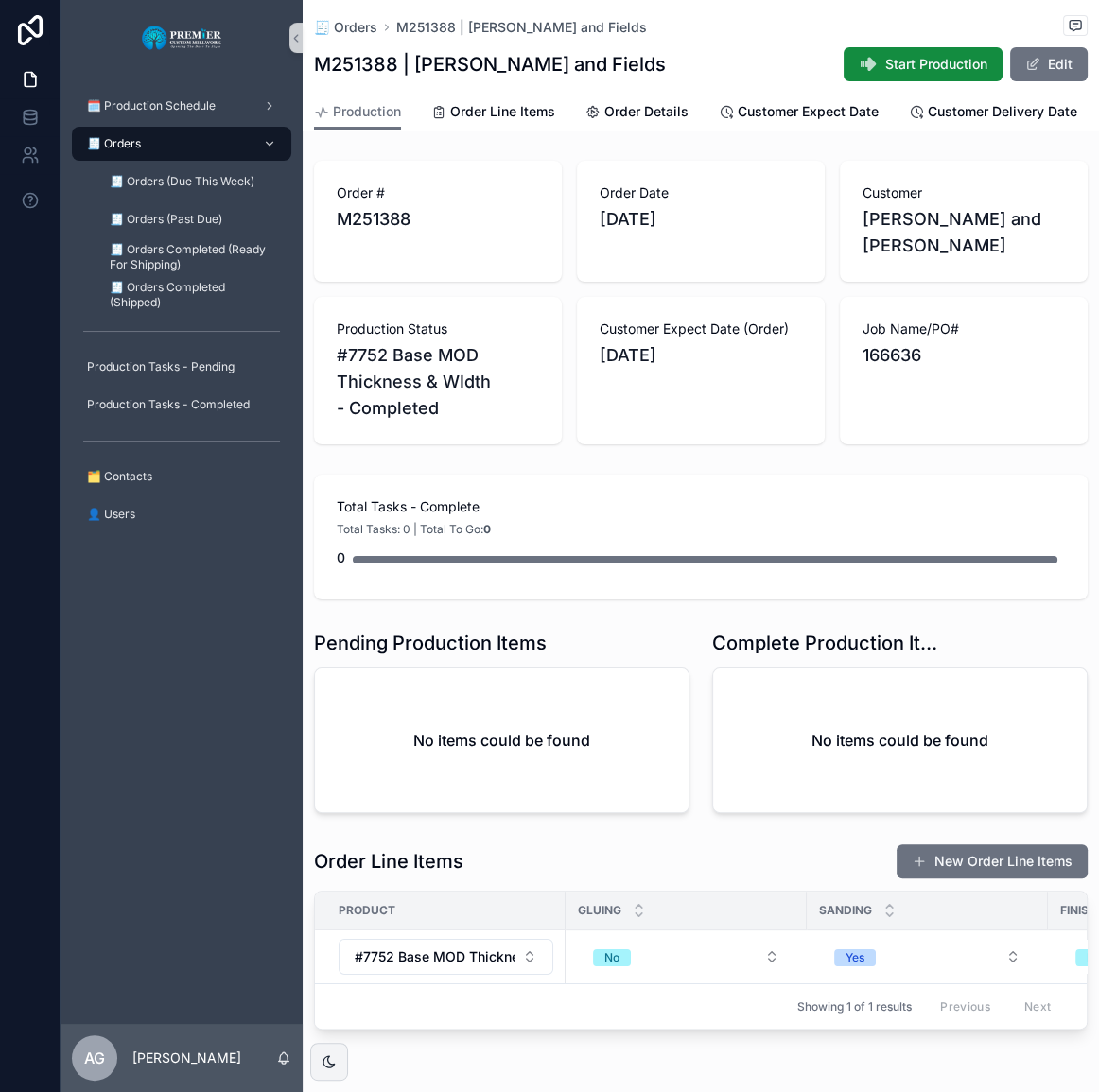
click at [843, 70] on button "Start Production" at bounding box center [922, 65] width 159 height 34
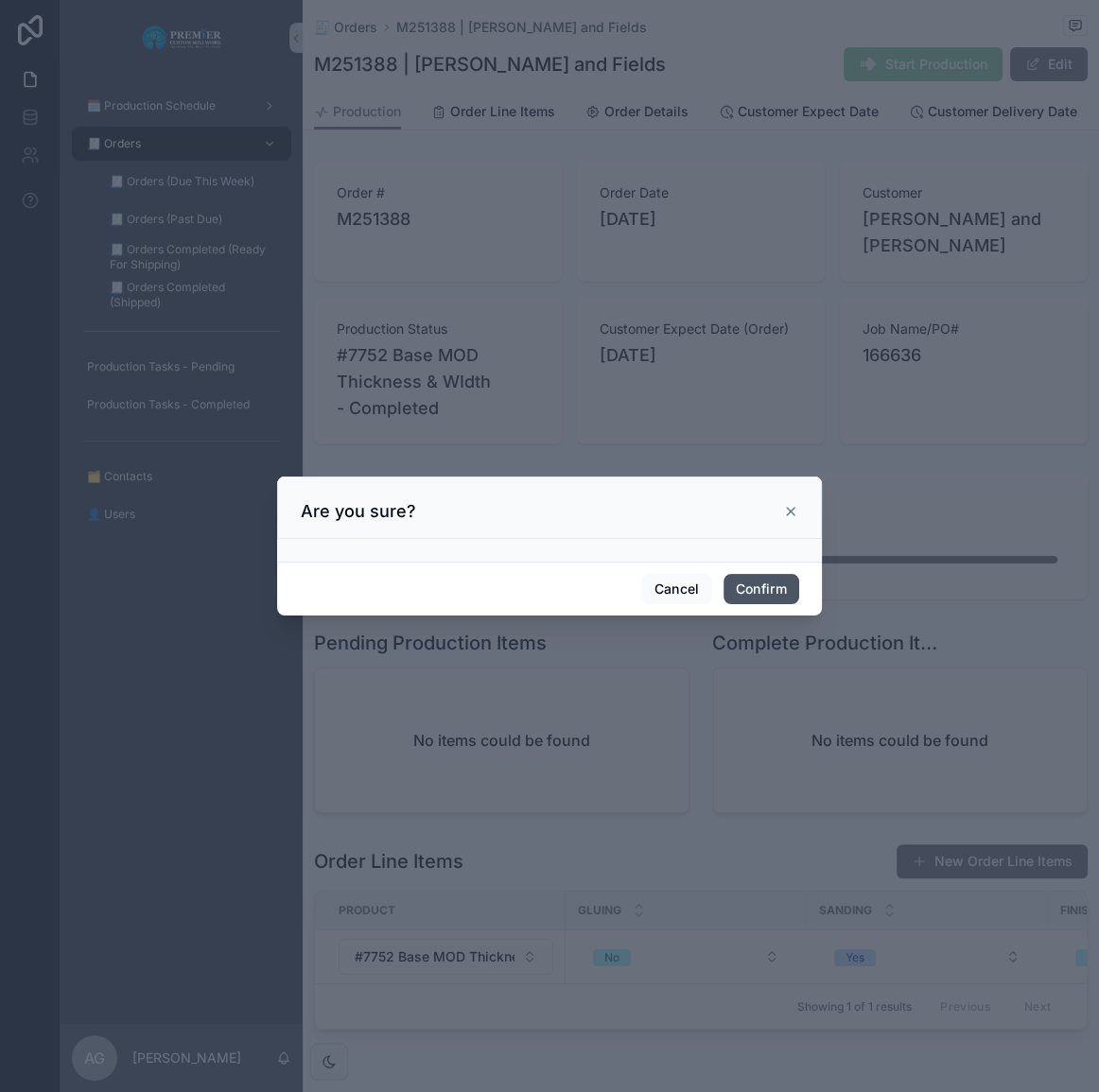
click at [777, 579] on button "Confirm" at bounding box center [762, 589] width 76 height 30
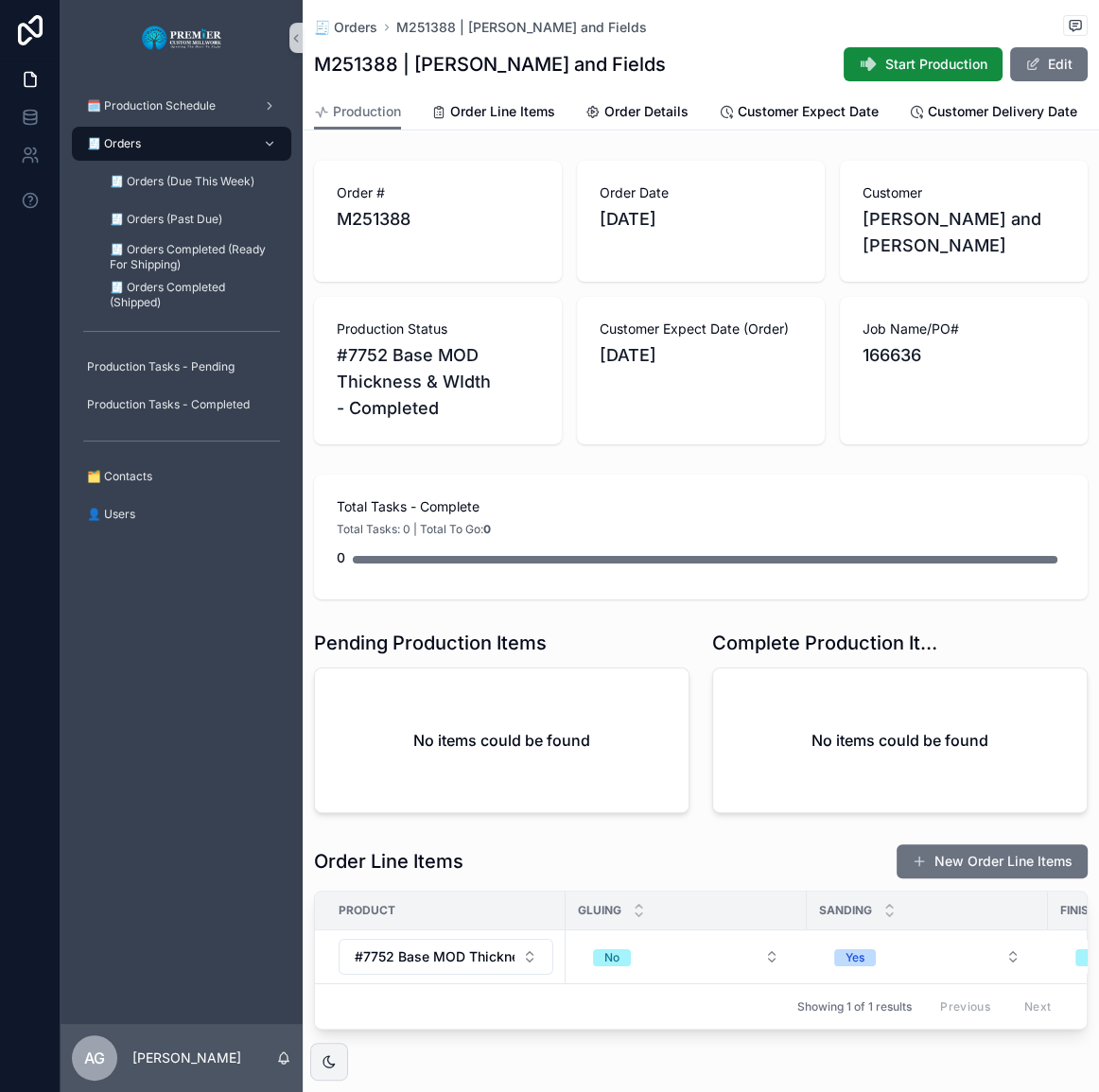
click at [195, 138] on div "🧾 Orders" at bounding box center [181, 143] width 197 height 30
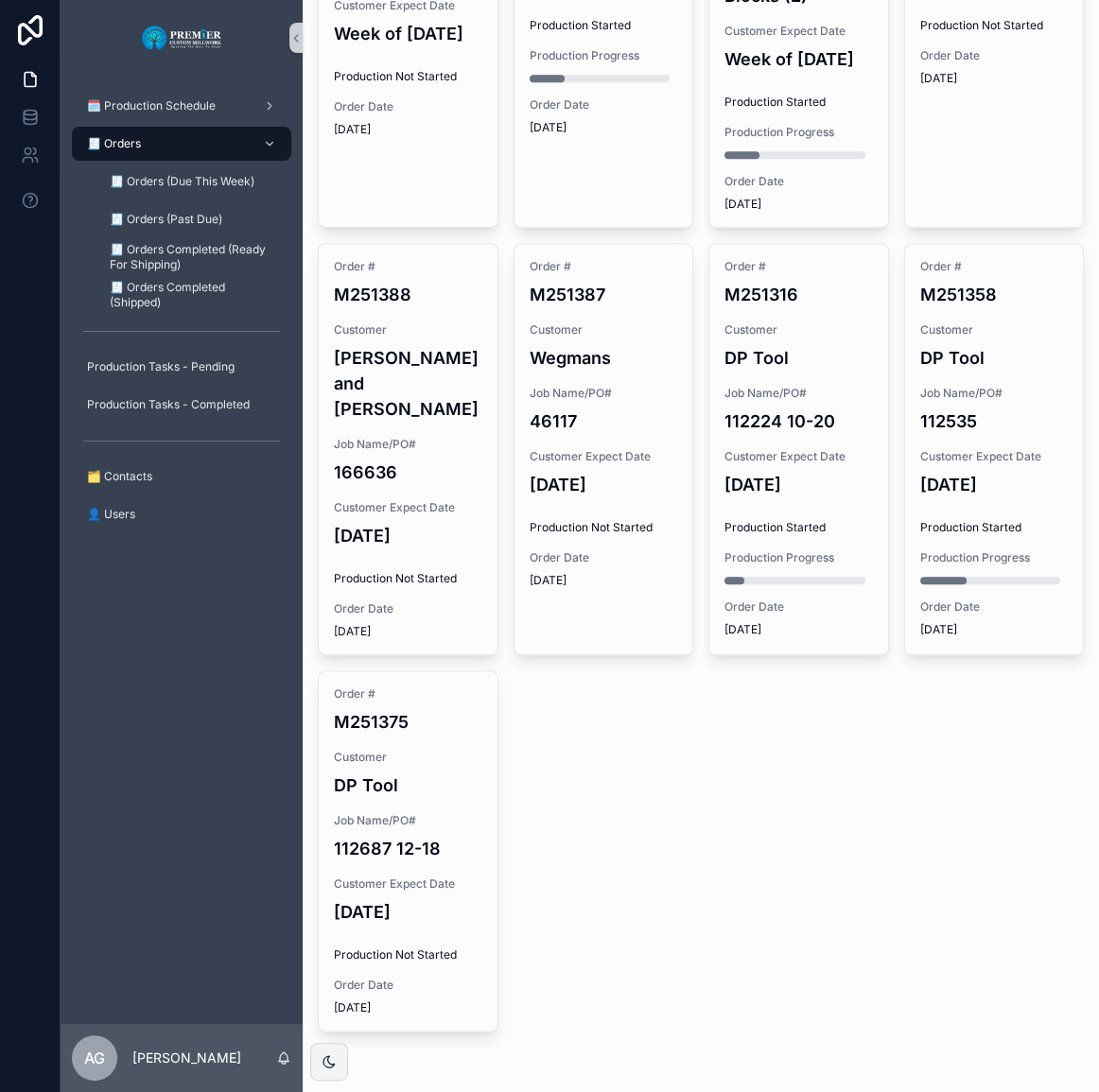
scroll to position [1400, 0]
click at [477, 813] on span "Job Name/PO#" at bounding box center [408, 820] width 148 height 15
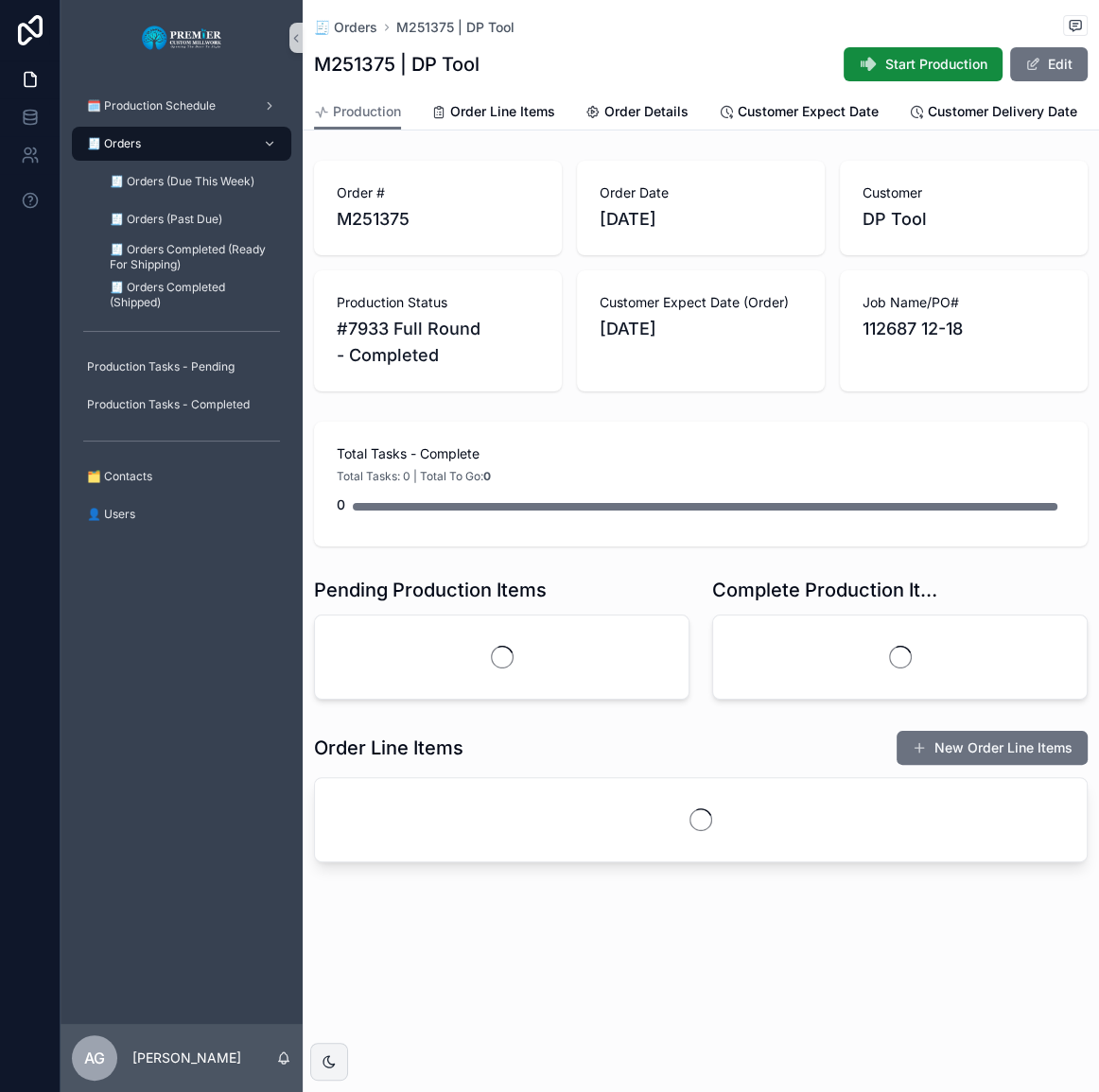
click at [955, 48] on button "Start Production" at bounding box center [922, 65] width 159 height 34
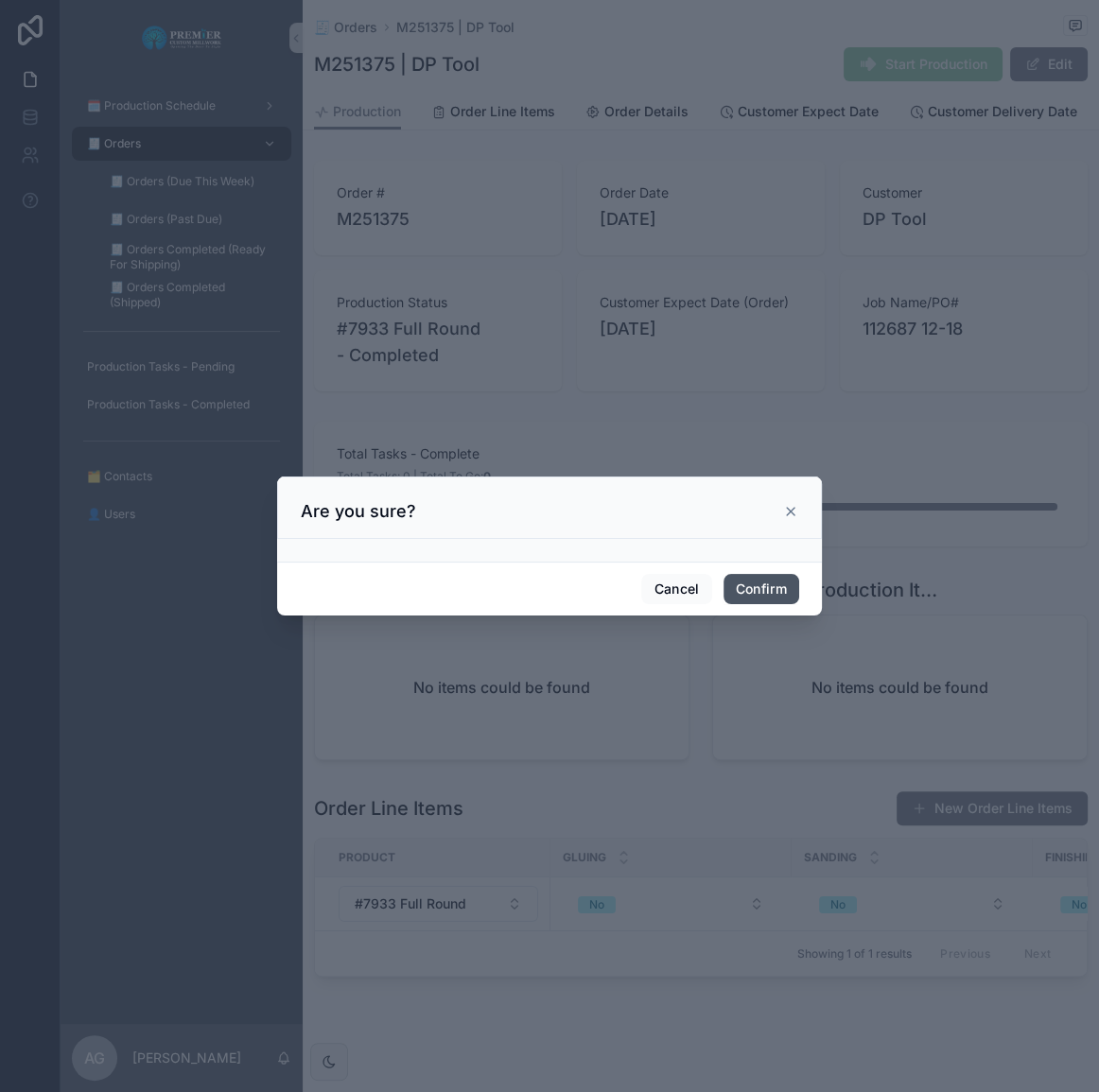
click at [739, 574] on button "Confirm" at bounding box center [762, 589] width 76 height 30
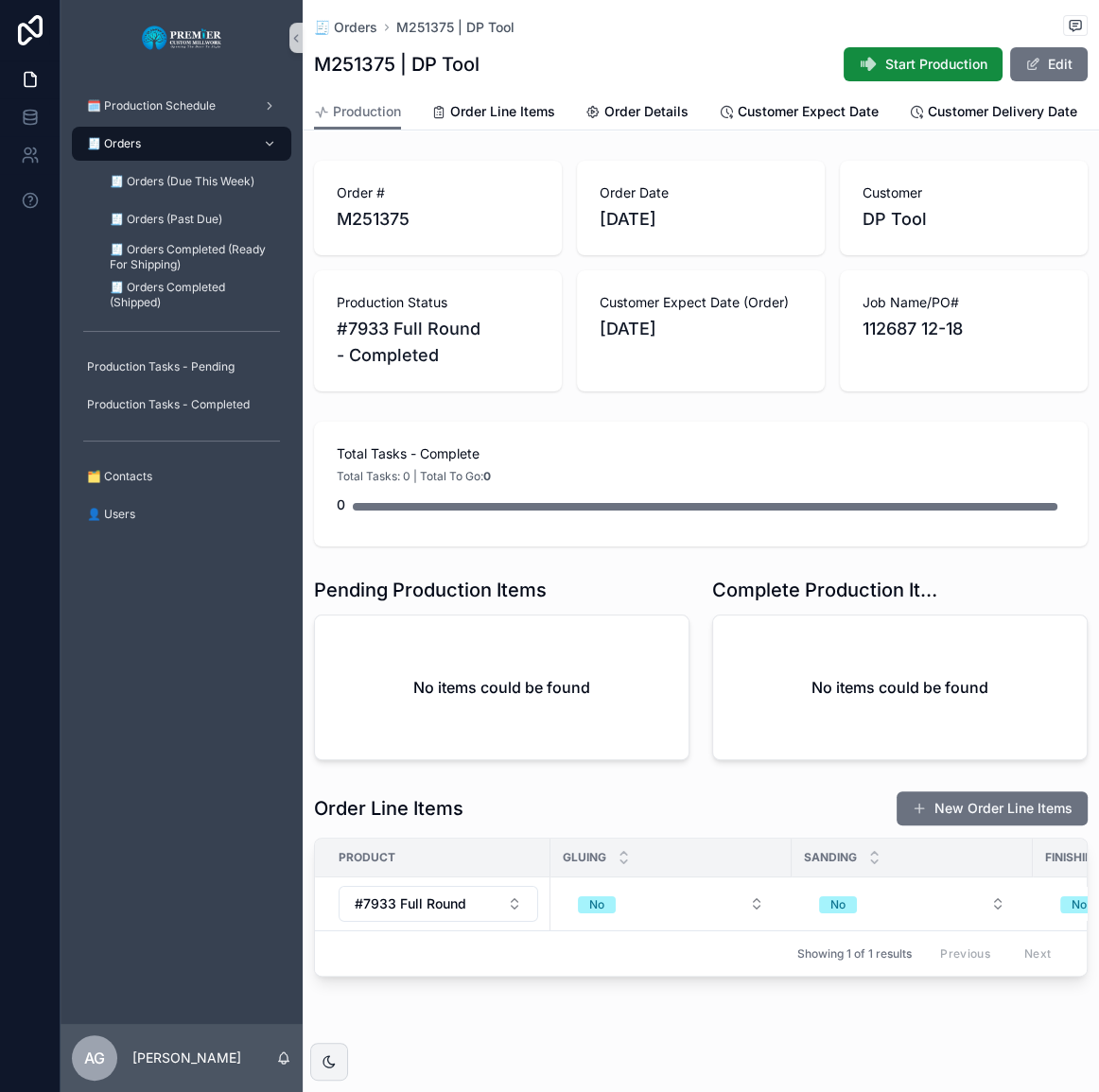
click at [164, 149] on div "🧾 Orders" at bounding box center [181, 143] width 197 height 30
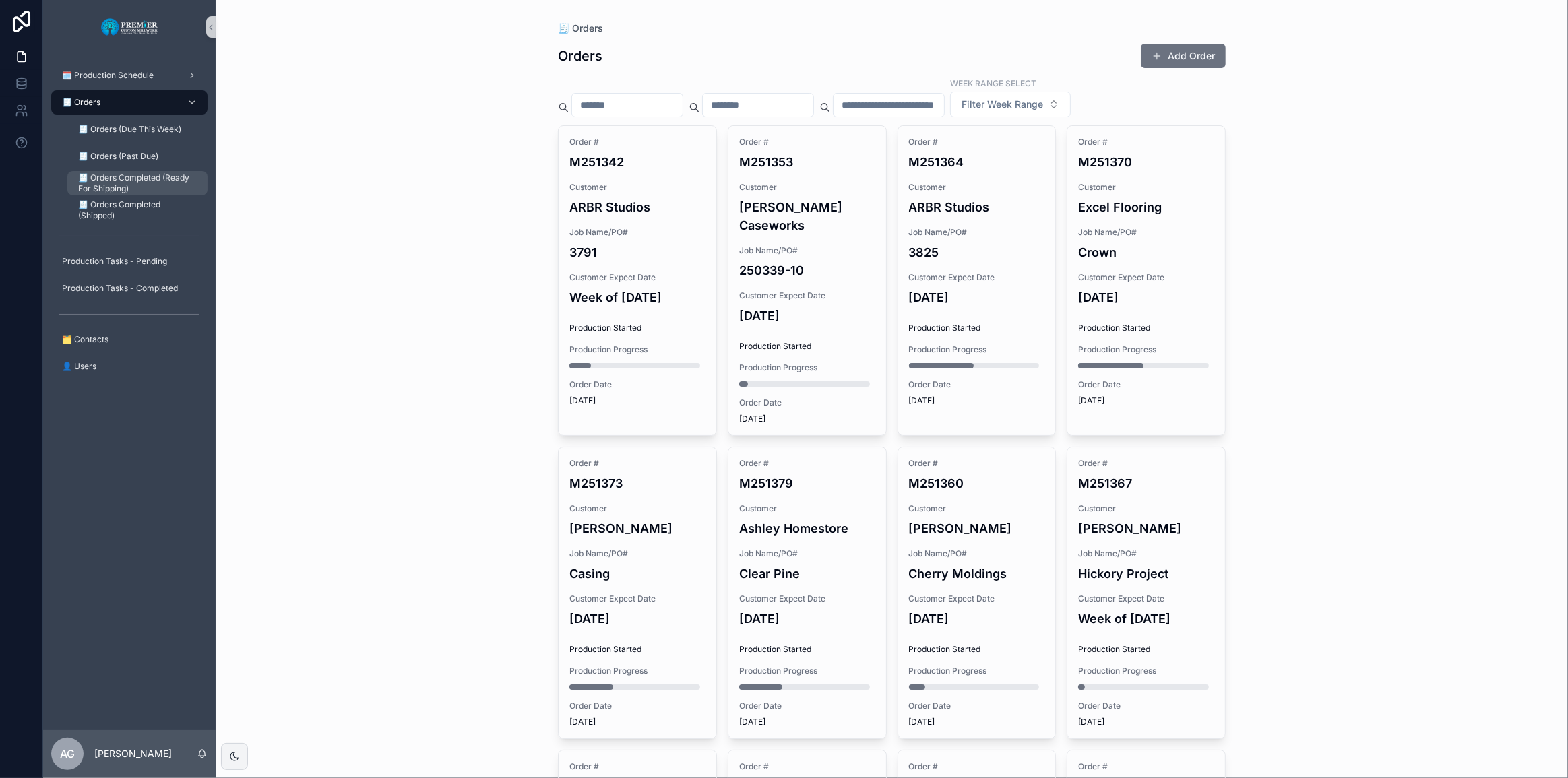
click at [167, 179] on span "🧾 Orders Completed (Ready For Shipping)" at bounding box center [136, 183] width 116 height 22
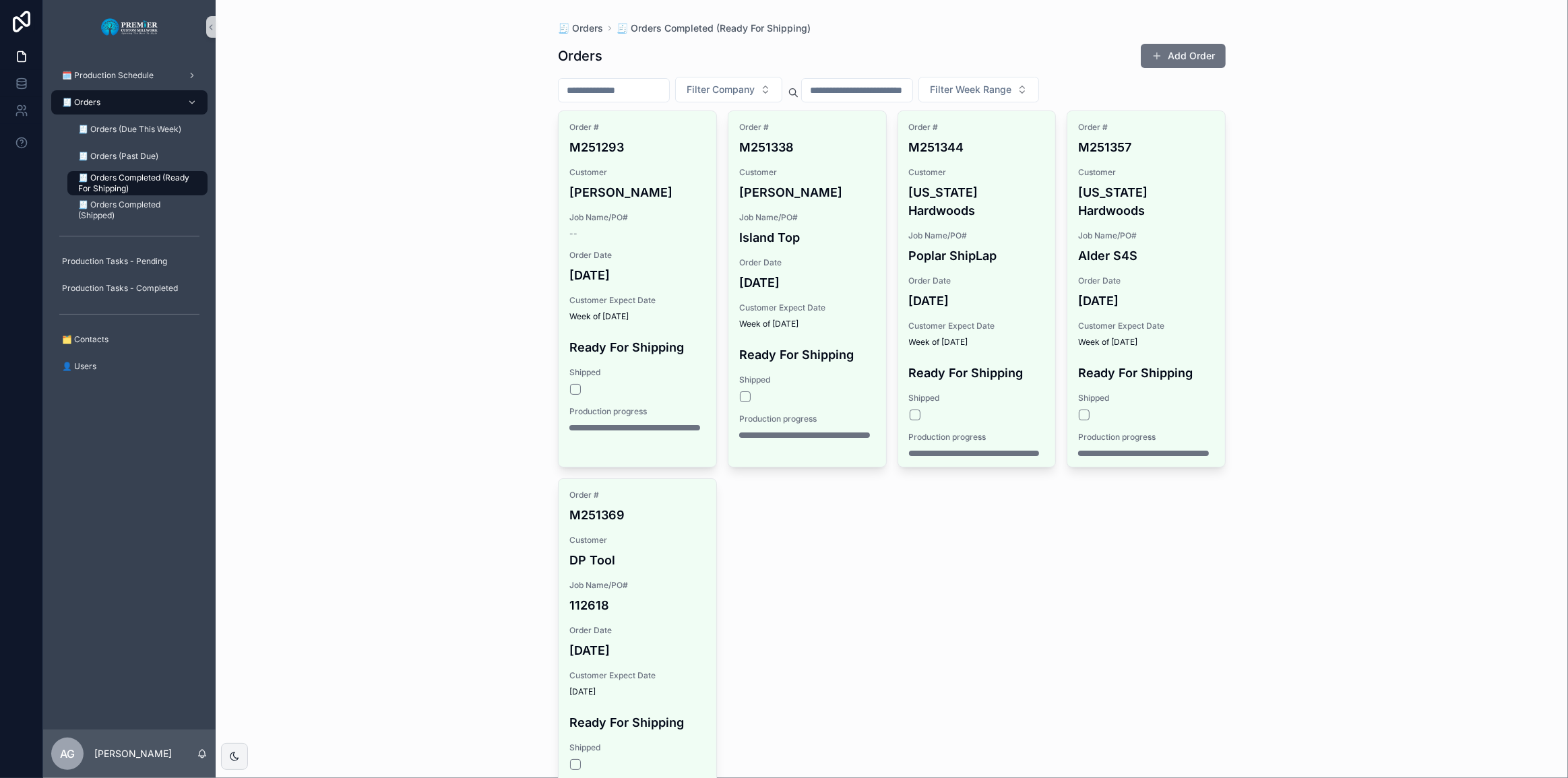
click at [154, 95] on div "🧾 Orders" at bounding box center [129, 102] width 140 height 22
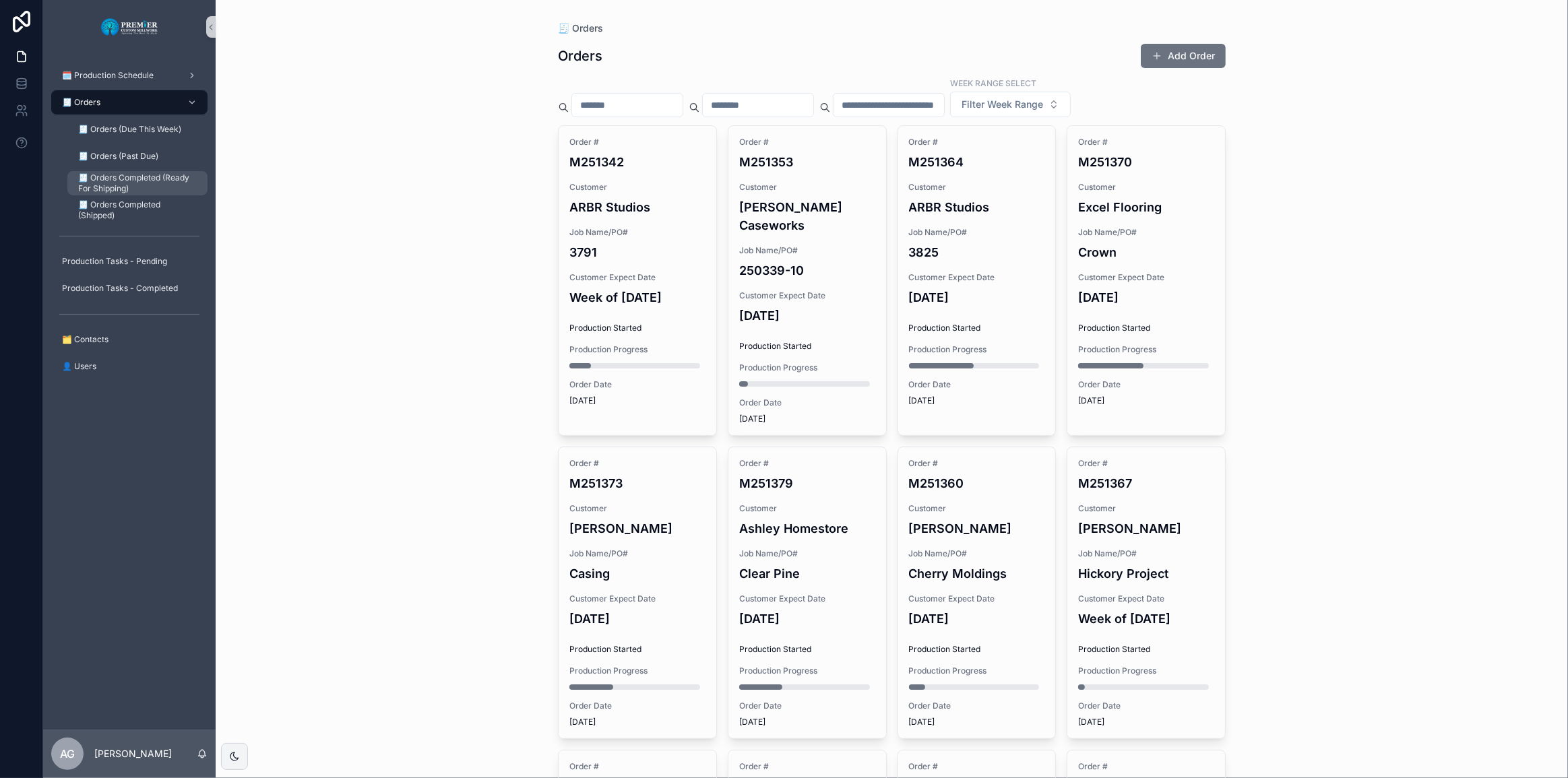
click at [133, 183] on span "🧾 Orders Completed (Ready For Shipping)" at bounding box center [136, 183] width 116 height 22
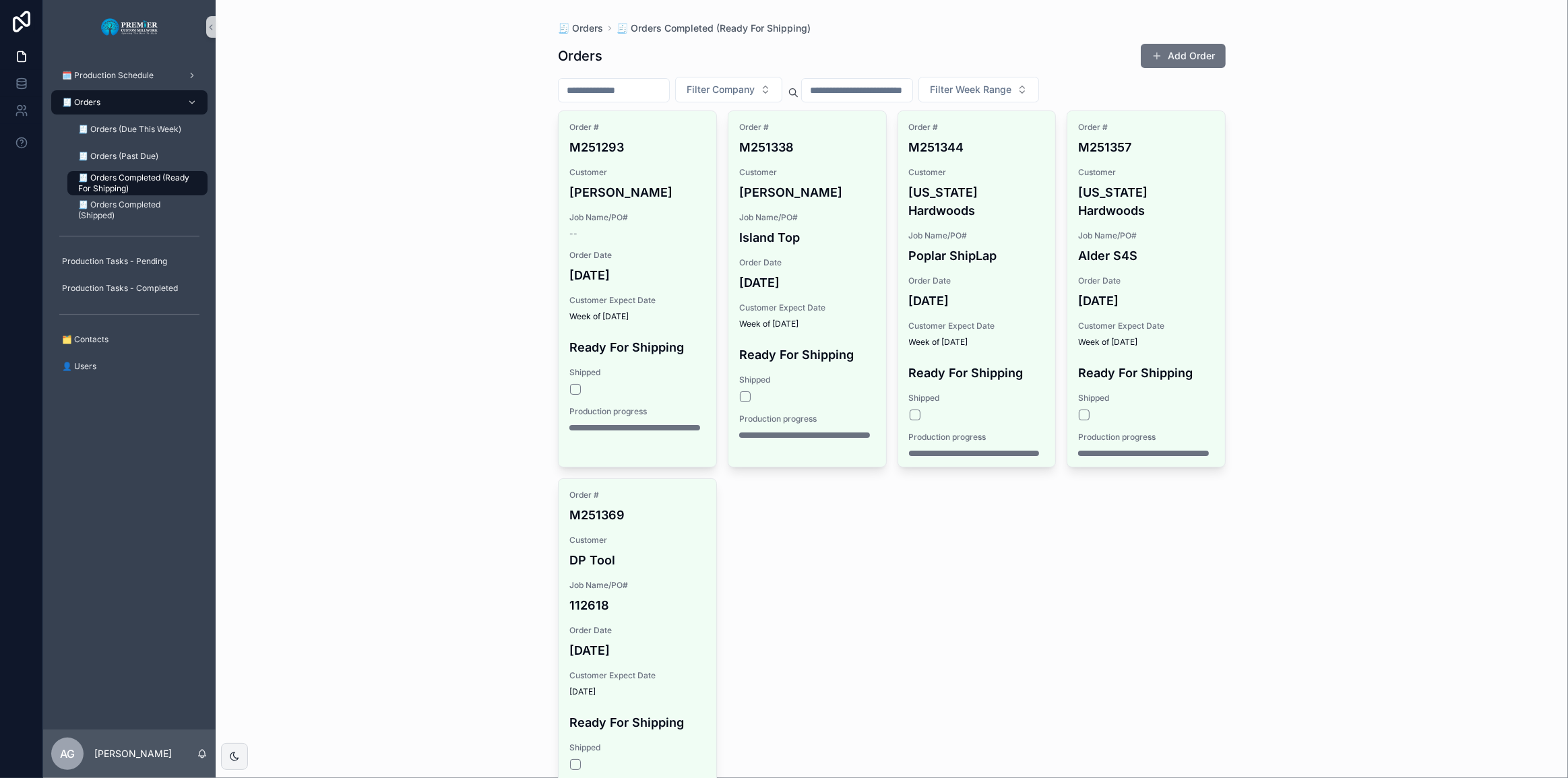
click at [122, 197] on div "🧾 Orders Completed (Shipped)" at bounding box center [137, 210] width 156 height 27
click at [122, 208] on span "🧾 Orders Completed (Shipped)" at bounding box center [136, 210] width 116 height 22
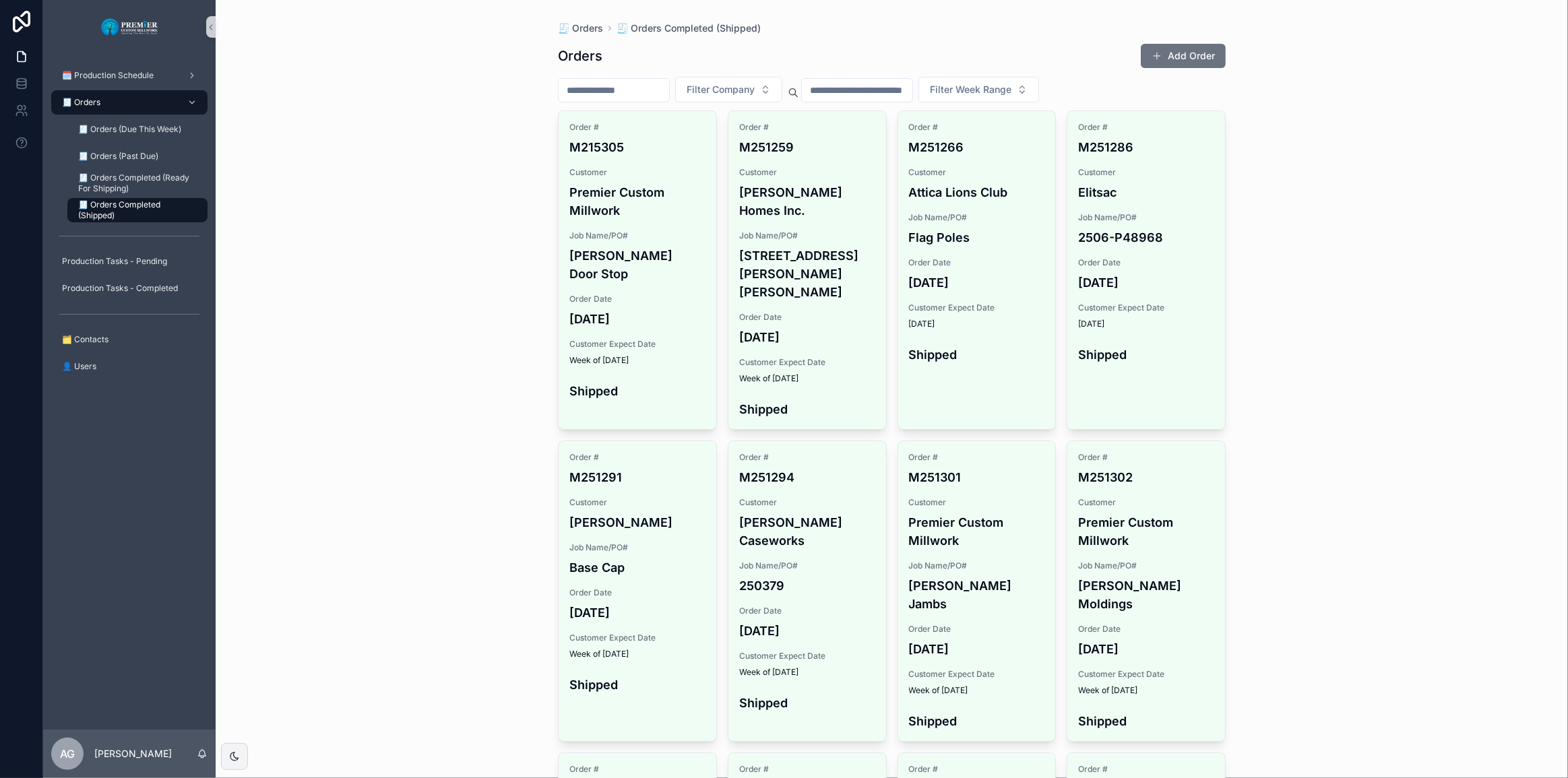
click at [325, 226] on div "🧾 Orders 🧾 Orders Completed (Shipped) Orders Add Order Filter Company Filter We…" at bounding box center [892, 389] width 1352 height 778
click at [171, 128] on span "🧾 Orders (Due This Week)" at bounding box center [130, 129] width 103 height 11
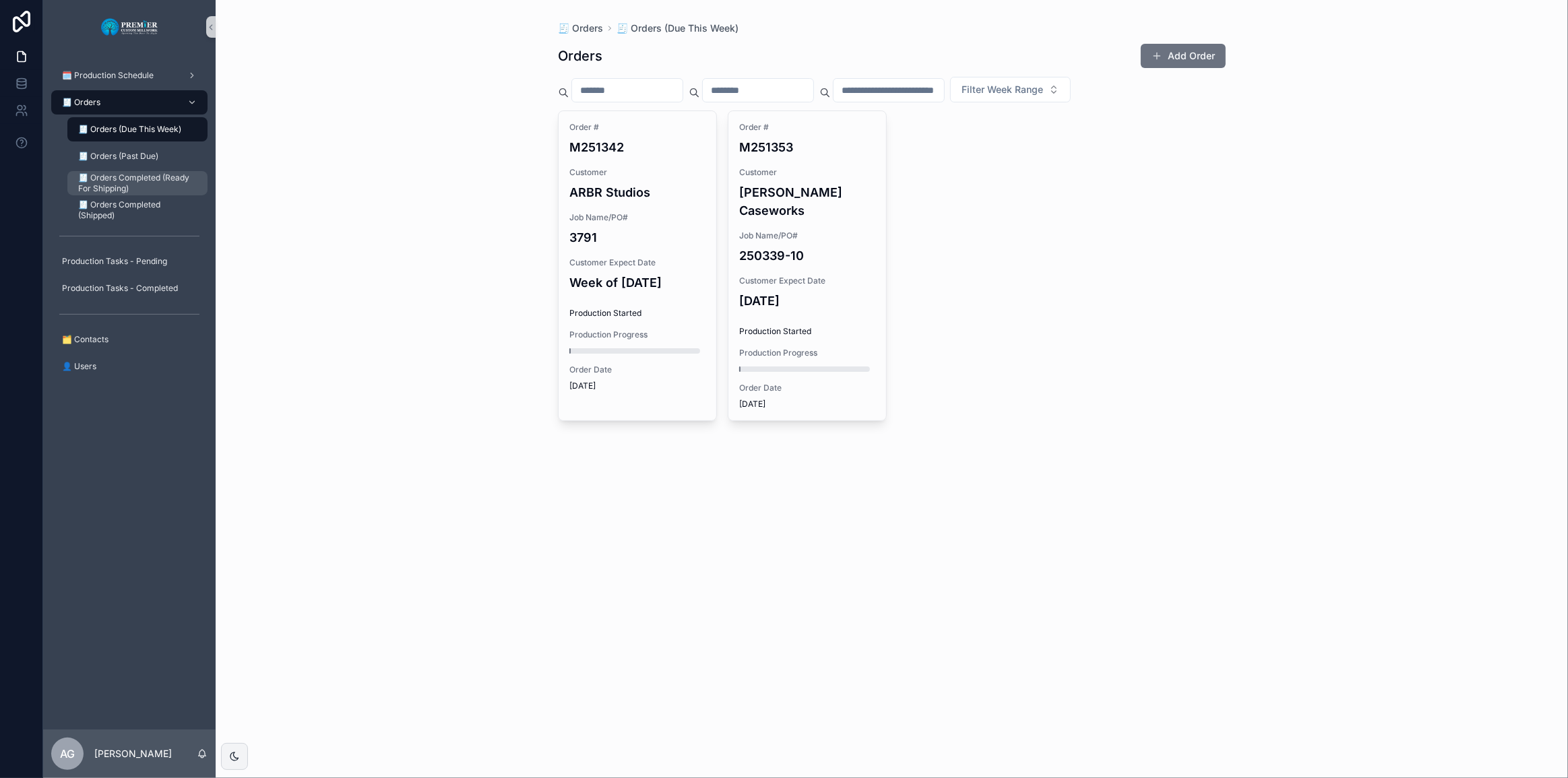
click at [179, 173] on span "🧾 Orders Completed (Ready For Shipping)" at bounding box center [136, 183] width 116 height 22
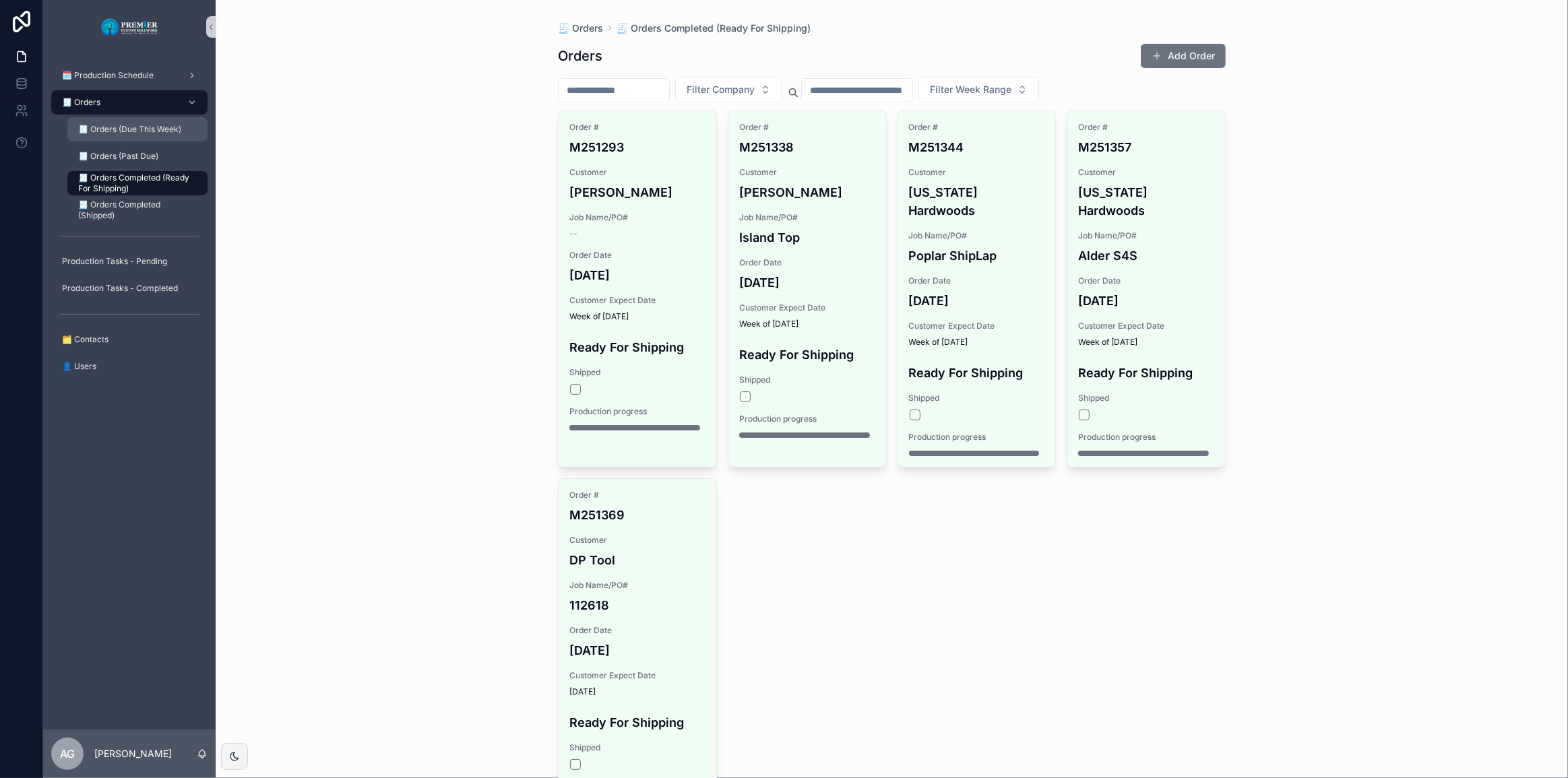
click at [160, 141] on link "🧾 Orders (Due This Week)" at bounding box center [137, 129] width 140 height 24
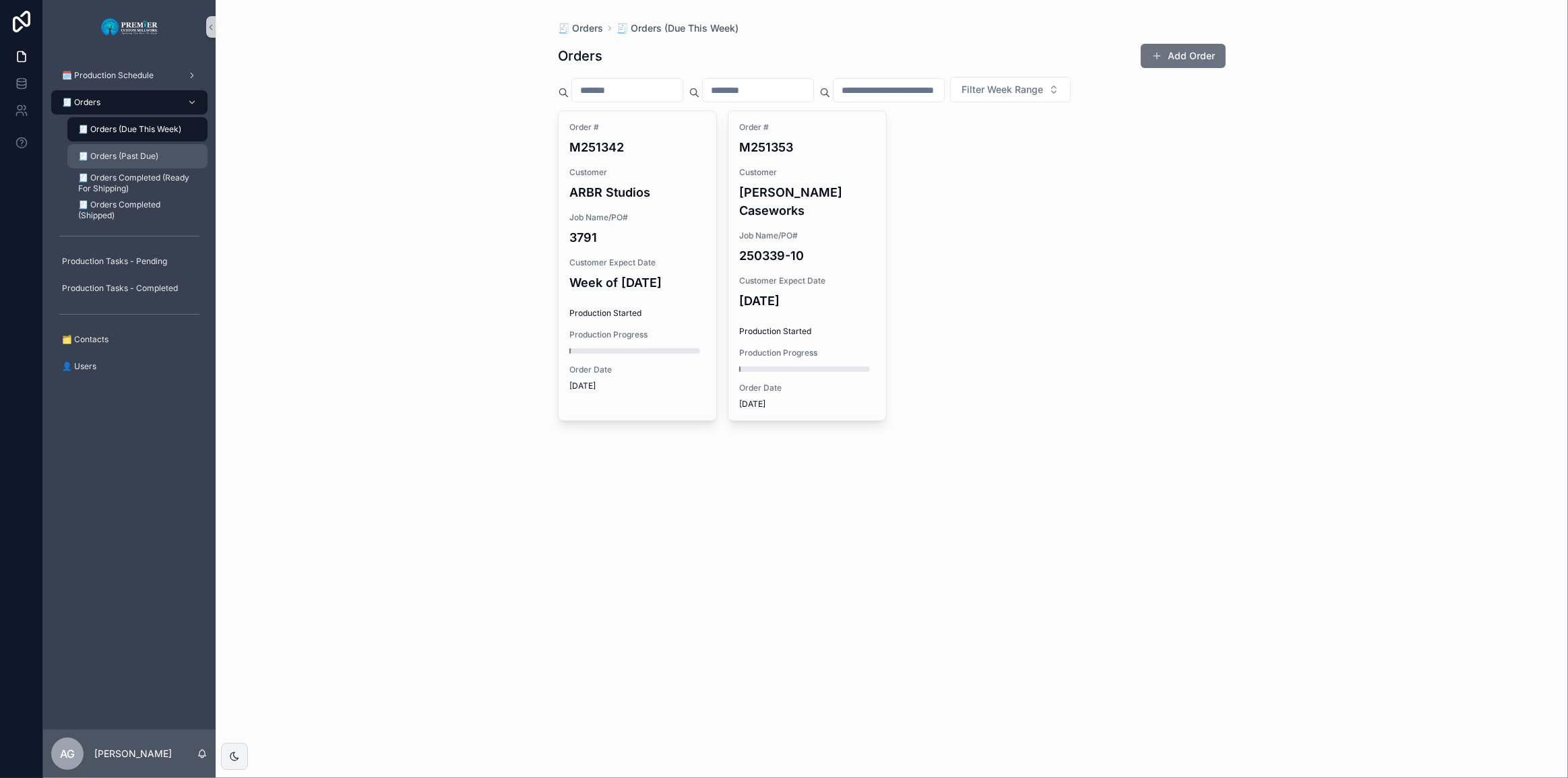
click at [166, 154] on div "🧾 Orders (Past Due)" at bounding box center [137, 156] width 124 height 22
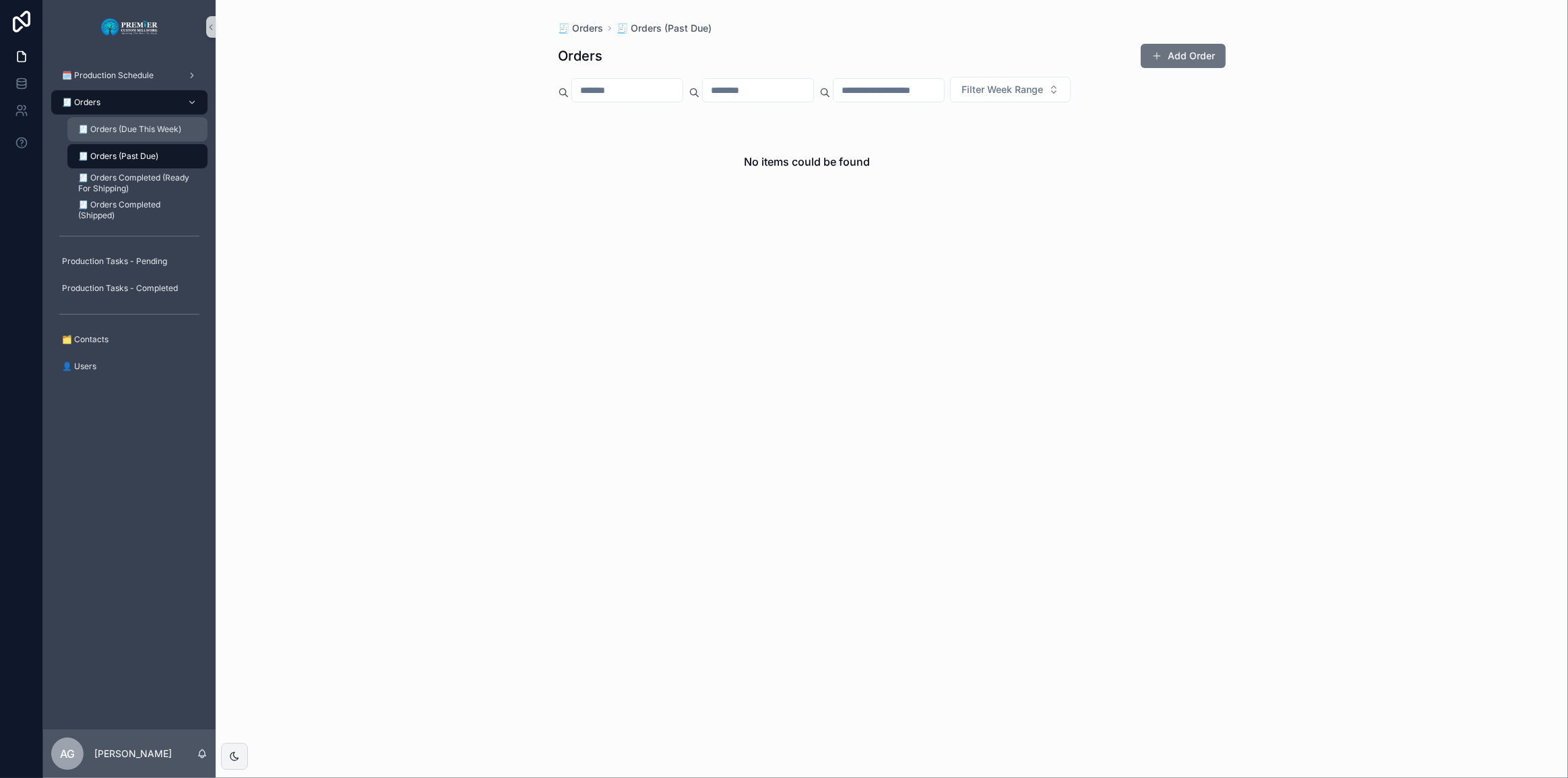
click at [156, 120] on div "🧾 Orders (Due This Week)" at bounding box center [137, 129] width 124 height 22
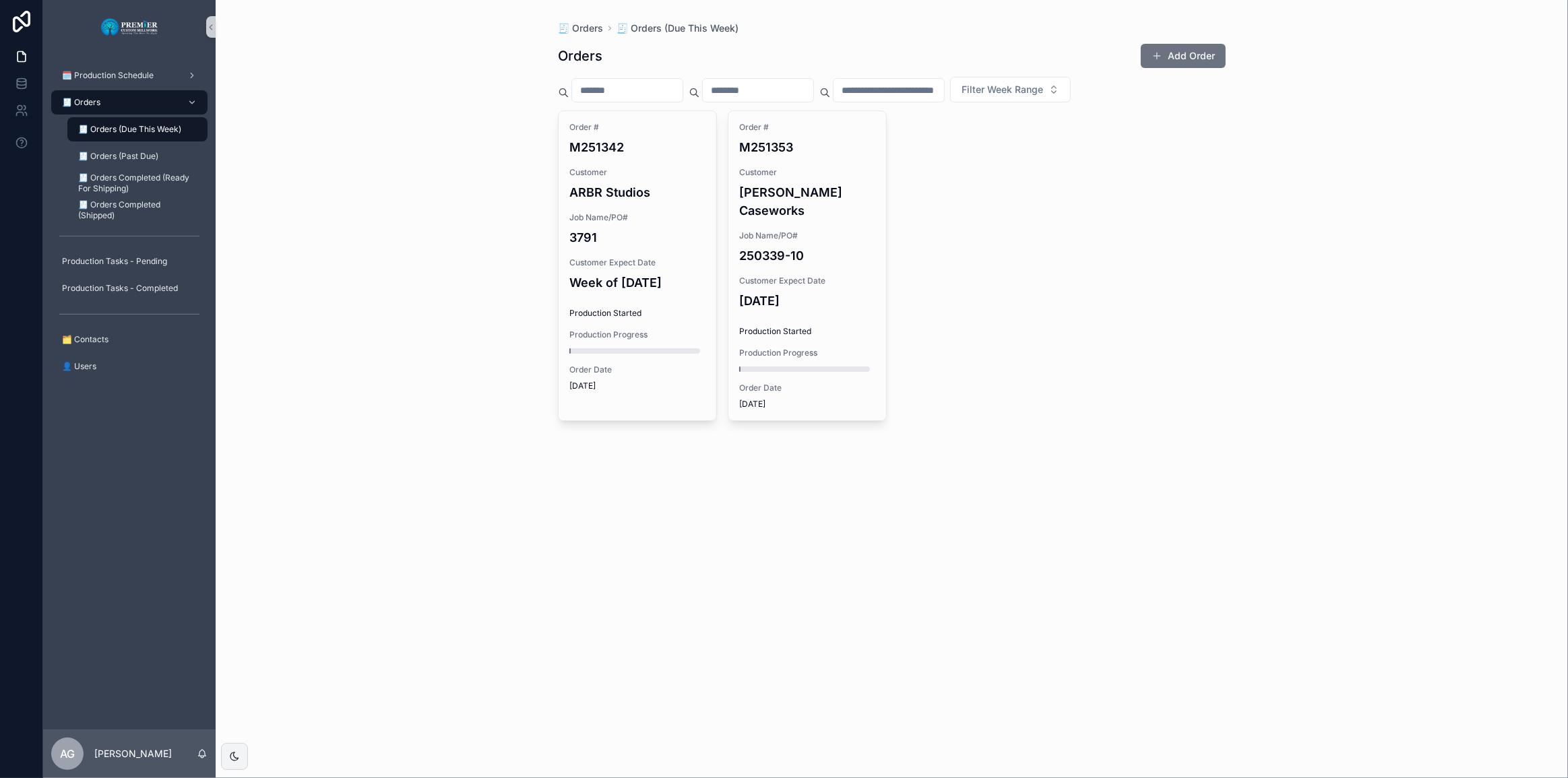
click at [163, 98] on div "🧾 Orders" at bounding box center [129, 102] width 140 height 22
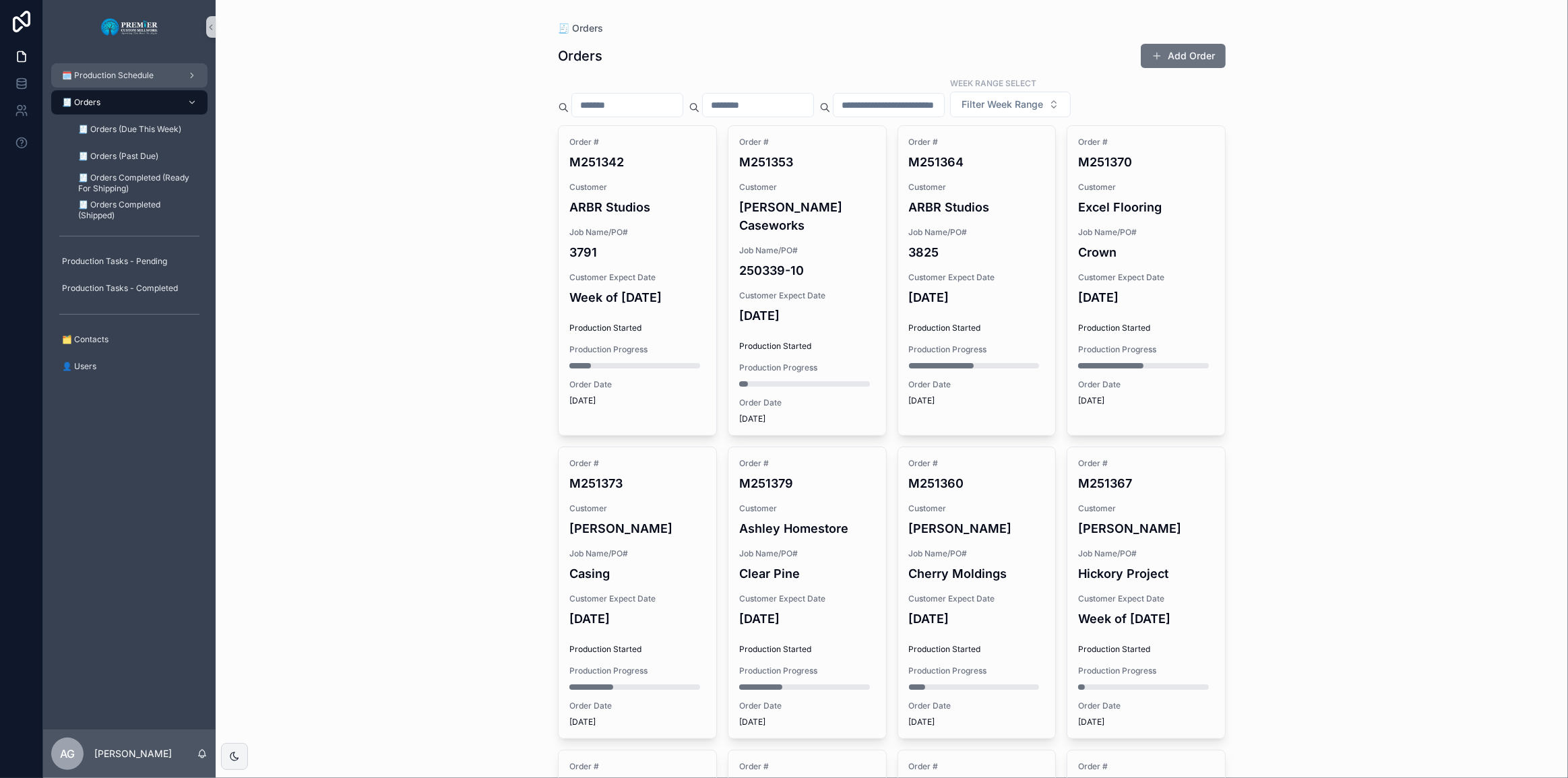
click at [160, 76] on div "🗓️ Production Schedule" at bounding box center [129, 76] width 140 height 22
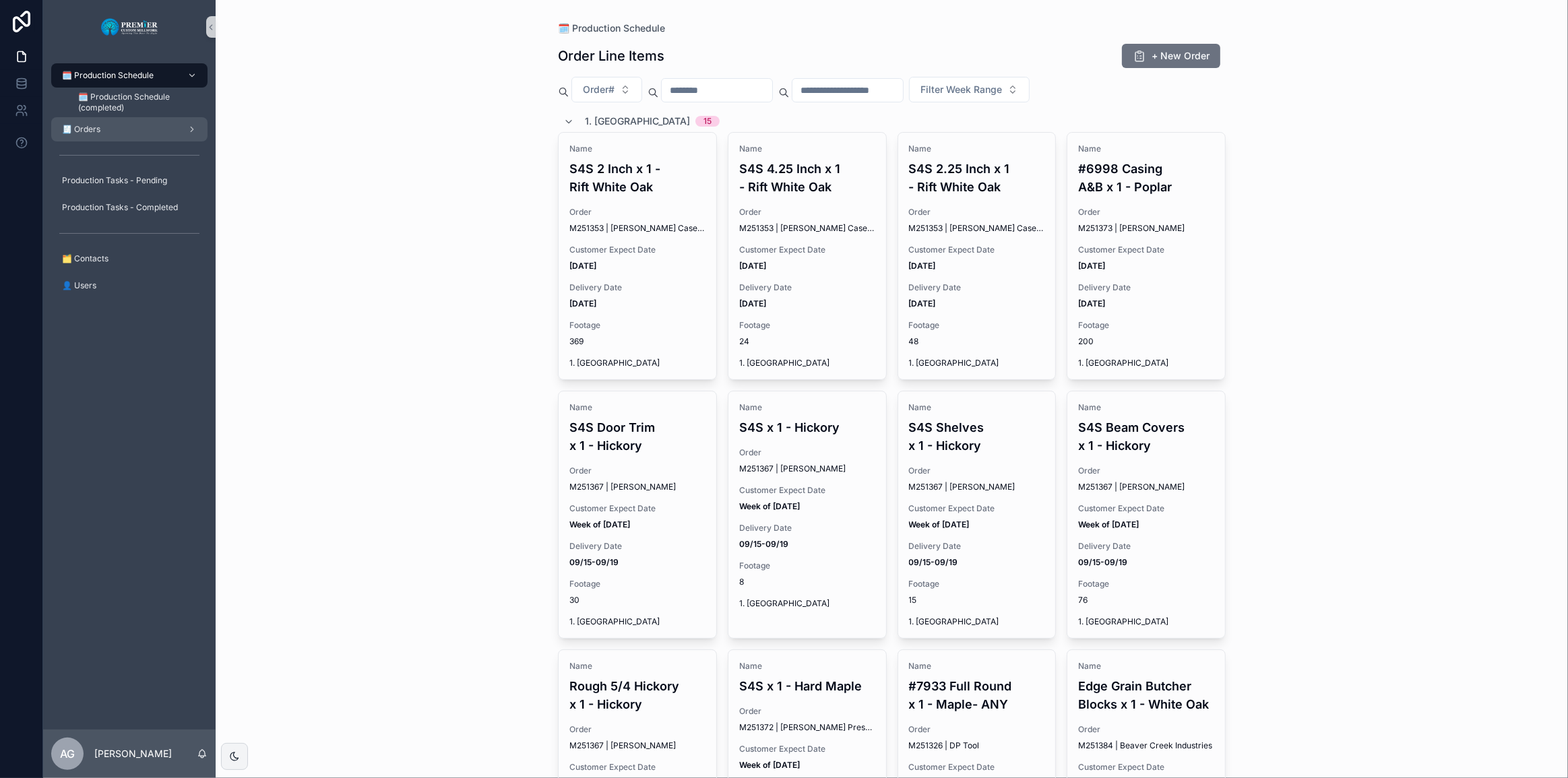
click at [127, 127] on div "🧾 Orders" at bounding box center [129, 129] width 140 height 22
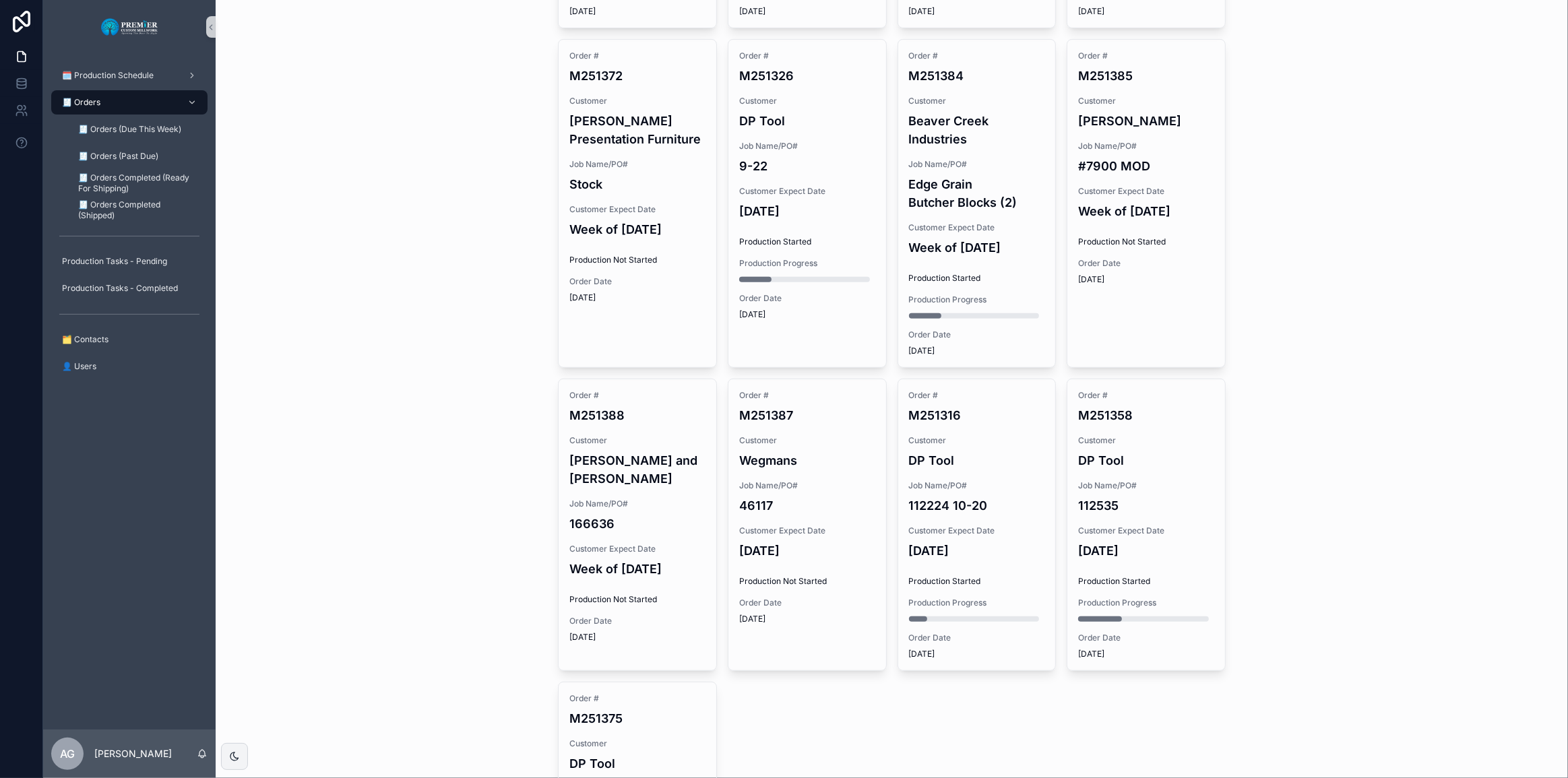
scroll to position [734, 0]
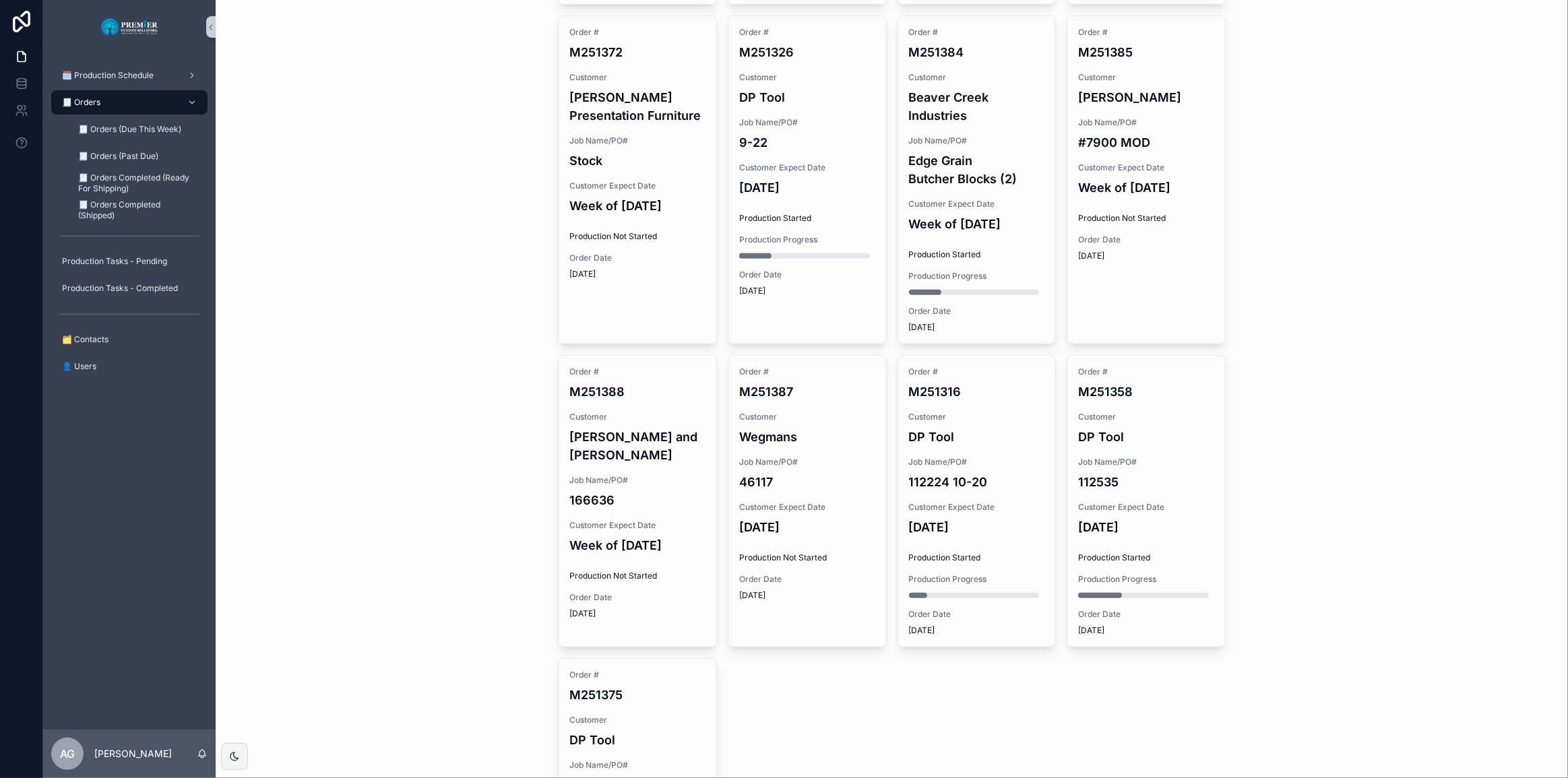
click at [637, 252] on span "Order Date" at bounding box center [637, 258] width 136 height 11
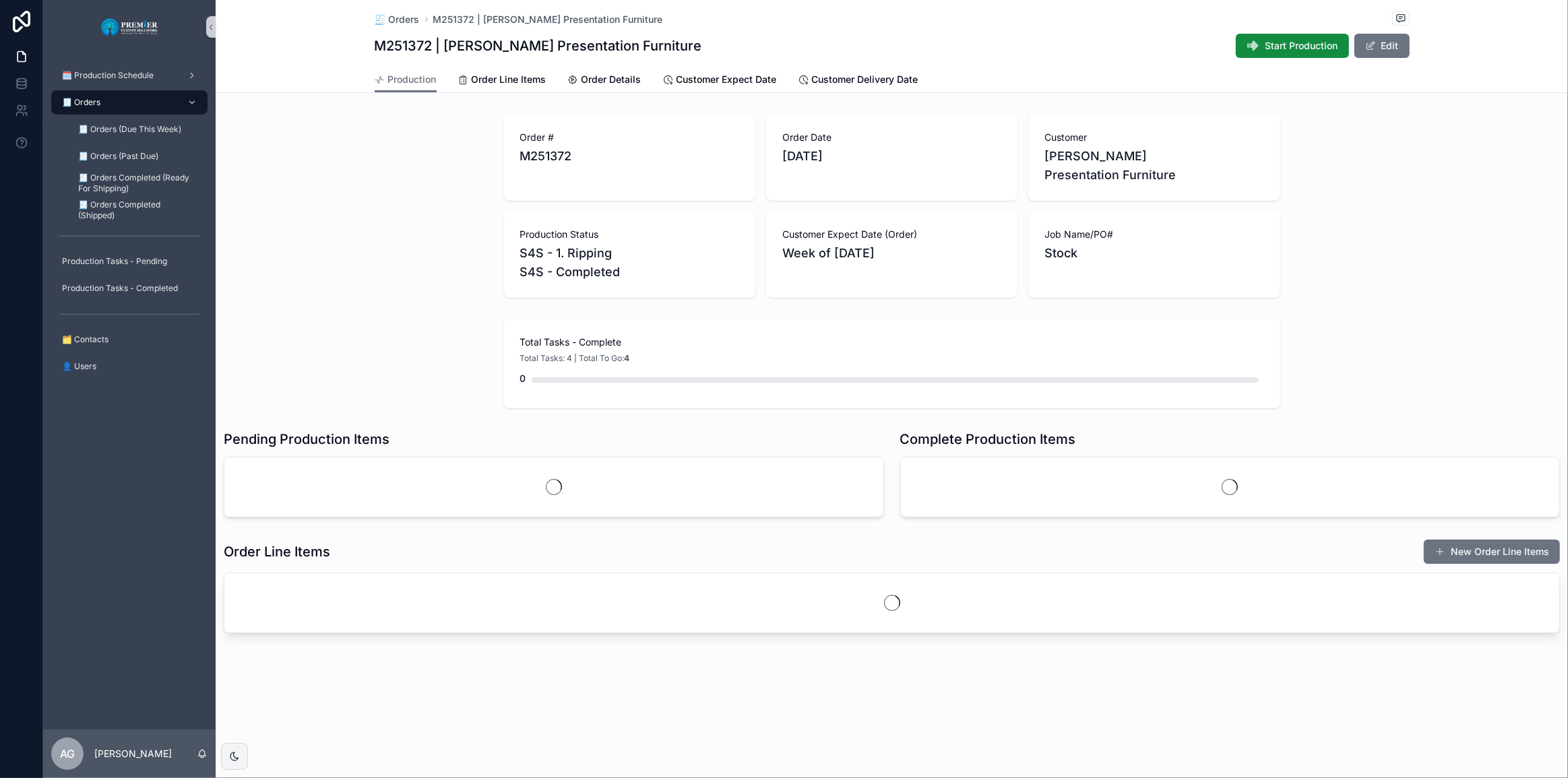
click at [782, 44] on span "Start Production" at bounding box center [1302, 46] width 73 height 14
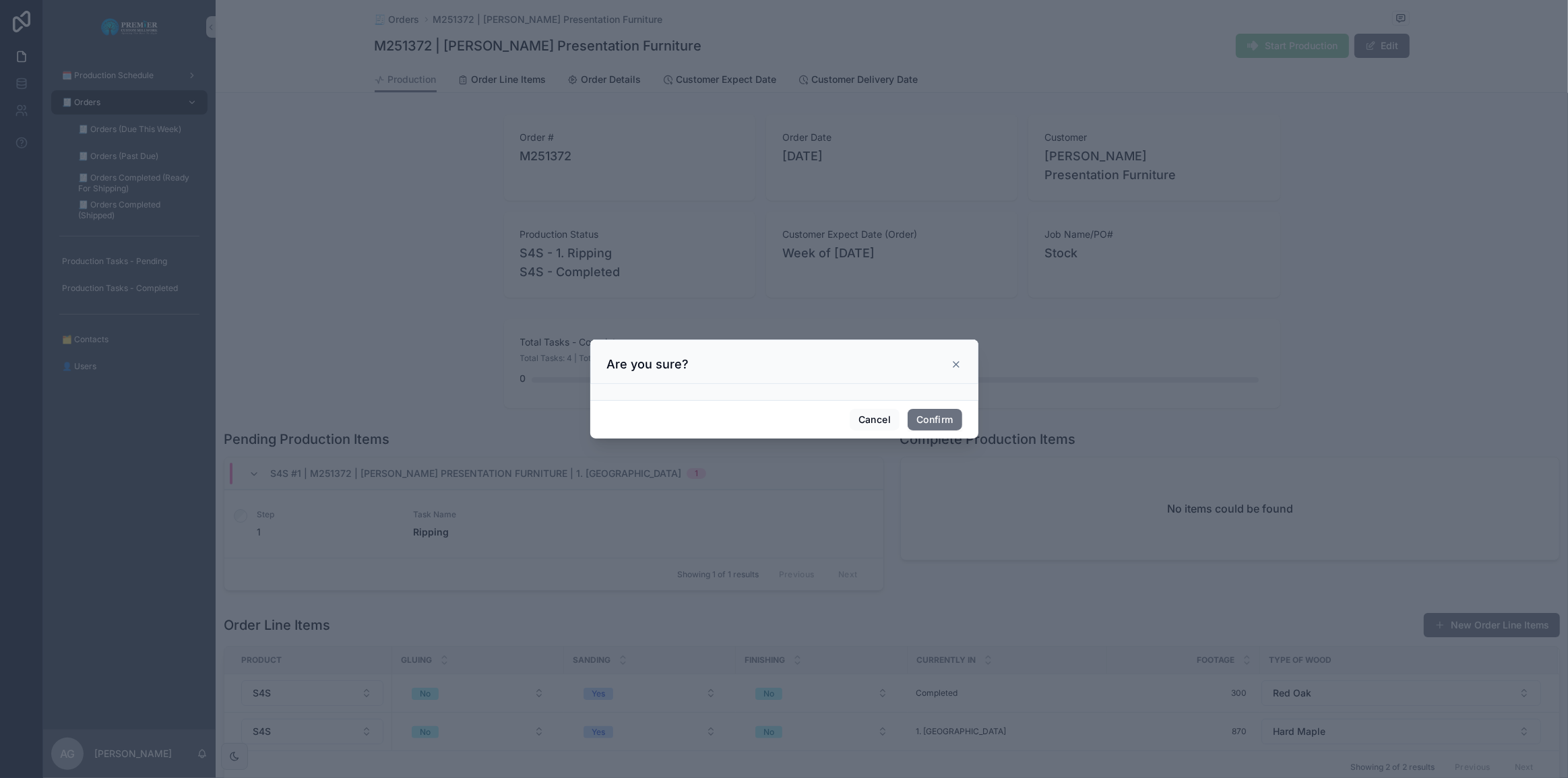
click at [782, 406] on div "Cancel Confirm" at bounding box center [784, 419] width 388 height 39
click at [782, 414] on button "Confirm" at bounding box center [935, 419] width 54 height 22
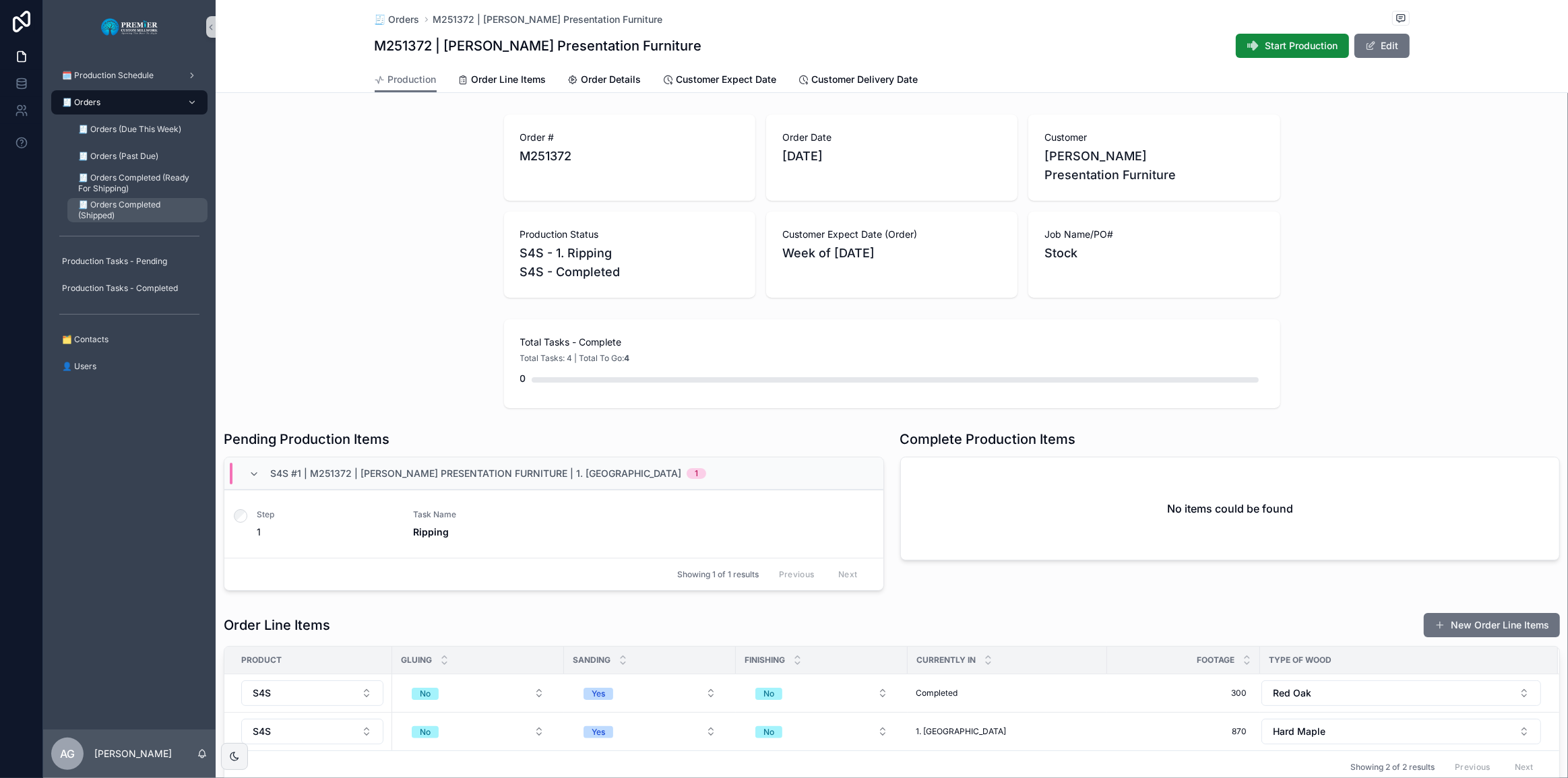
click at [128, 210] on span "🧾 Orders Completed (Shipped)" at bounding box center [136, 210] width 116 height 22
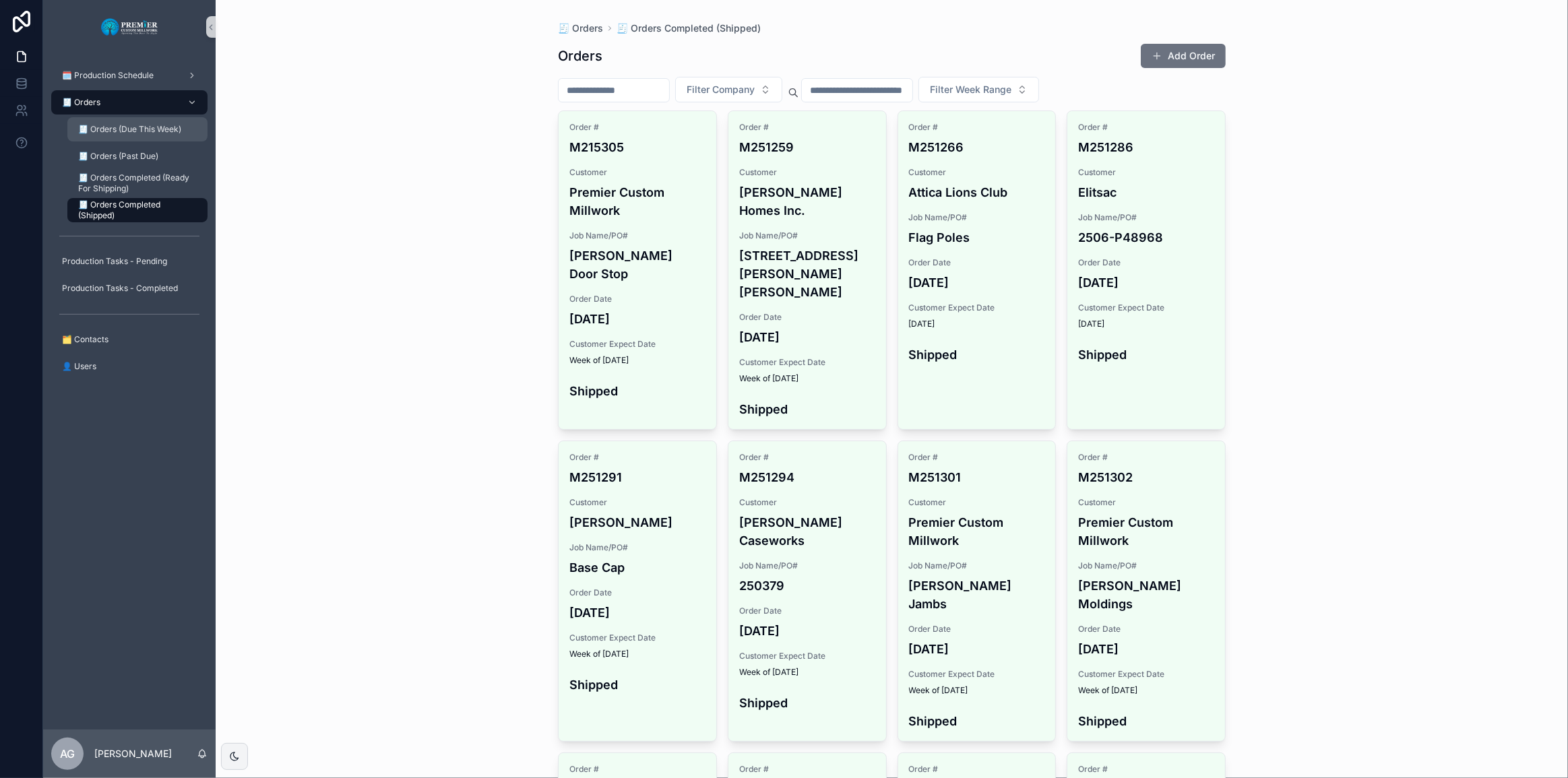
click at [95, 124] on span "🧾 Orders (Due This Week)" at bounding box center [130, 129] width 103 height 11
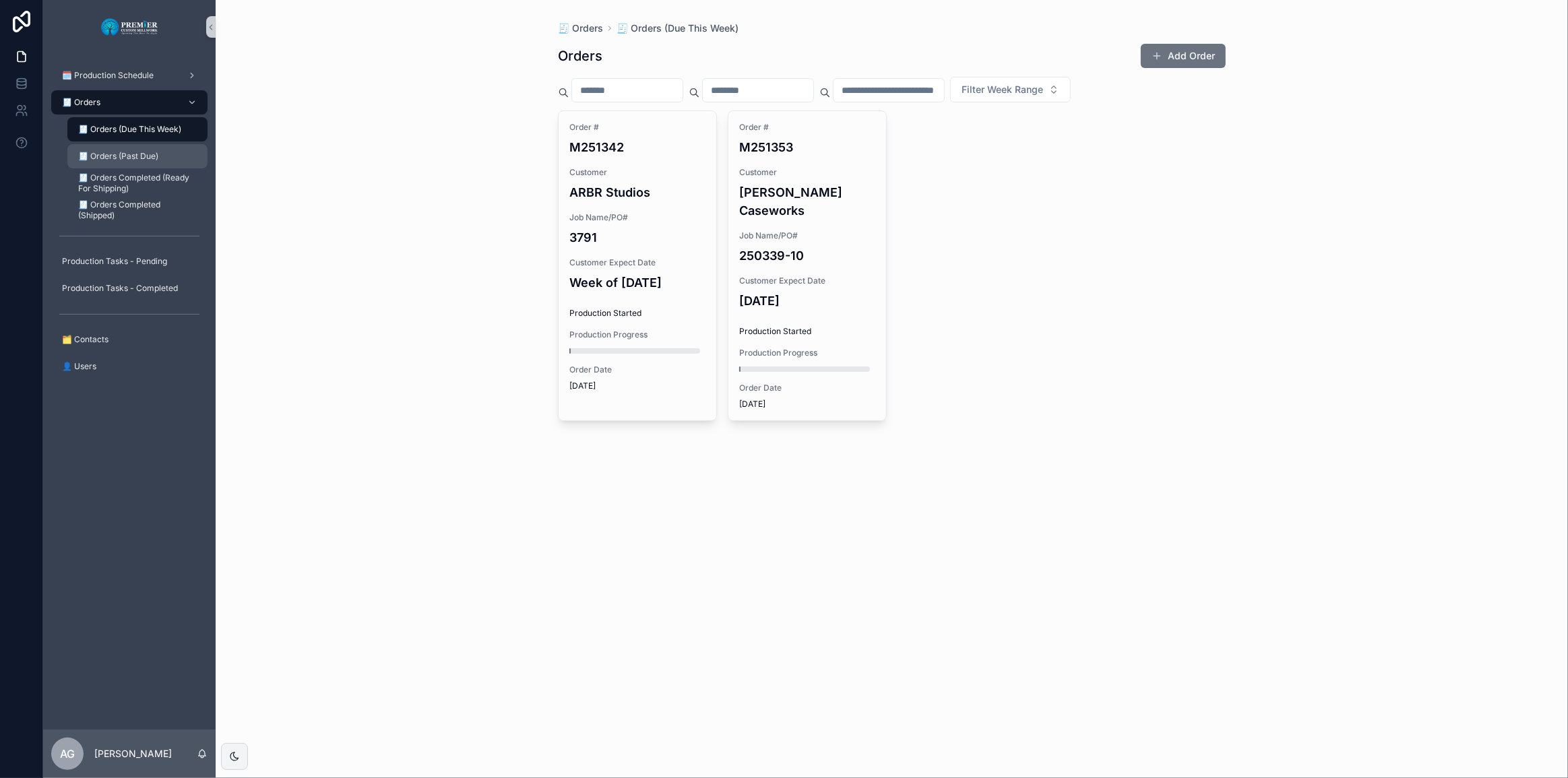
click at [108, 149] on div "🧾 Orders (Past Due)" at bounding box center [137, 156] width 124 height 22
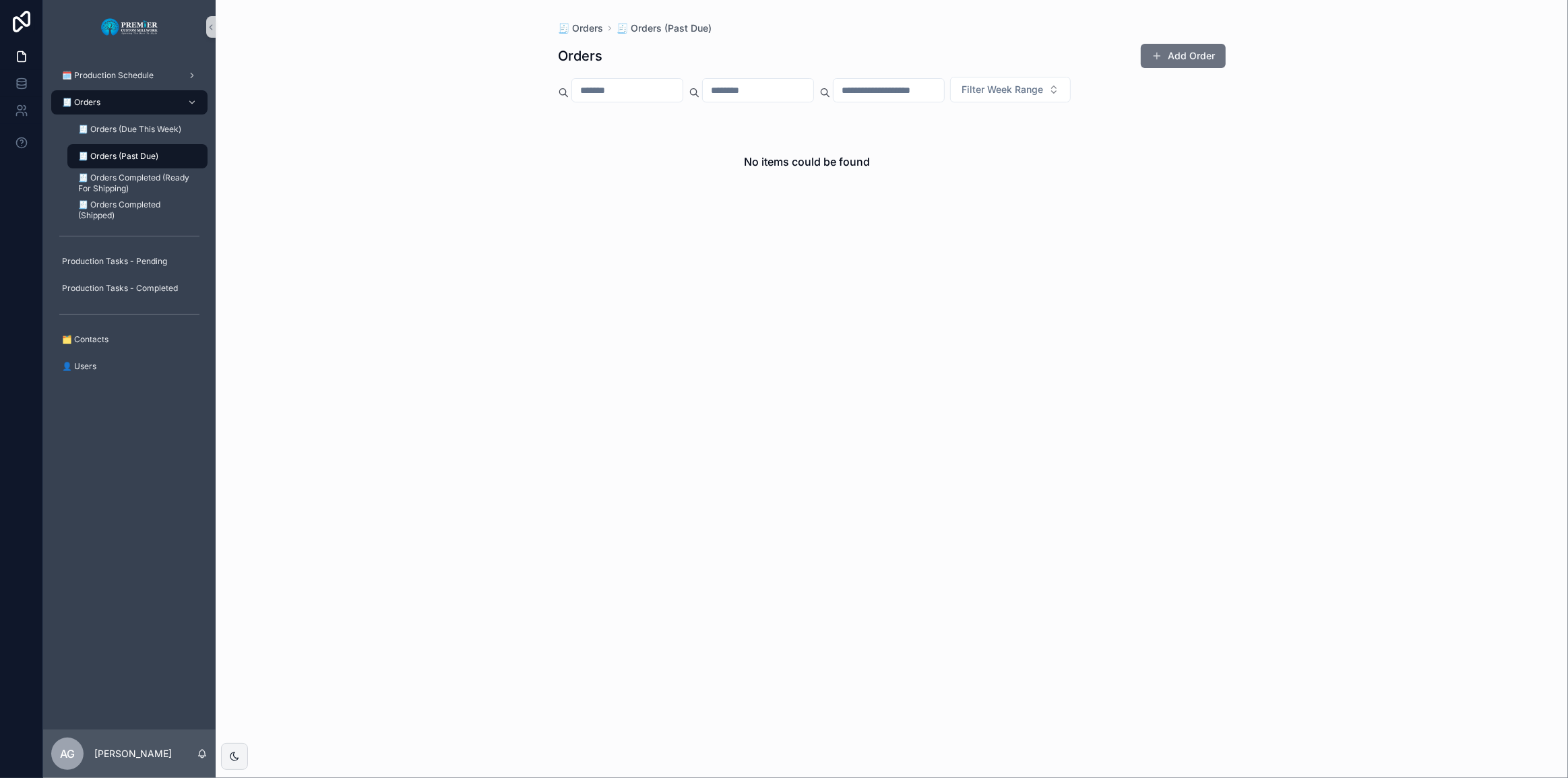
click at [95, 108] on div "🧾 Orders" at bounding box center [129, 102] width 140 height 22
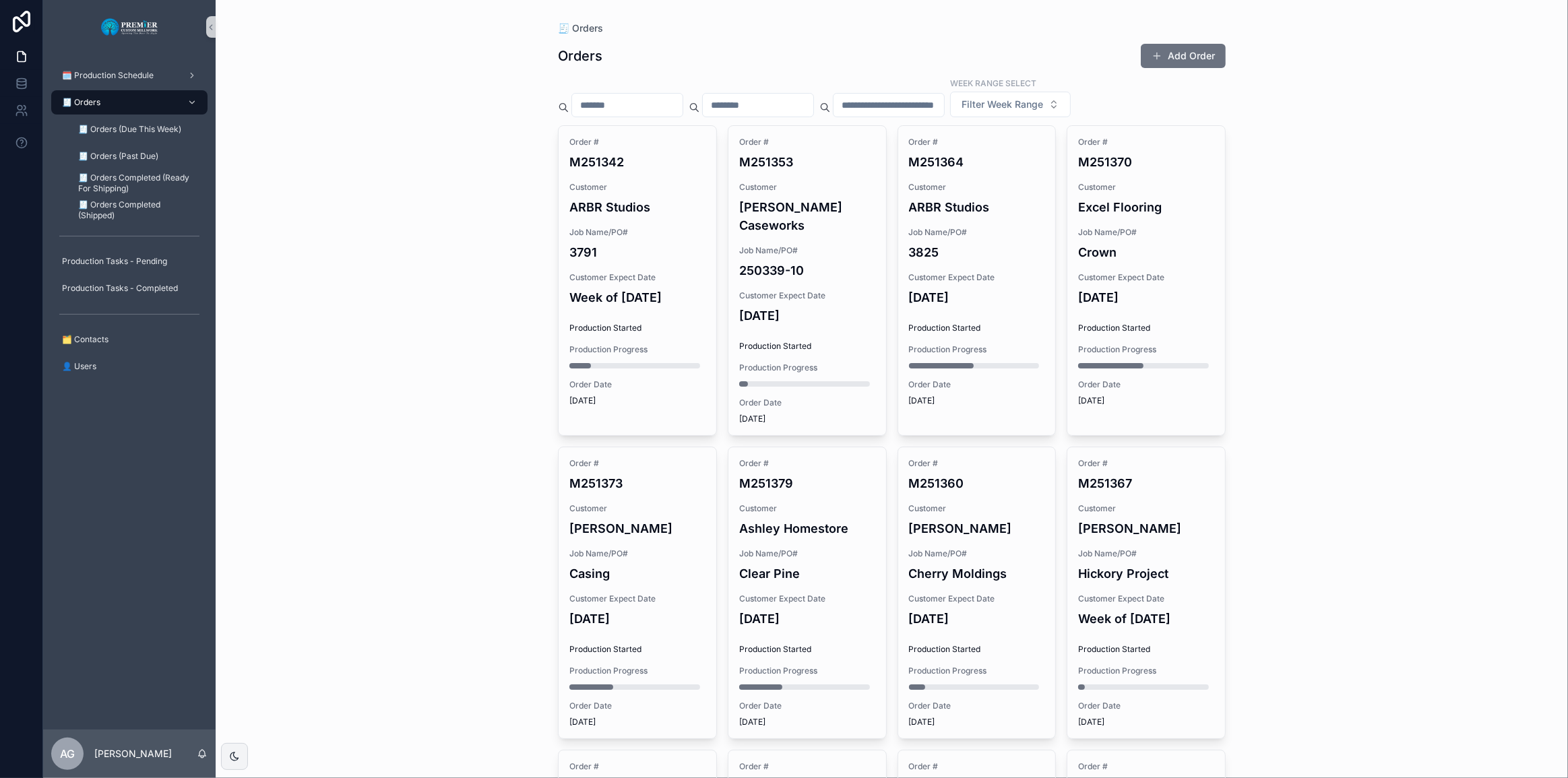
click at [782, 339] on div "Order # M251353 Customer [PERSON_NAME] Caseworks Job Name/PO# 250339-10 Custome…" at bounding box center [807, 280] width 158 height 309
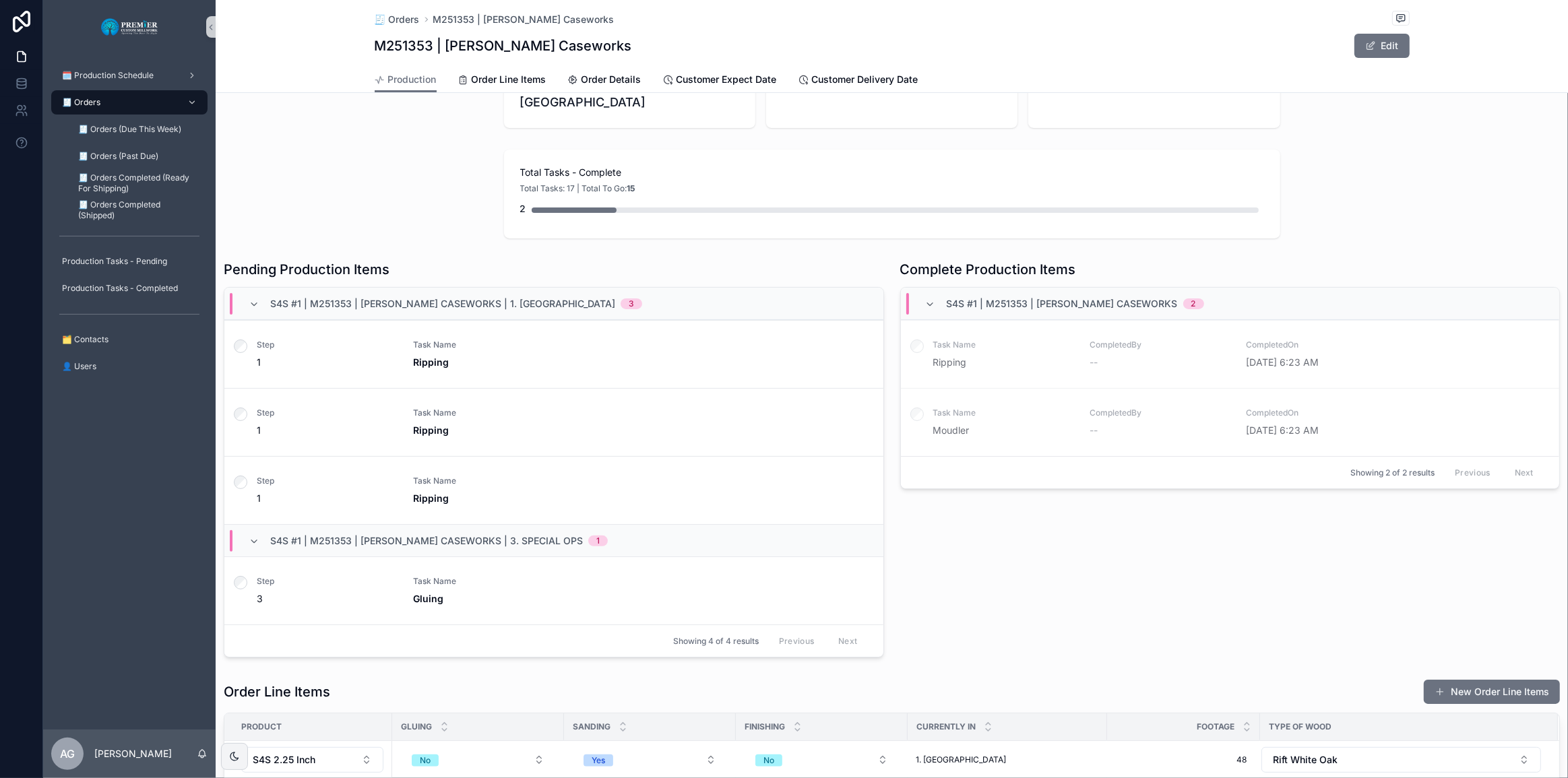
scroll to position [306, 0]
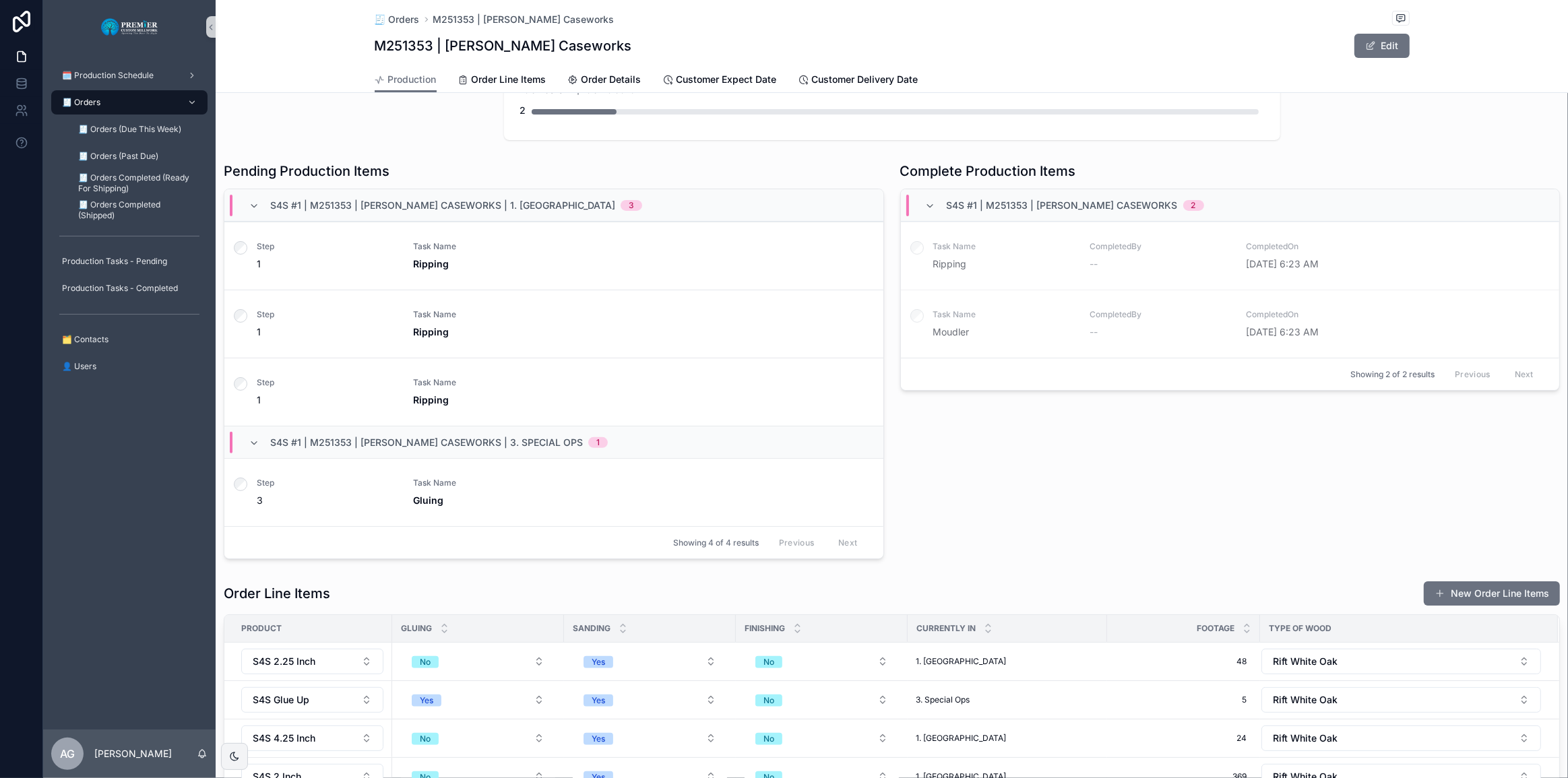
click at [154, 94] on div "🧾 Orders" at bounding box center [129, 102] width 140 height 22
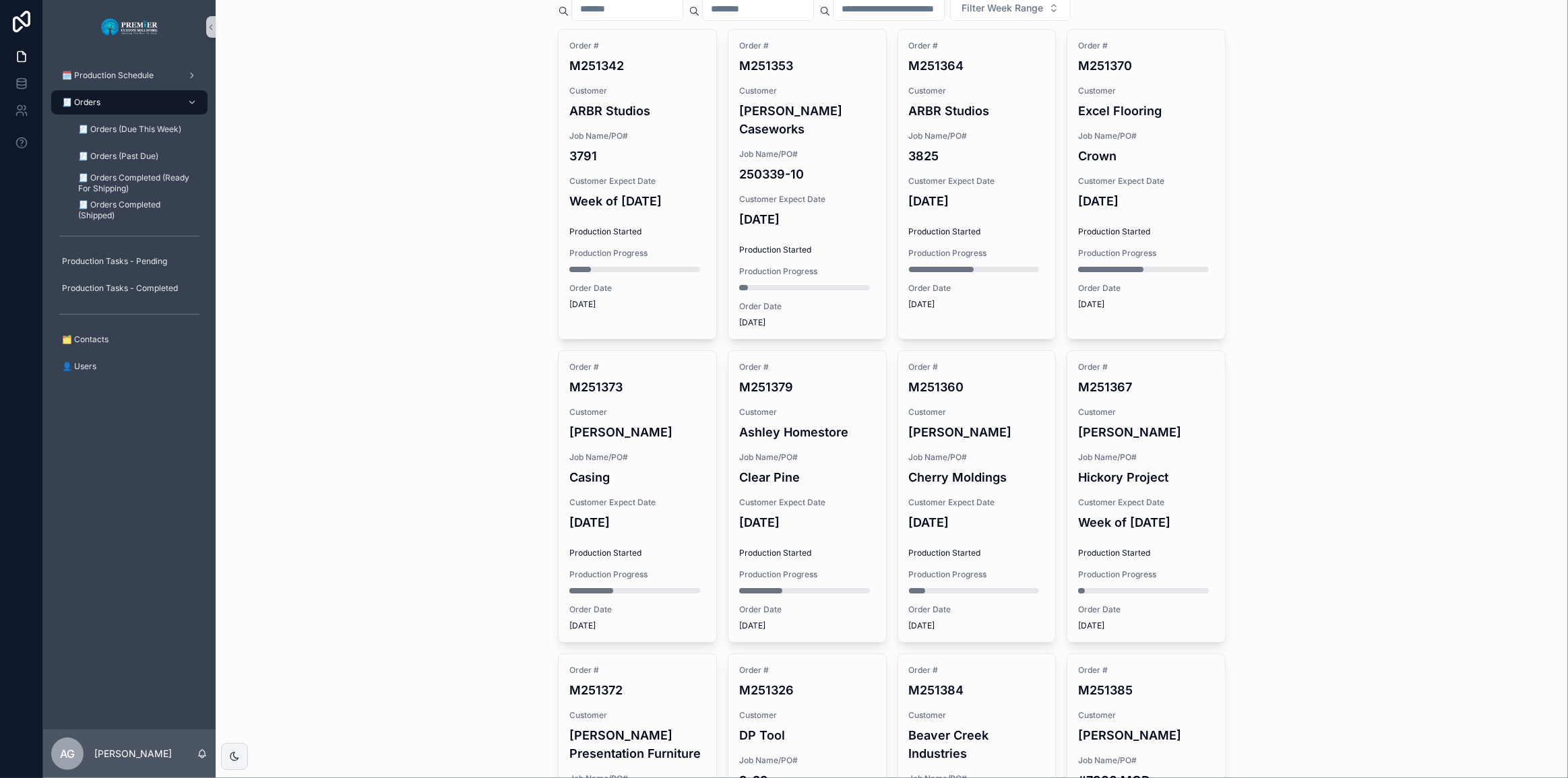
scroll to position [306, 0]
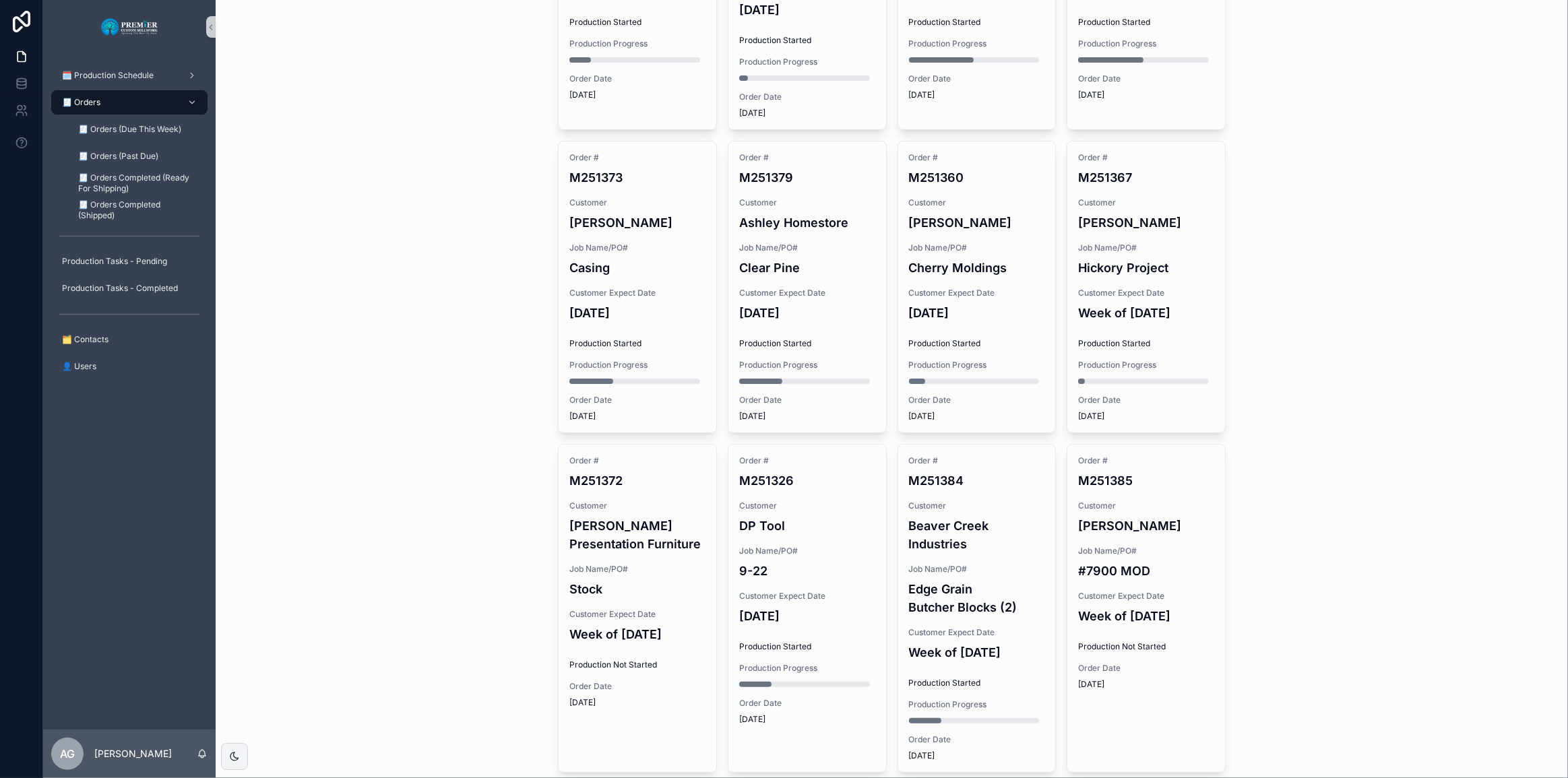
click at [782, 262] on div "Order # M251360 Customer [PERSON_NAME] Job Name/PO# Cherry Moldings Customer Ex…" at bounding box center [977, 287] width 158 height 291
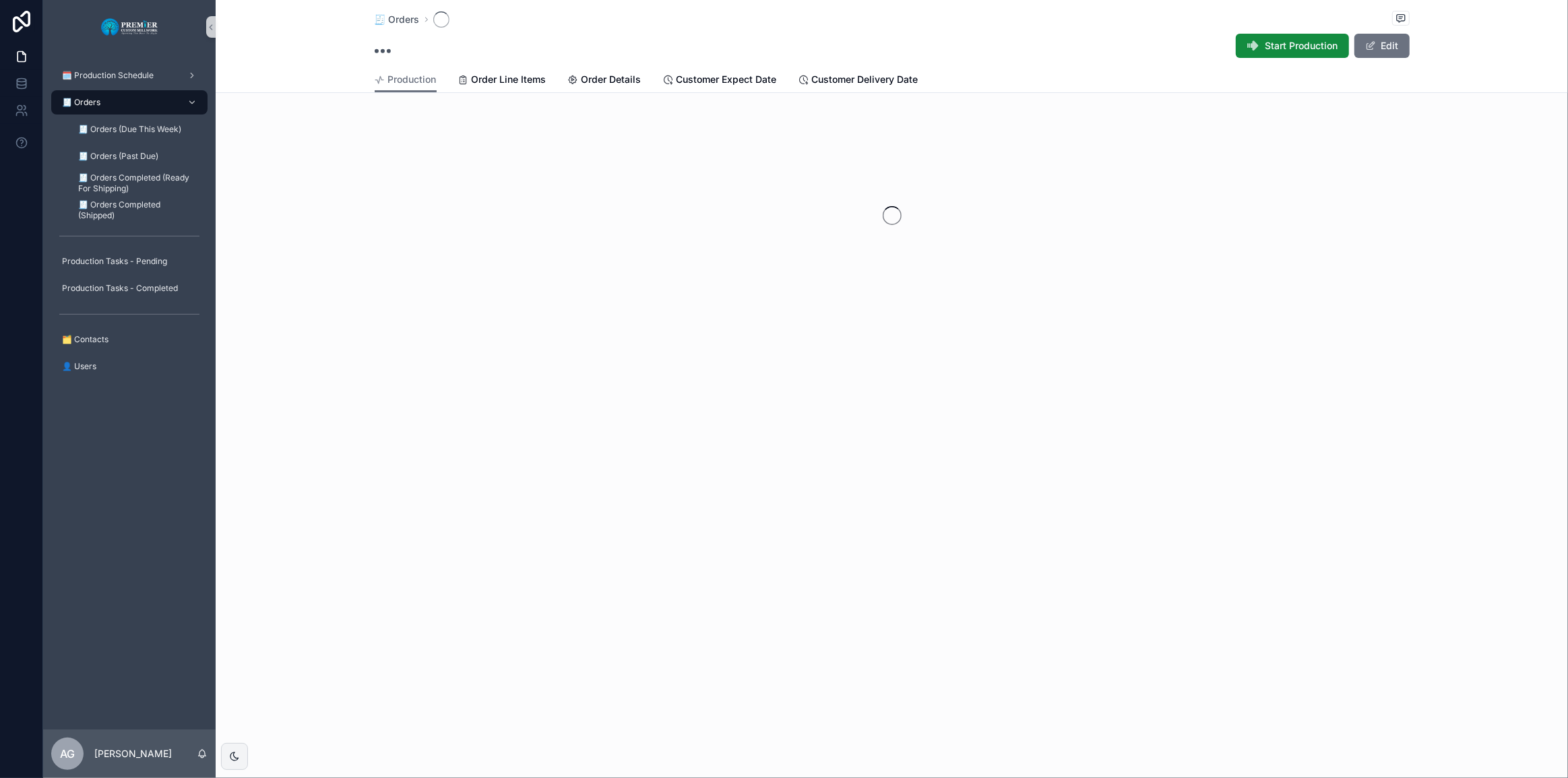
click at [782, 49] on span "Start Production" at bounding box center [1302, 46] width 73 height 14
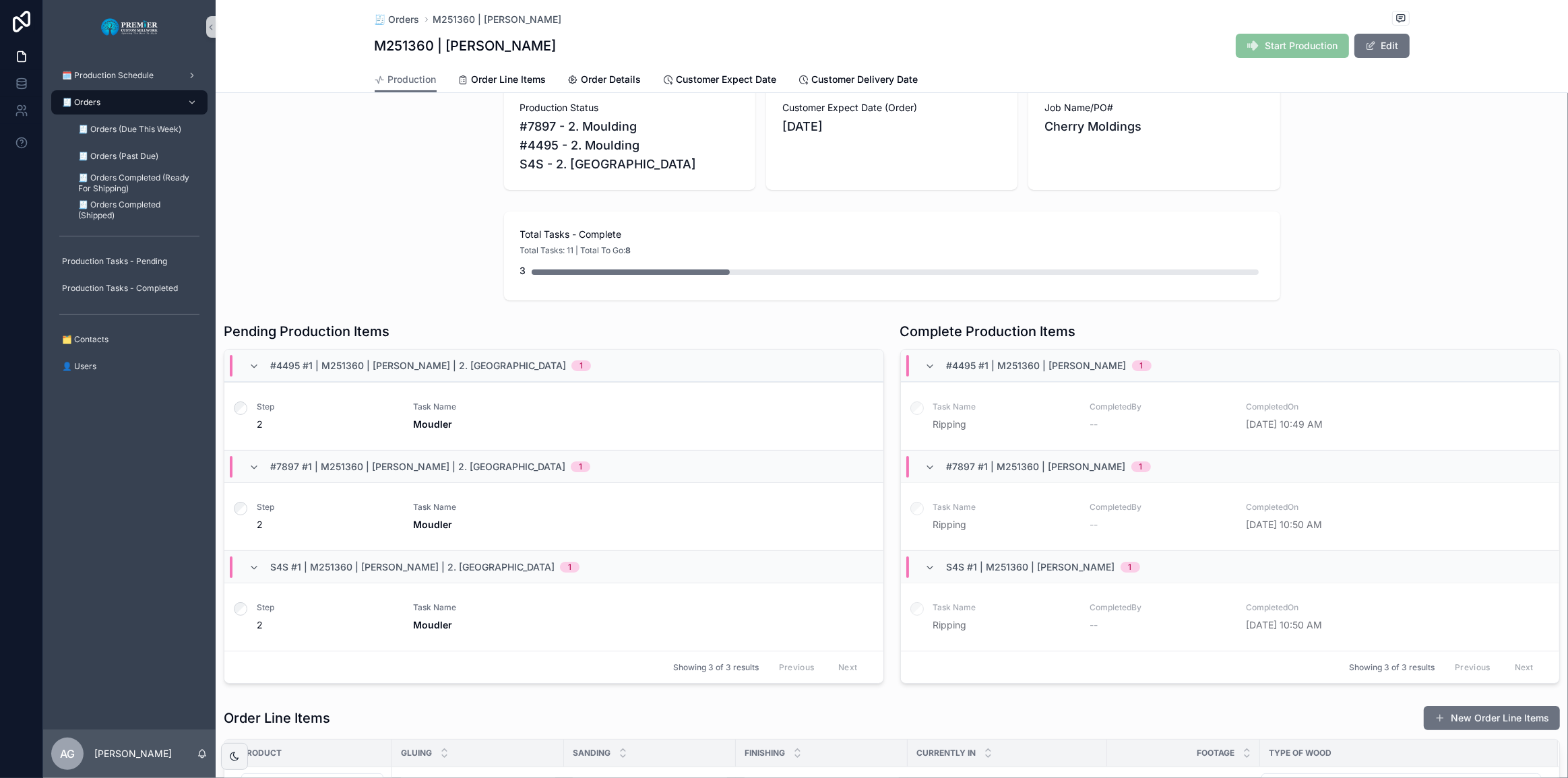
scroll to position [122, 0]
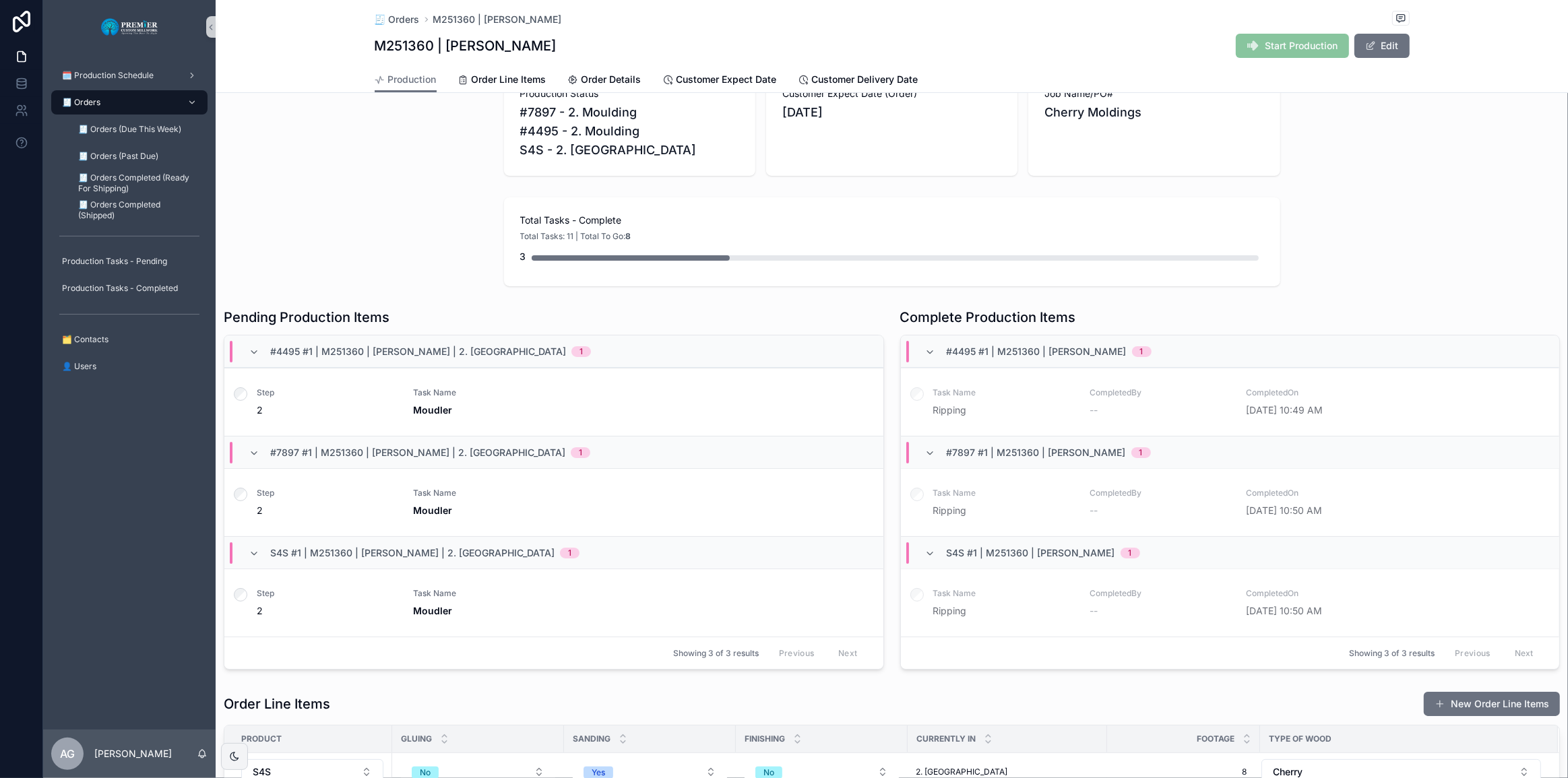
click at [106, 114] on div "🧾 Orders 🧾 Orders (Due This Week) 🧾 Orders (Past Due) 🧾 Orders Completed (Ready…" at bounding box center [129, 156] width 173 height 135
click at [107, 112] on div "🧾 Orders" at bounding box center [129, 102] width 140 height 22
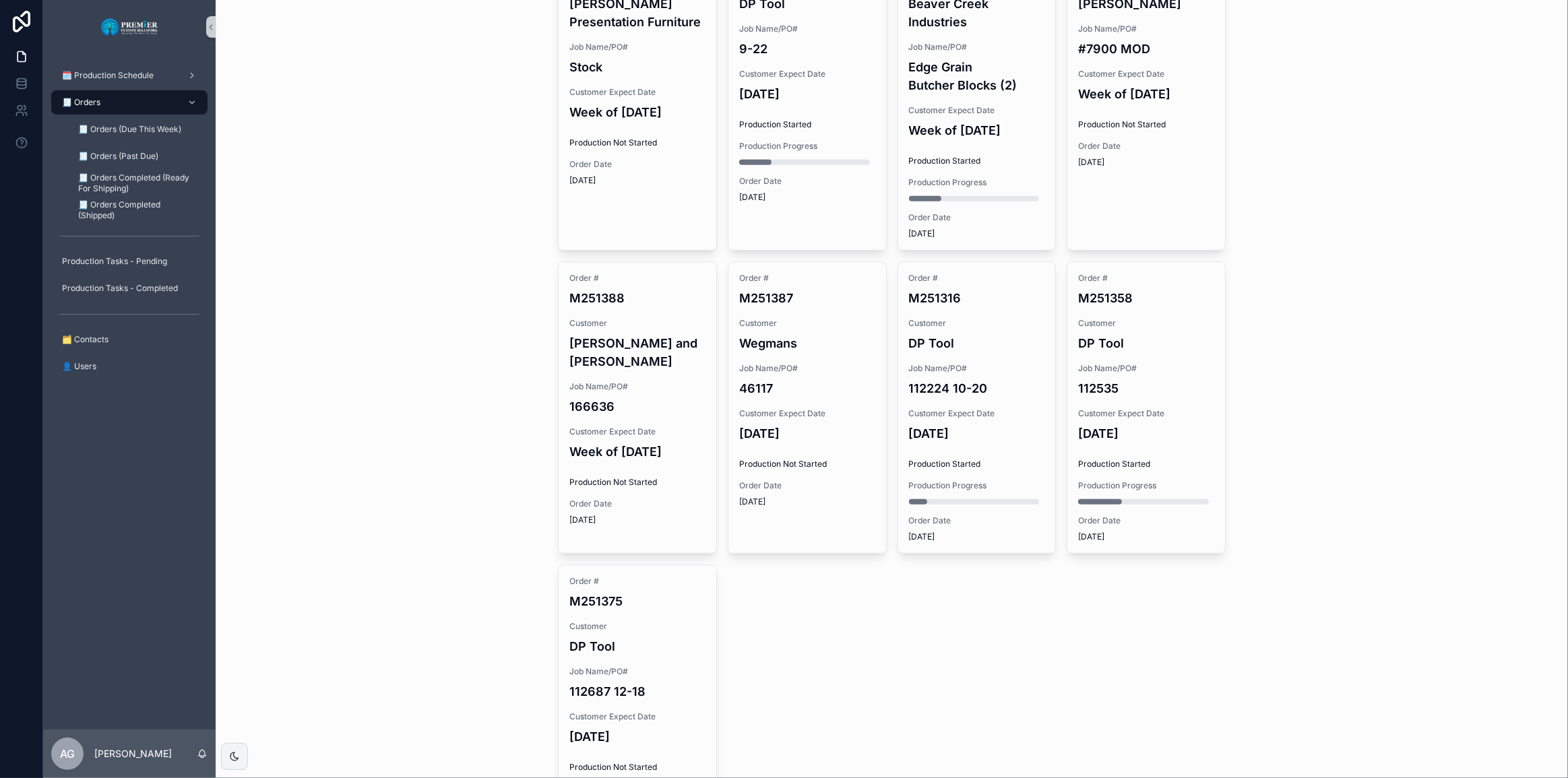
scroll to position [894, 0]
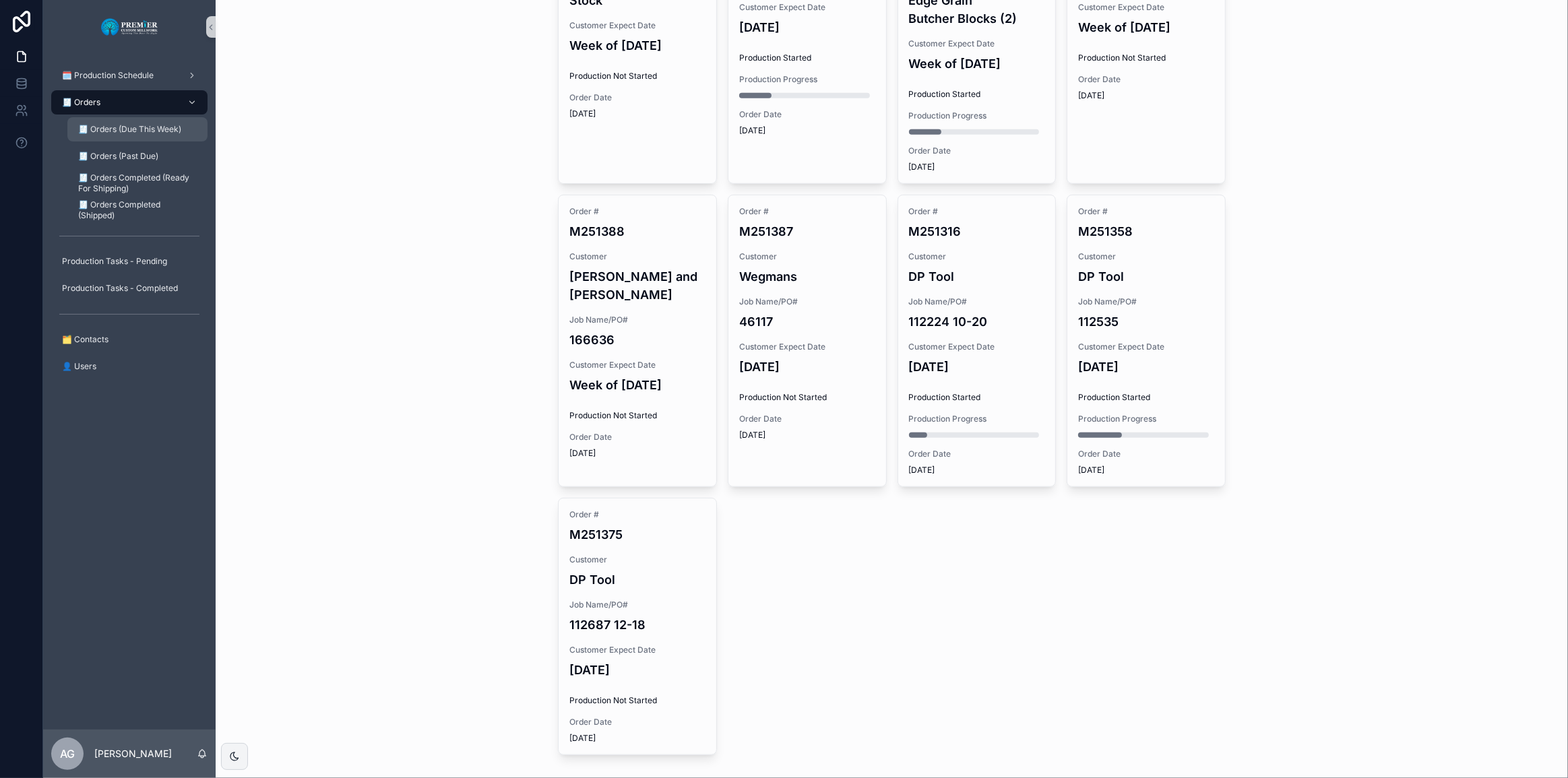
click at [93, 135] on div "🧾 Orders (Due This Week)" at bounding box center [137, 129] width 124 height 22
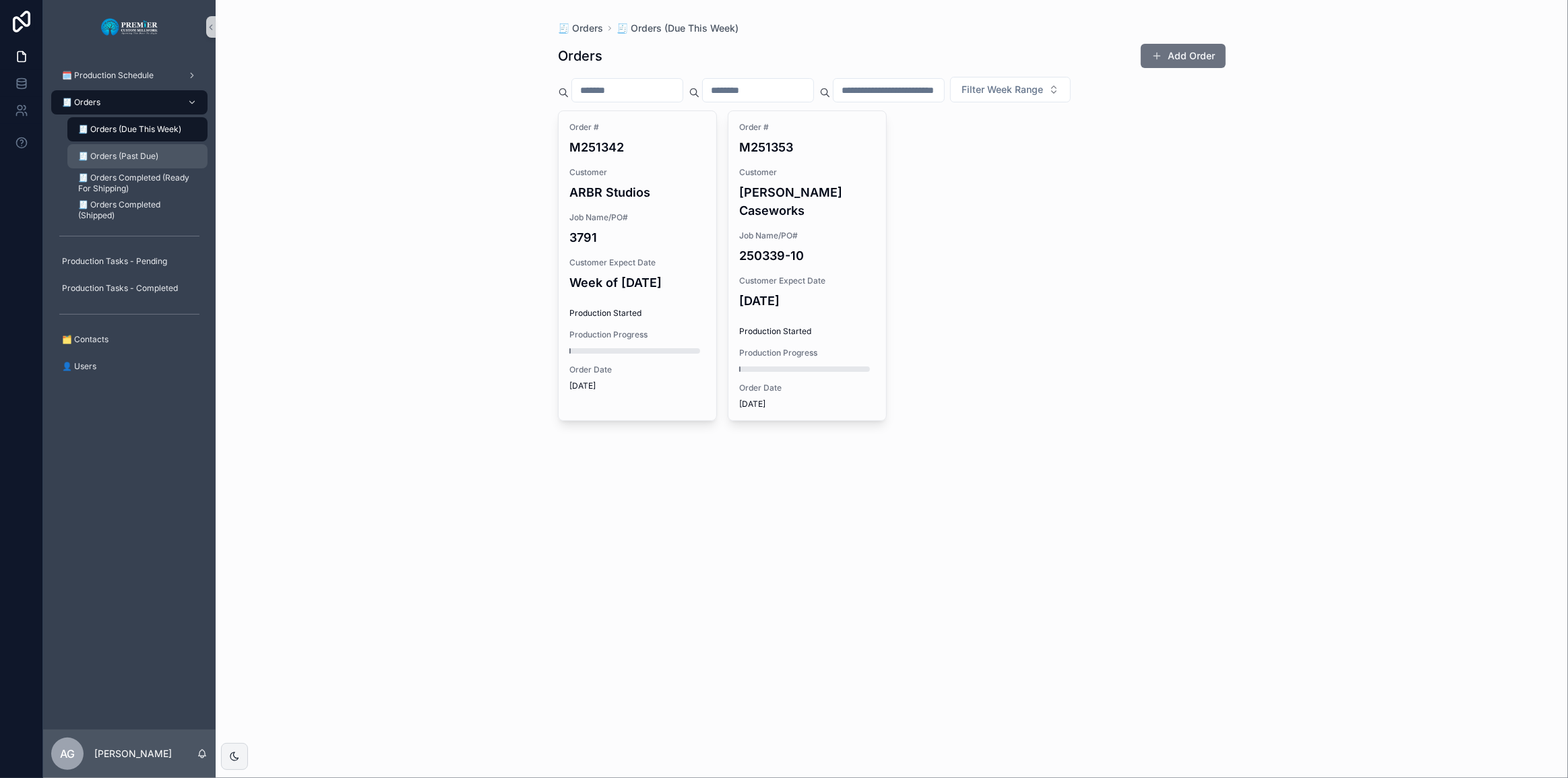
click at [128, 166] on div "🧾 Orders (Past Due)" at bounding box center [137, 156] width 124 height 22
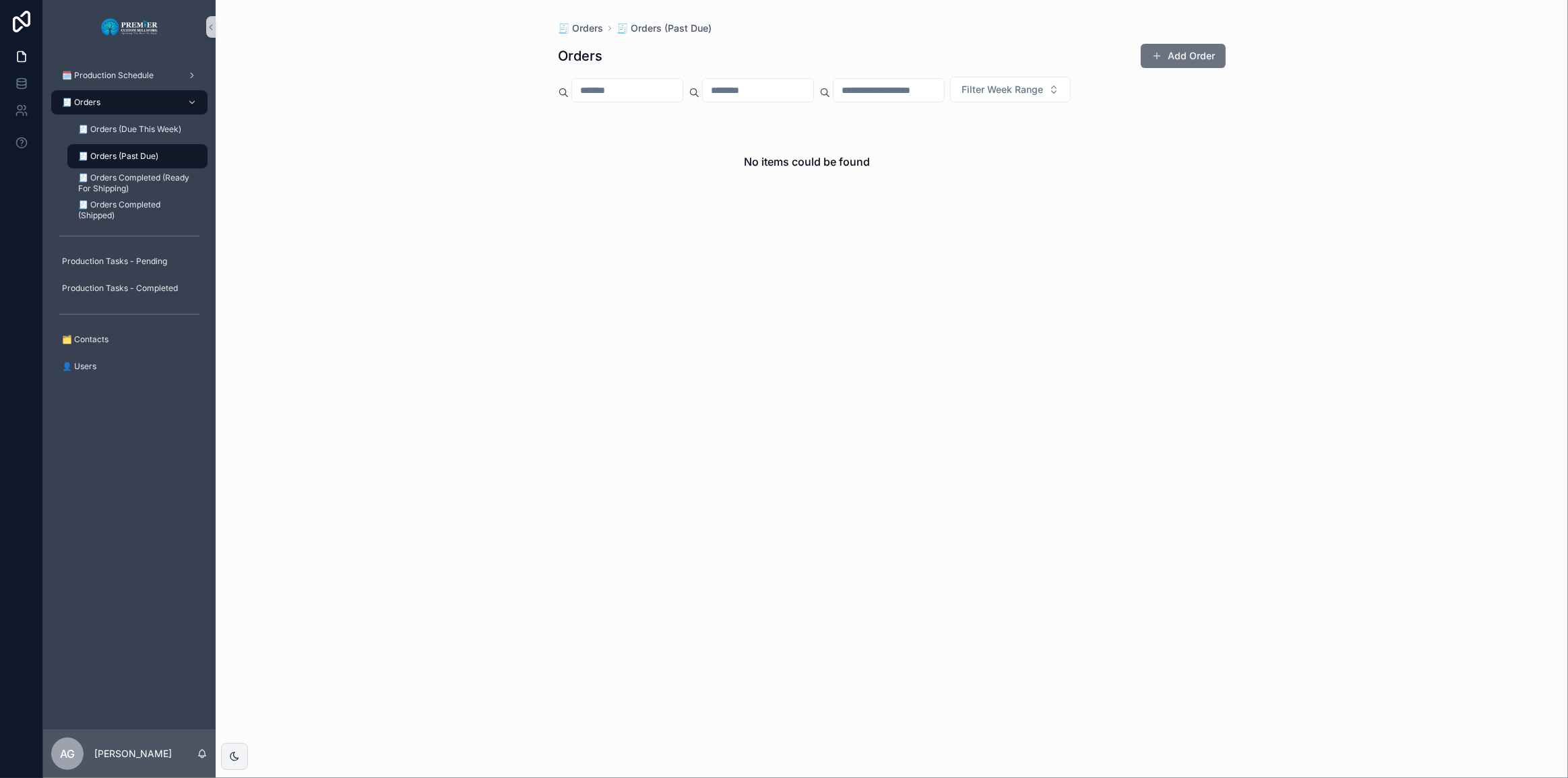
click at [121, 106] on div "🧾 Orders" at bounding box center [129, 102] width 140 height 22
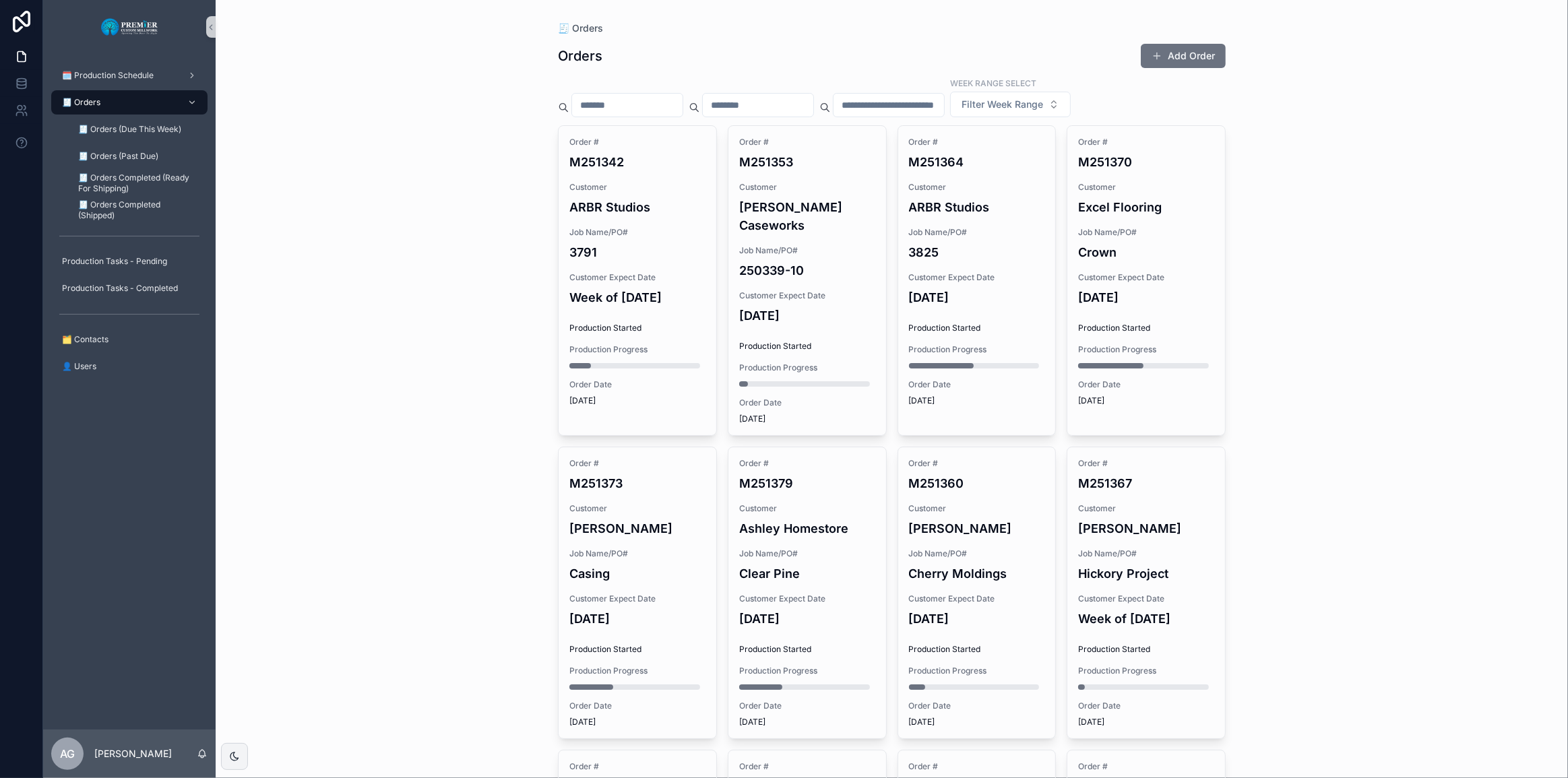
click at [782, 403] on div "🧾 Orders Orders Add Order Week Range Select Filter Week Range Order # M251342 C…" at bounding box center [892, 389] width 1352 height 778
click at [782, 500] on div "🧾 Orders Orders Add Order Week Range Select Filter Week Range Order # M251342 C…" at bounding box center [892, 389] width 1352 height 778
click at [782, 594] on div "🧾 Orders Orders Add Order Week Range Select Filter Week Range Order # M251342 C…" at bounding box center [892, 389] width 1352 height 778
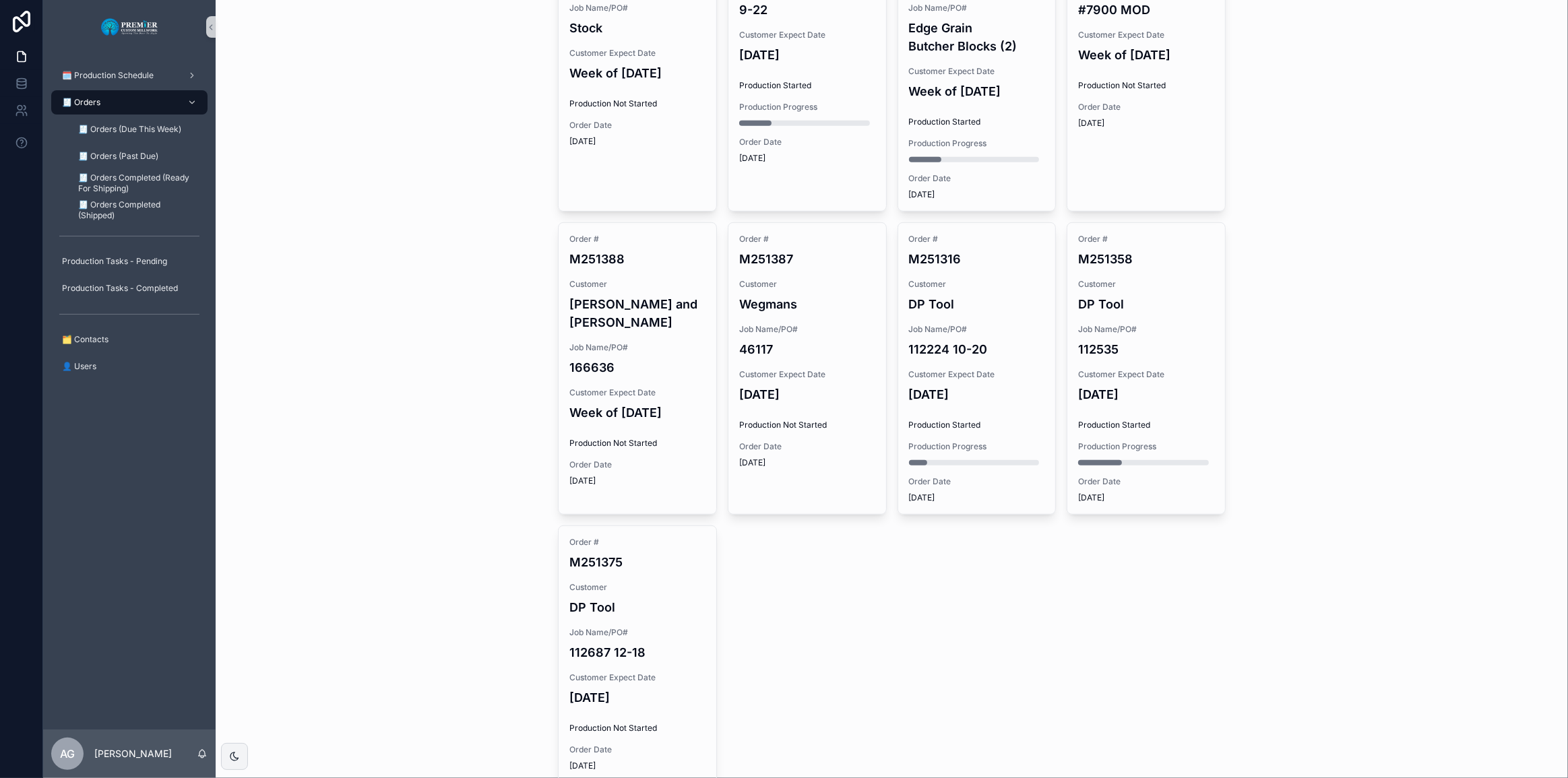
scroll to position [894, 0]
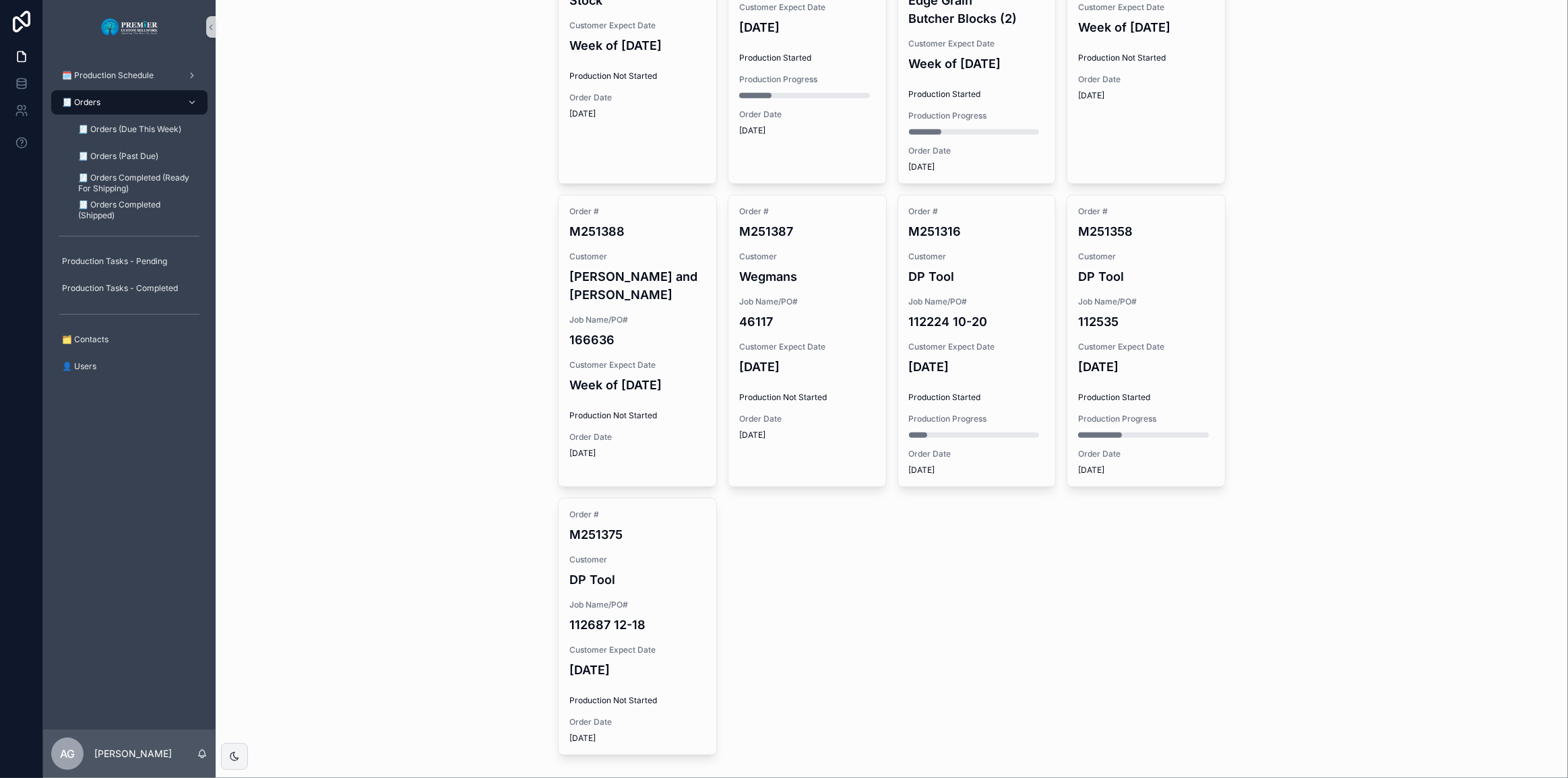
click at [782, 413] on span "Order Date" at bounding box center [807, 419] width 136 height 11
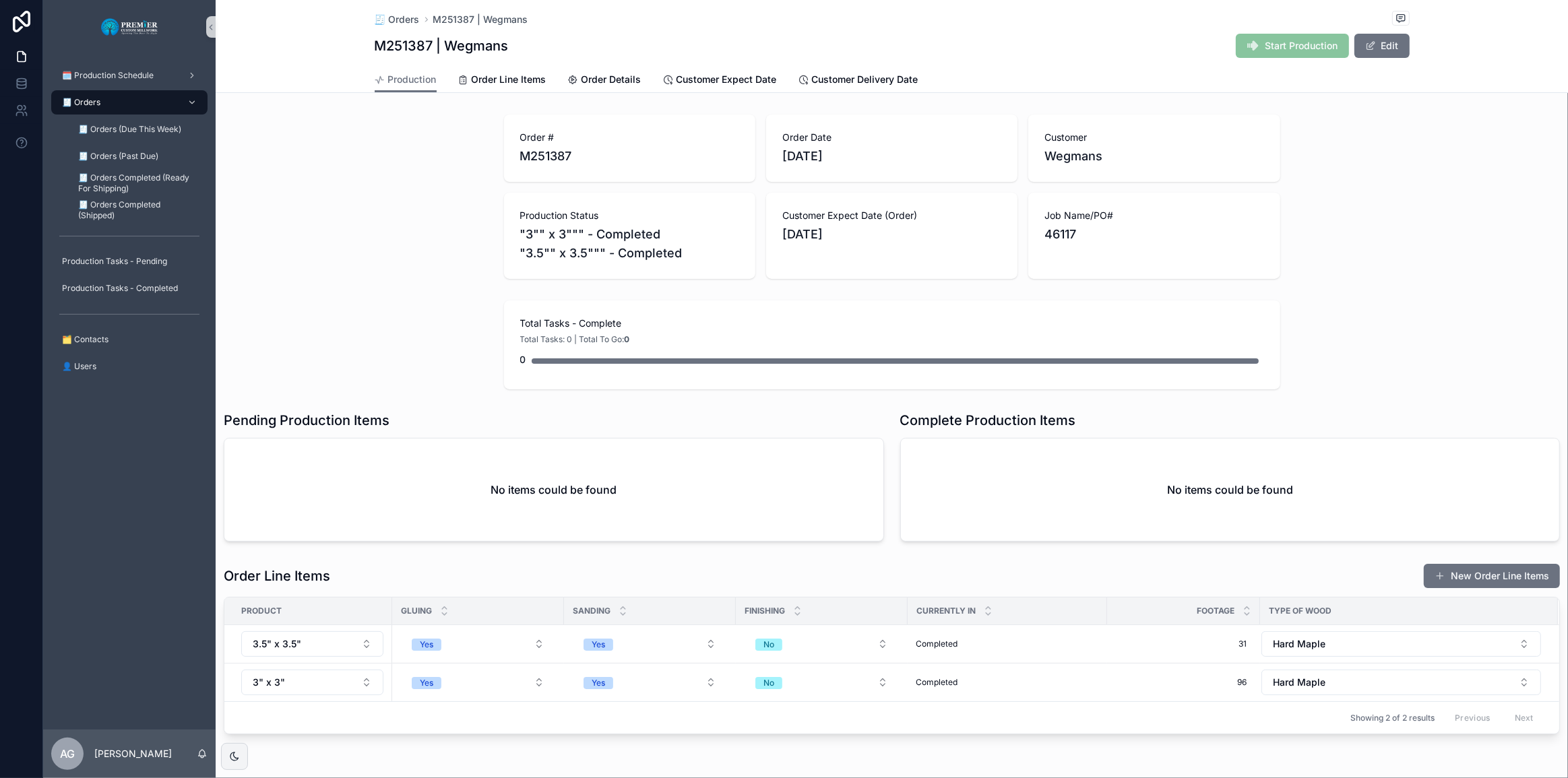
click at [782, 118] on div "Order # M251387 Order Date [DATE] Customer Wegmans Production Status "3"" x 3""…" at bounding box center [892, 196] width 1352 height 175
click at [118, 94] on div "🧾 Orders" at bounding box center [129, 102] width 140 height 22
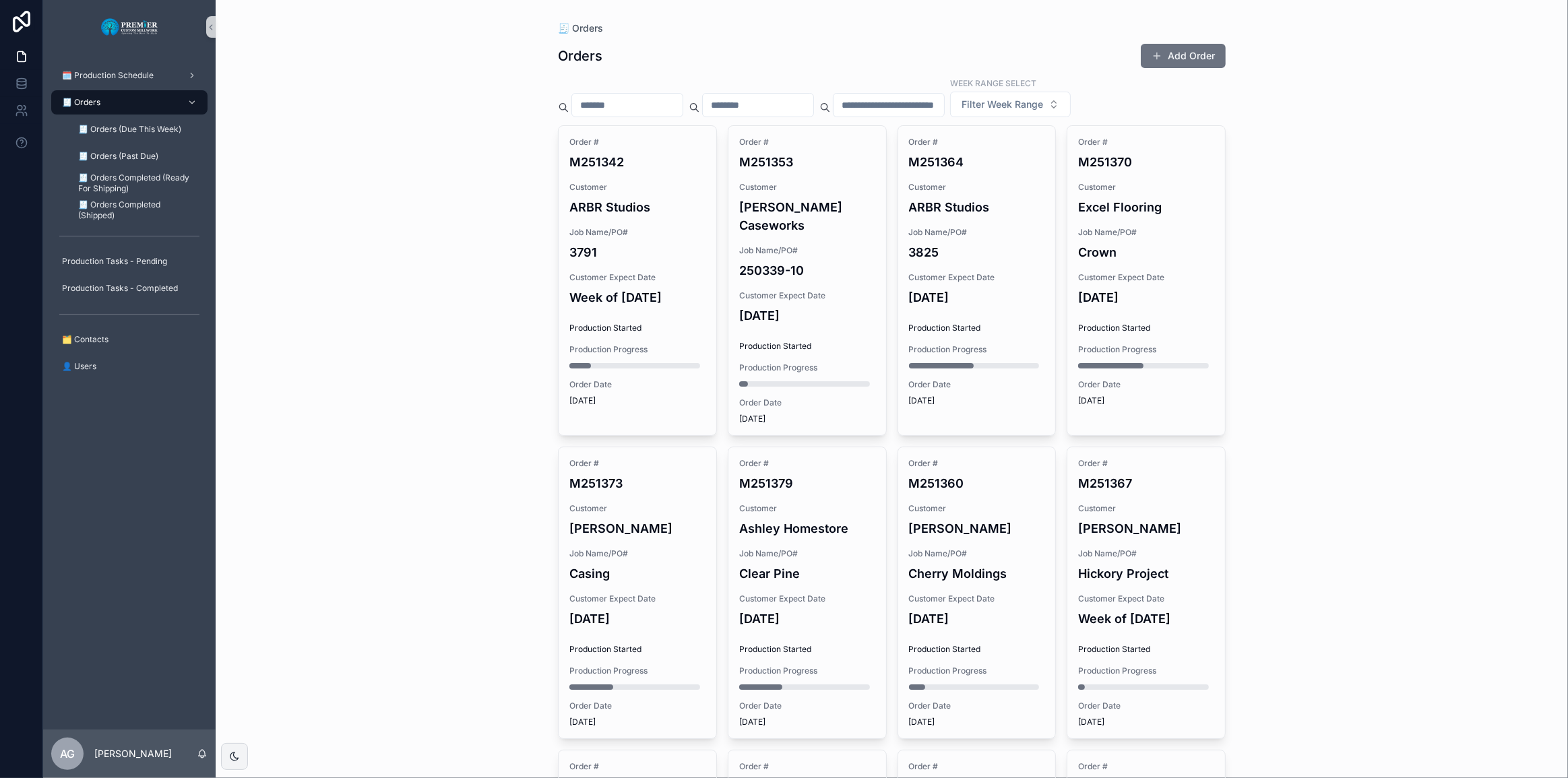
click at [282, 344] on div "🧾 Orders Orders Add Order Week Range Select Filter Week Range Order # M251342 C…" at bounding box center [892, 389] width 1352 height 778
click at [269, 348] on div "🧾 Orders Orders Add Order Week Range Select Filter Week Range Order # M251342 C…" at bounding box center [892, 389] width 1352 height 778
click at [418, 196] on div "🧾 Orders Orders Add Order Week Range Select Filter Week Range Order # M251342 C…" at bounding box center [892, 389] width 1352 height 778
